Goal: Task Accomplishment & Management: Manage account settings

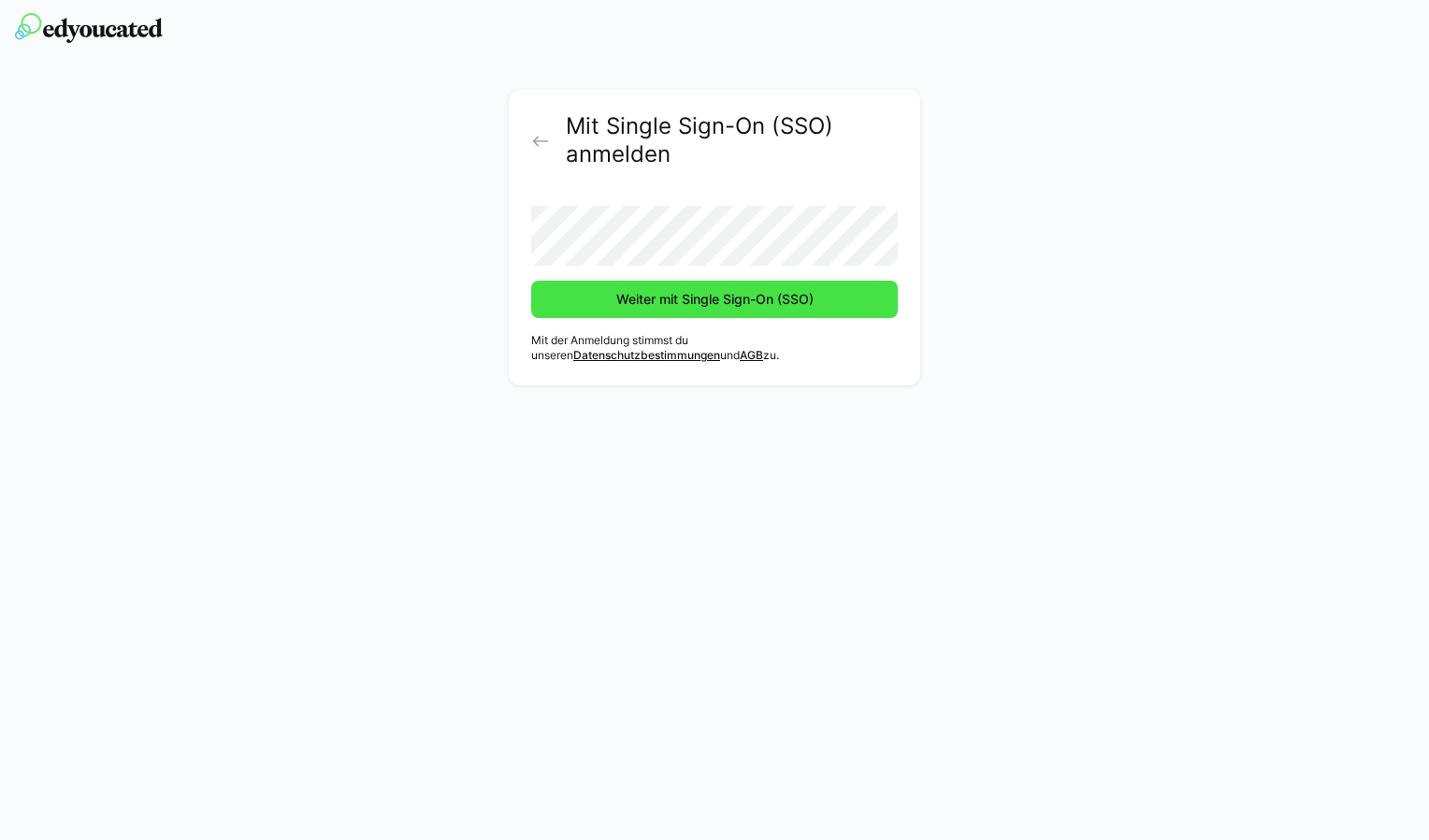
click at [723, 303] on span "Weiter mit Single Sign-On (SSO)" at bounding box center [715, 300] width 203 height 19
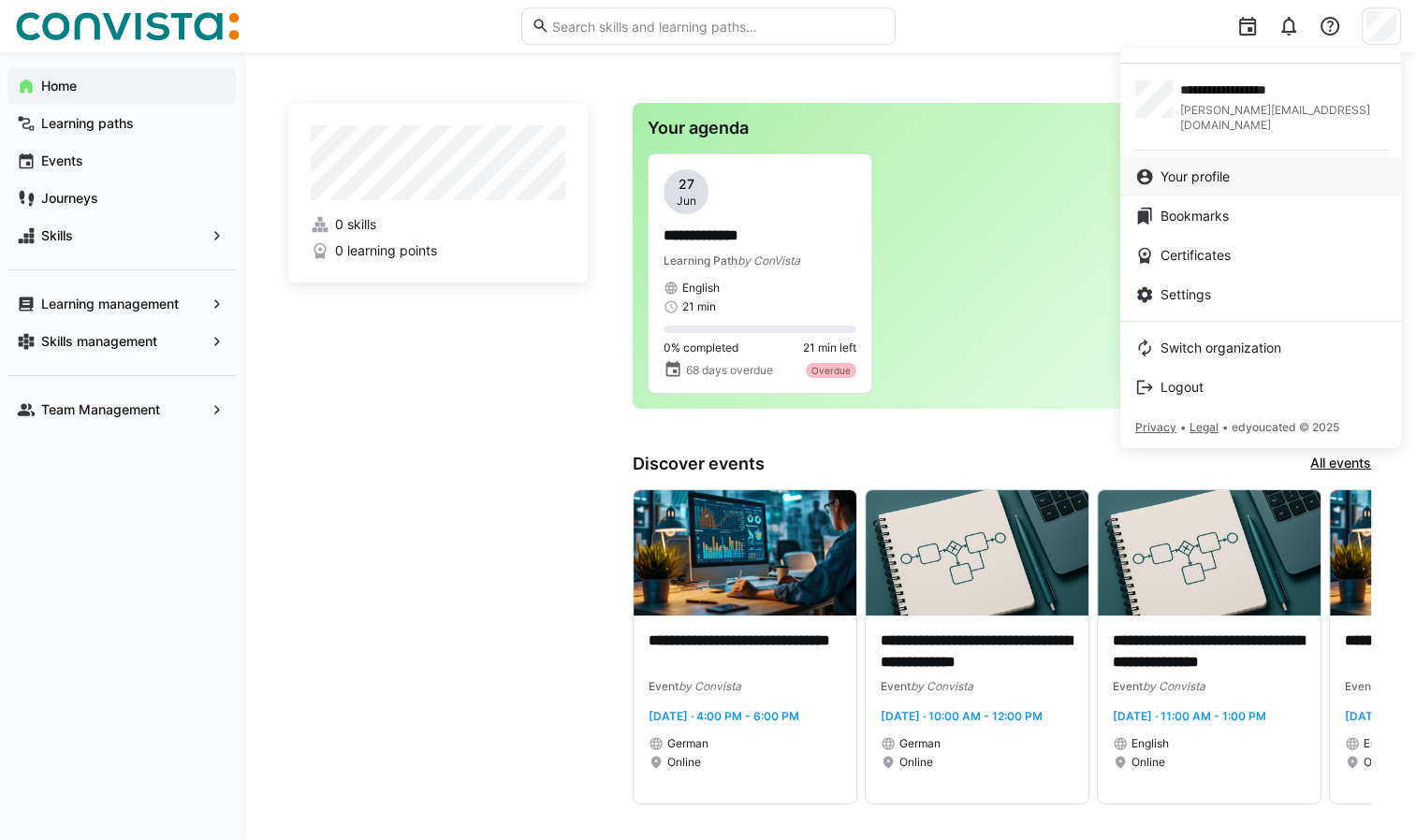
click at [1230, 167] on span "Your profile" at bounding box center [1194, 177] width 70 height 19
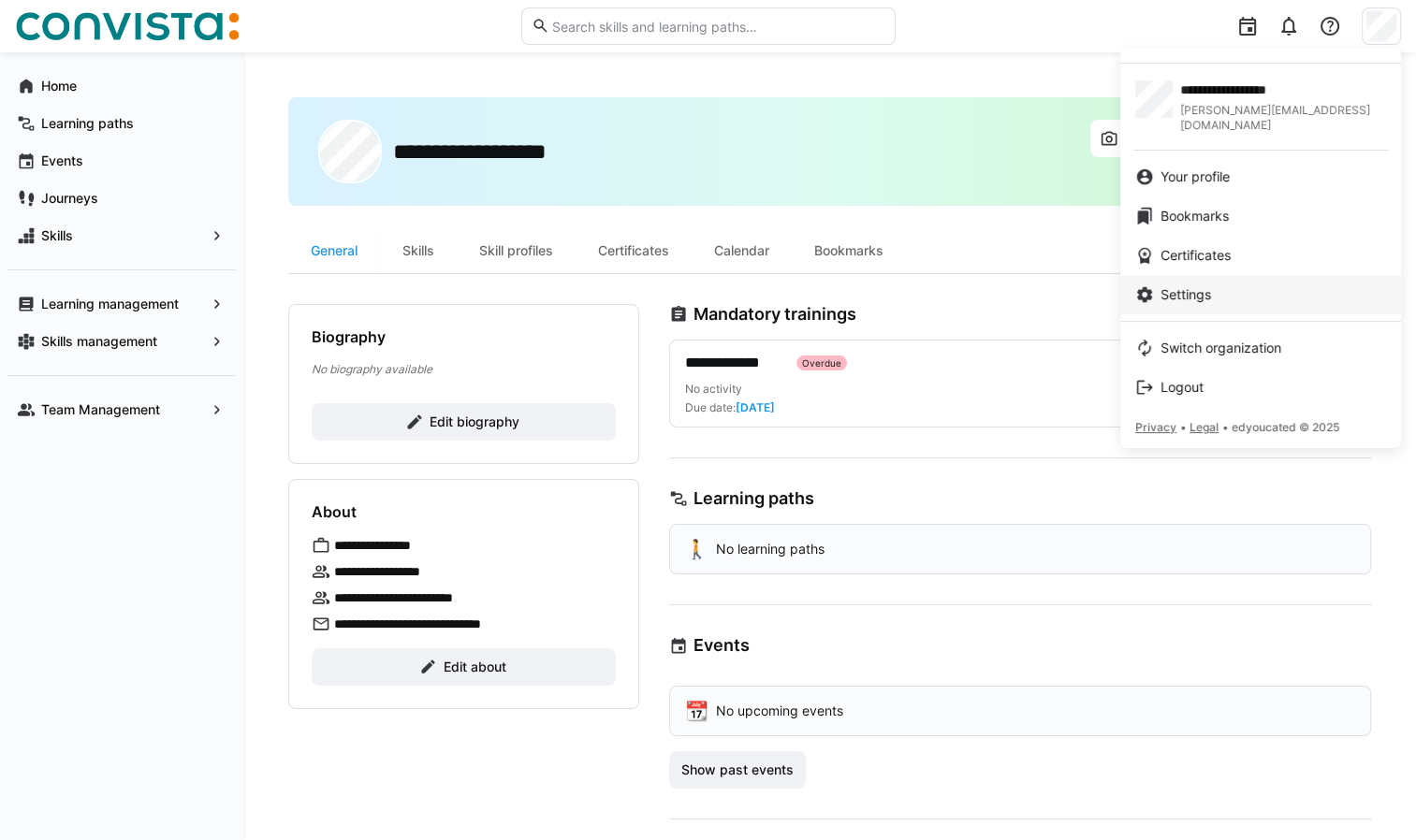
click at [1236, 285] on div "Settings" at bounding box center [1260, 295] width 251 height 19
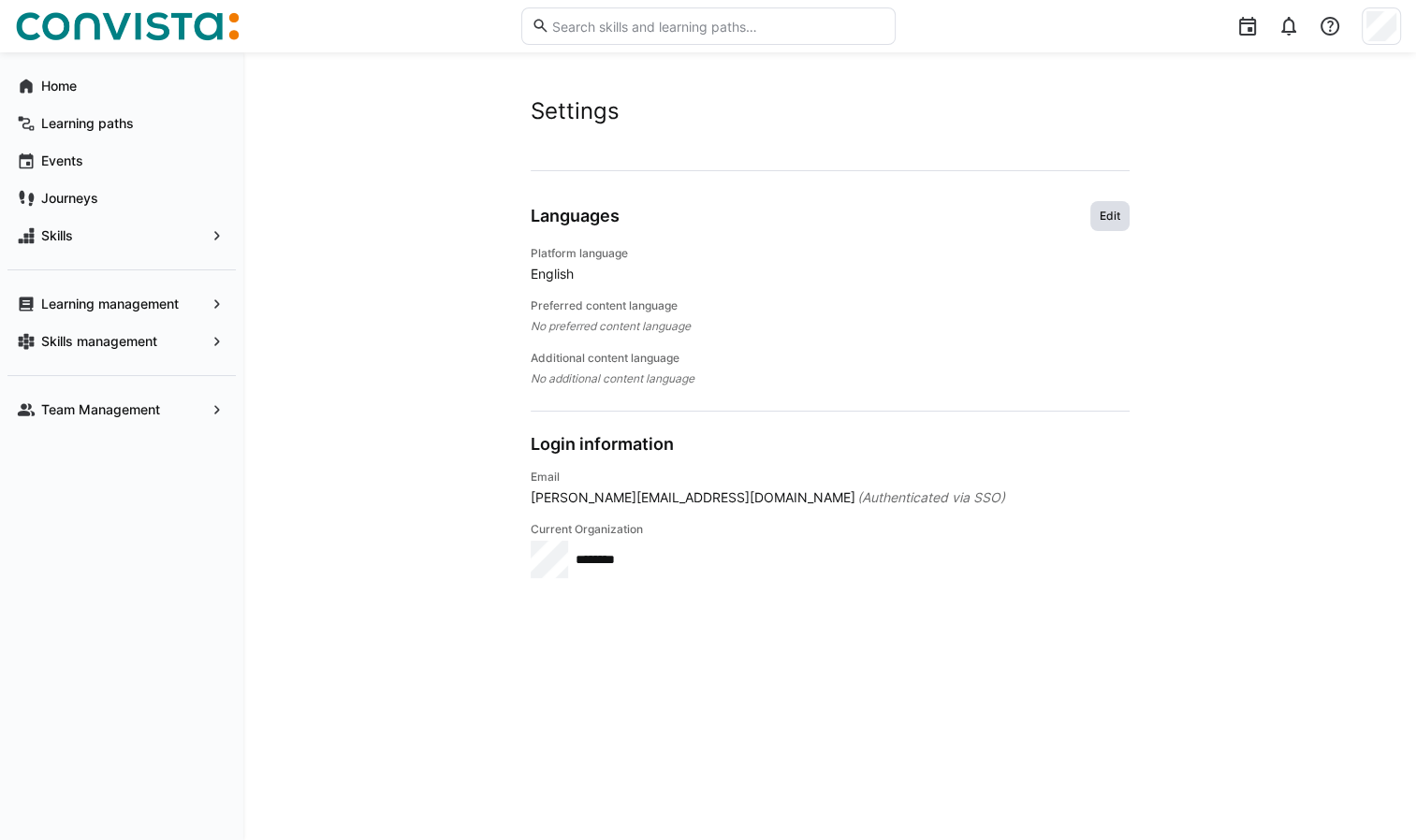
click at [1114, 215] on span "Edit" at bounding box center [1109, 217] width 24 height 15
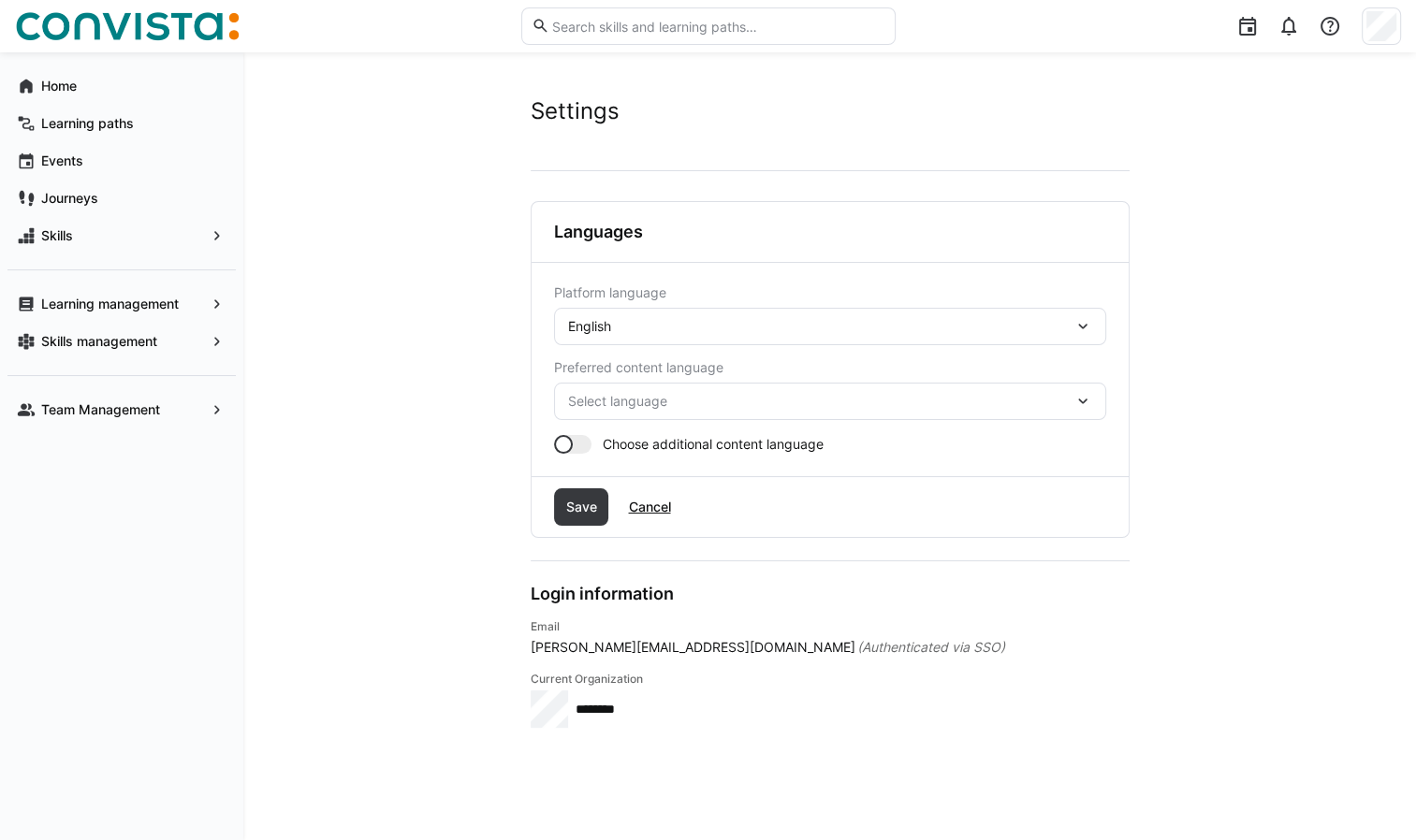
click at [1075, 324] on eds-icon at bounding box center [1083, 326] width 19 height 19
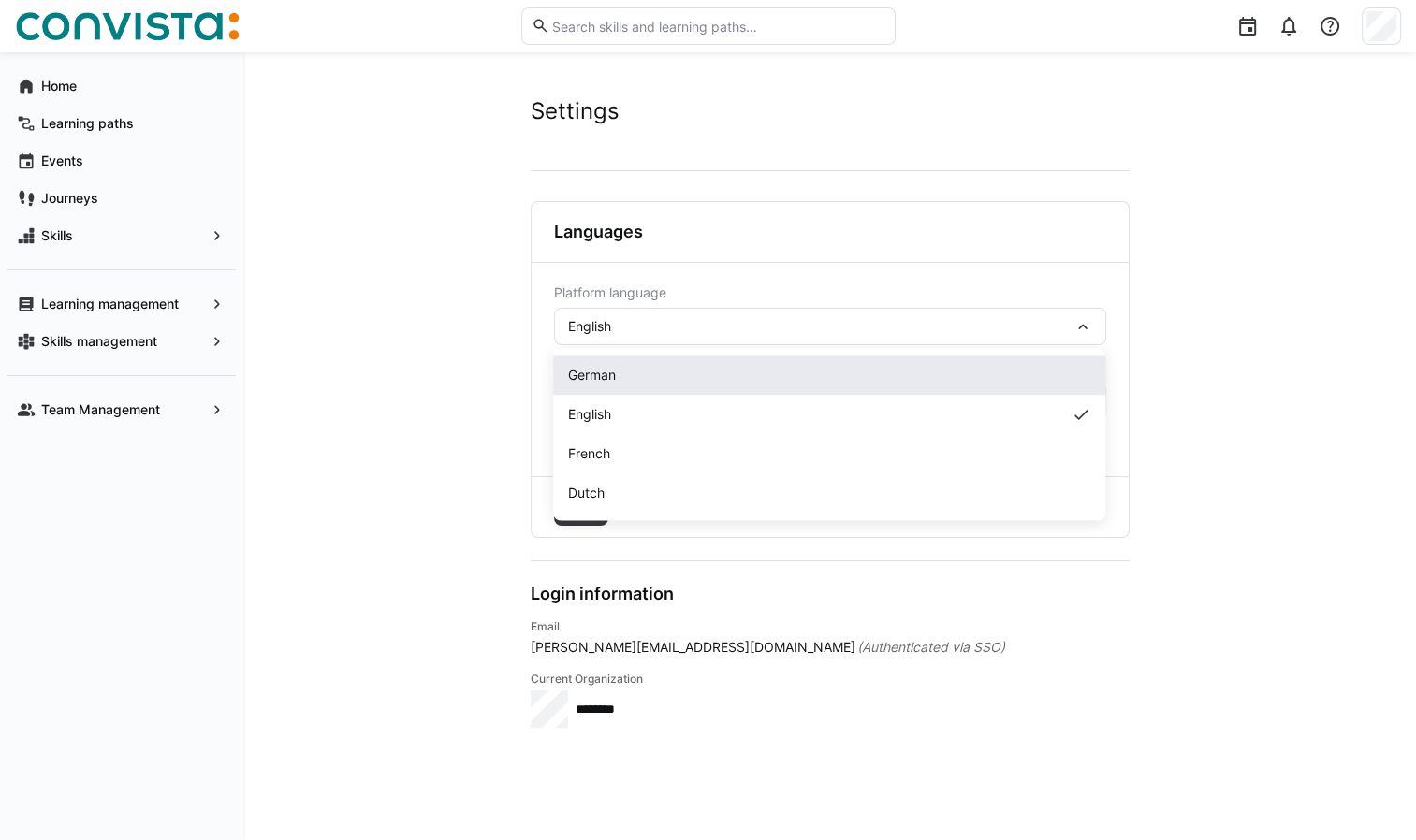
click at [1021, 375] on div "German" at bounding box center [829, 375] width 522 height 19
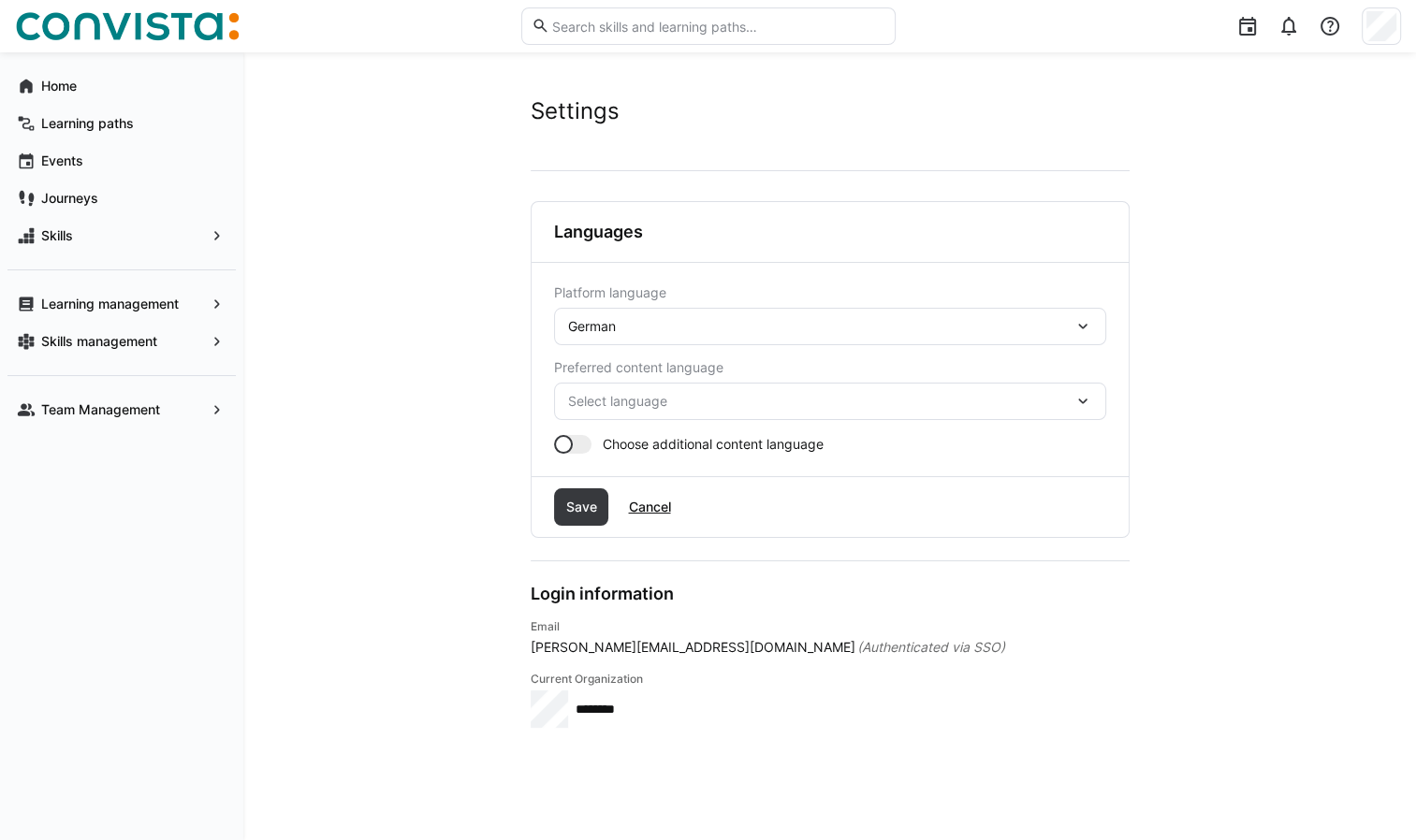
click at [1088, 406] on eds-icon at bounding box center [1083, 402] width 19 height 19
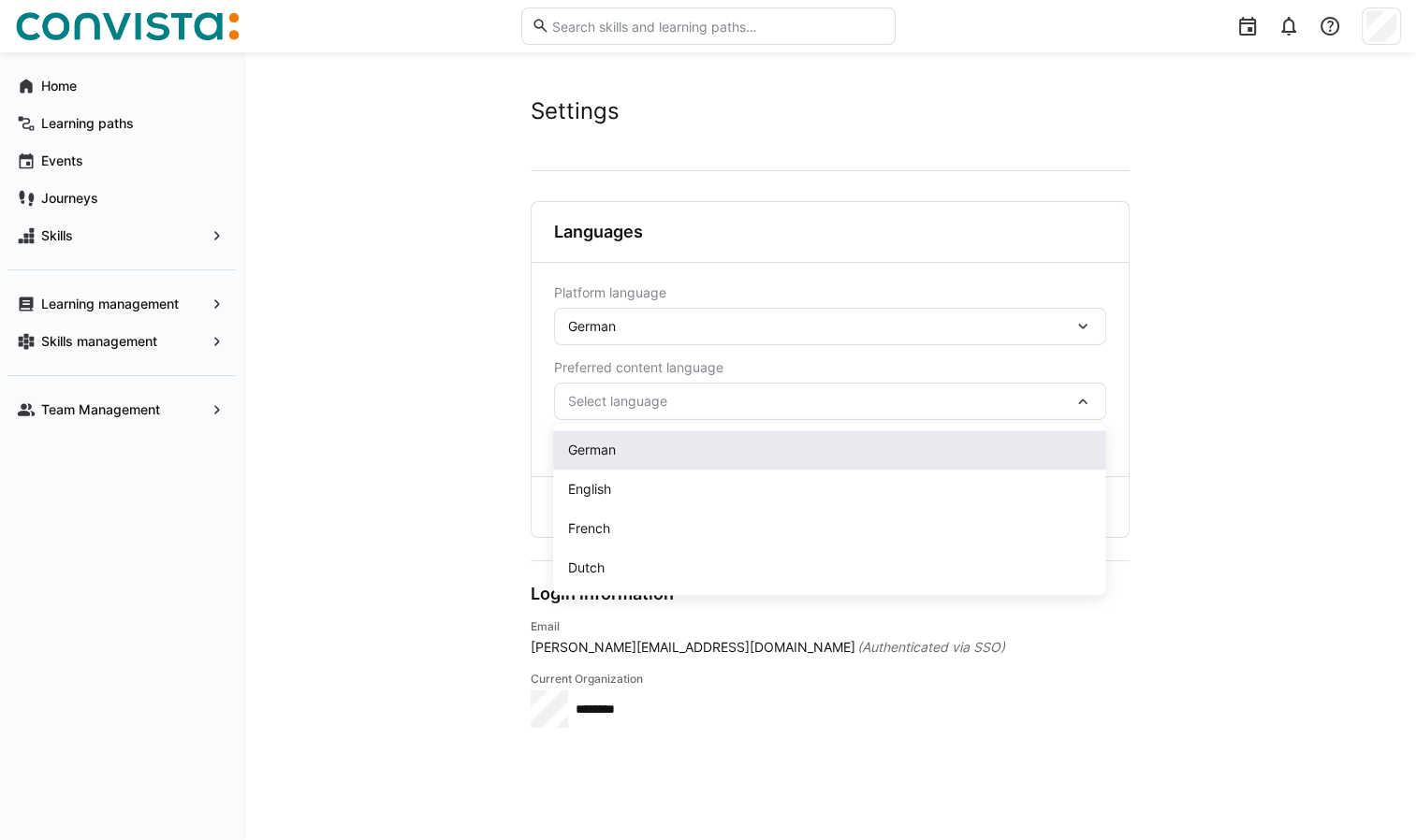
click at [1011, 454] on div "German" at bounding box center [829, 451] width 522 height 19
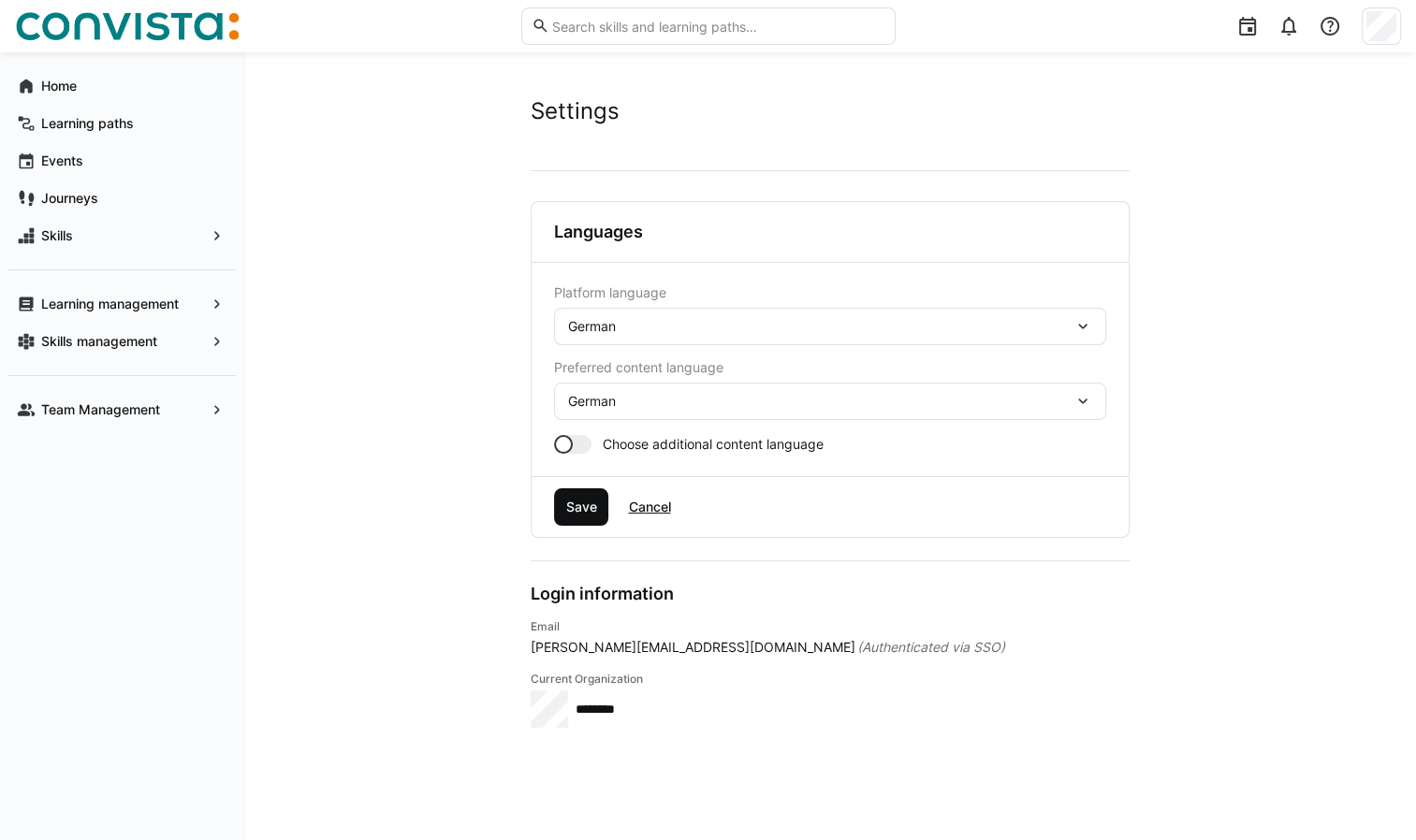
click at [584, 508] on span "Save" at bounding box center [581, 507] width 36 height 19
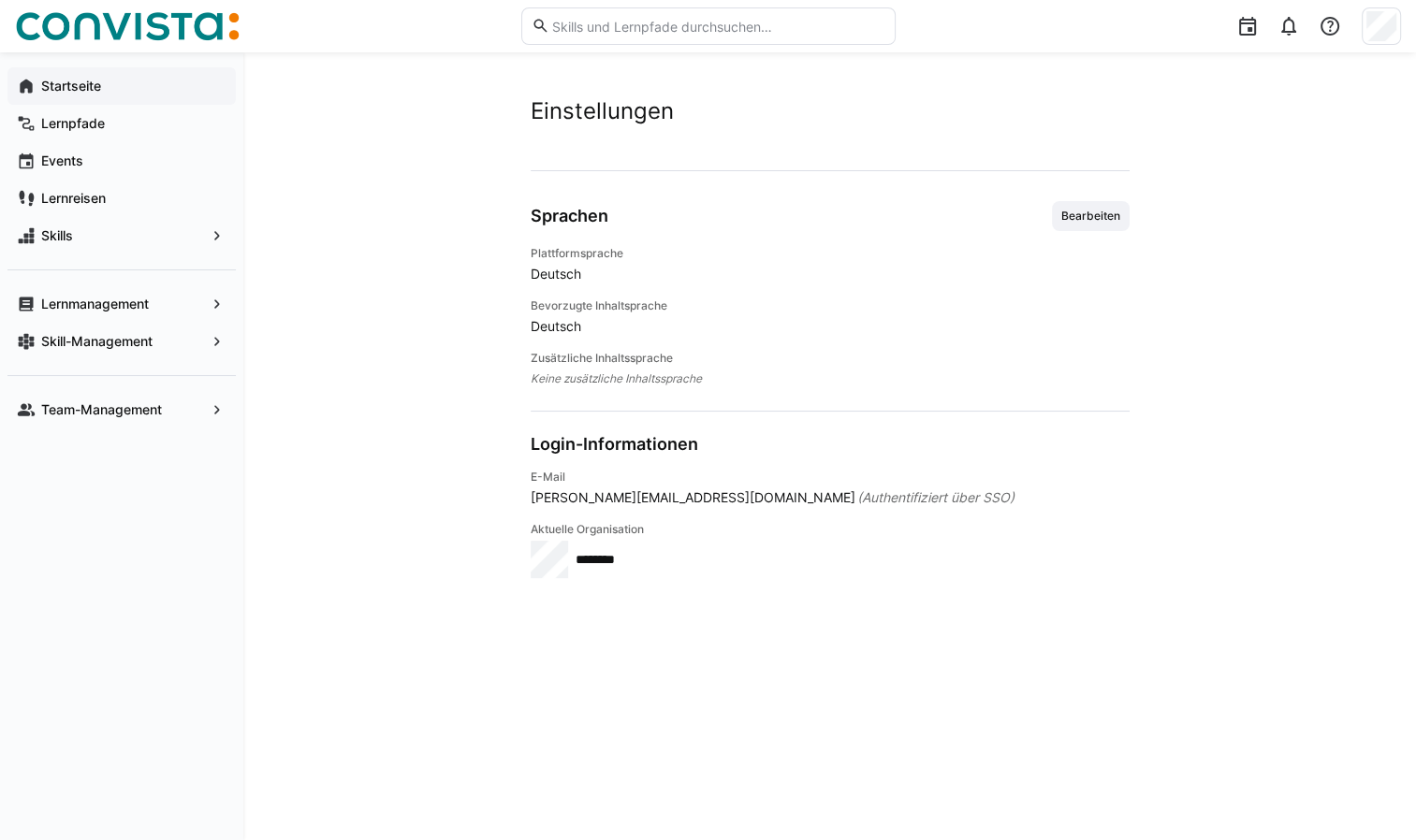
drag, startPoint x: 73, startPoint y: 89, endPoint x: 90, endPoint y: 91, distance: 17.1
click at [0, 0] on app-navigation-label "Startseite" at bounding box center [0, 0] width 0 height 0
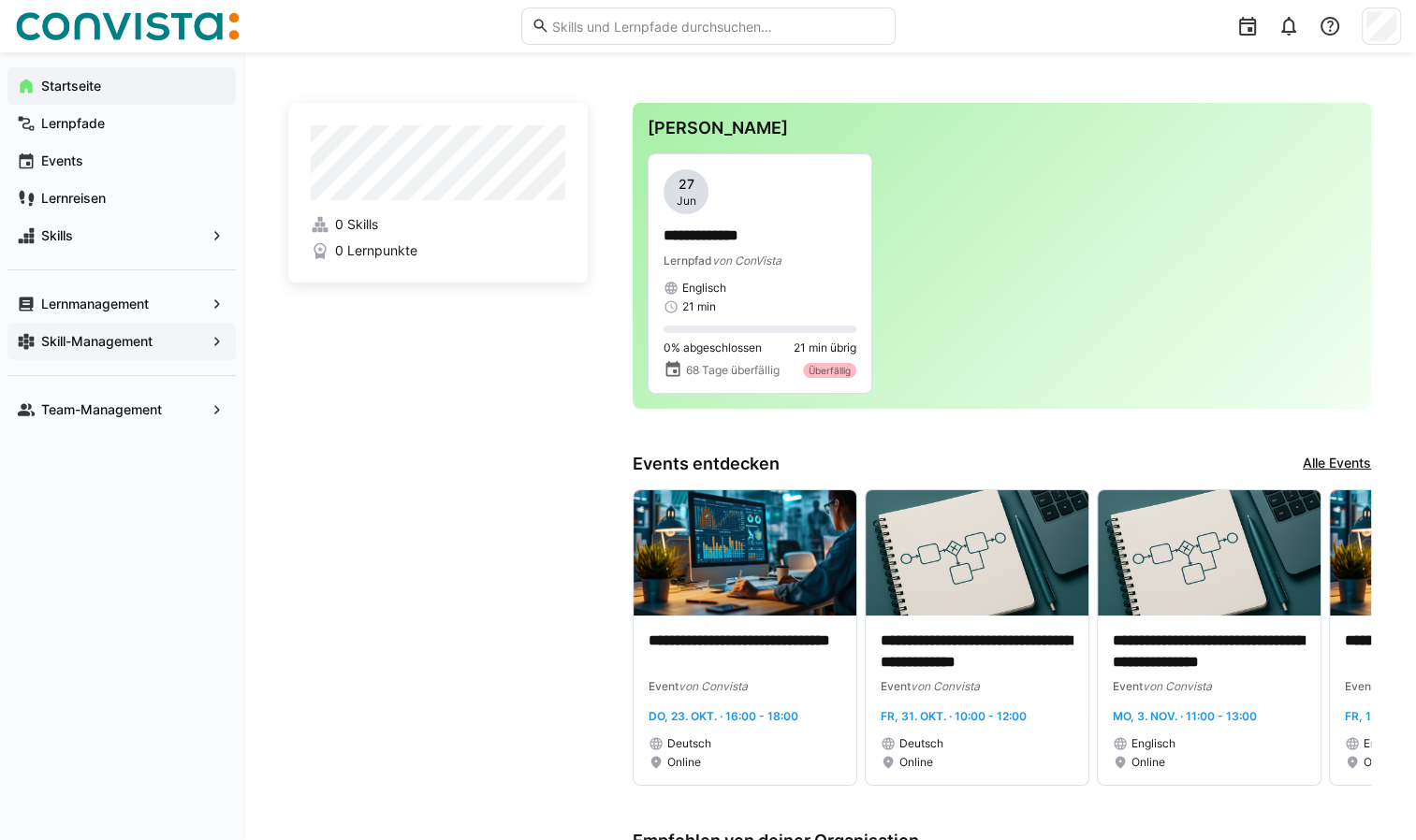
click at [0, 0] on app-navigation-label "Skill-Management" at bounding box center [0, 0] width 0 height 0
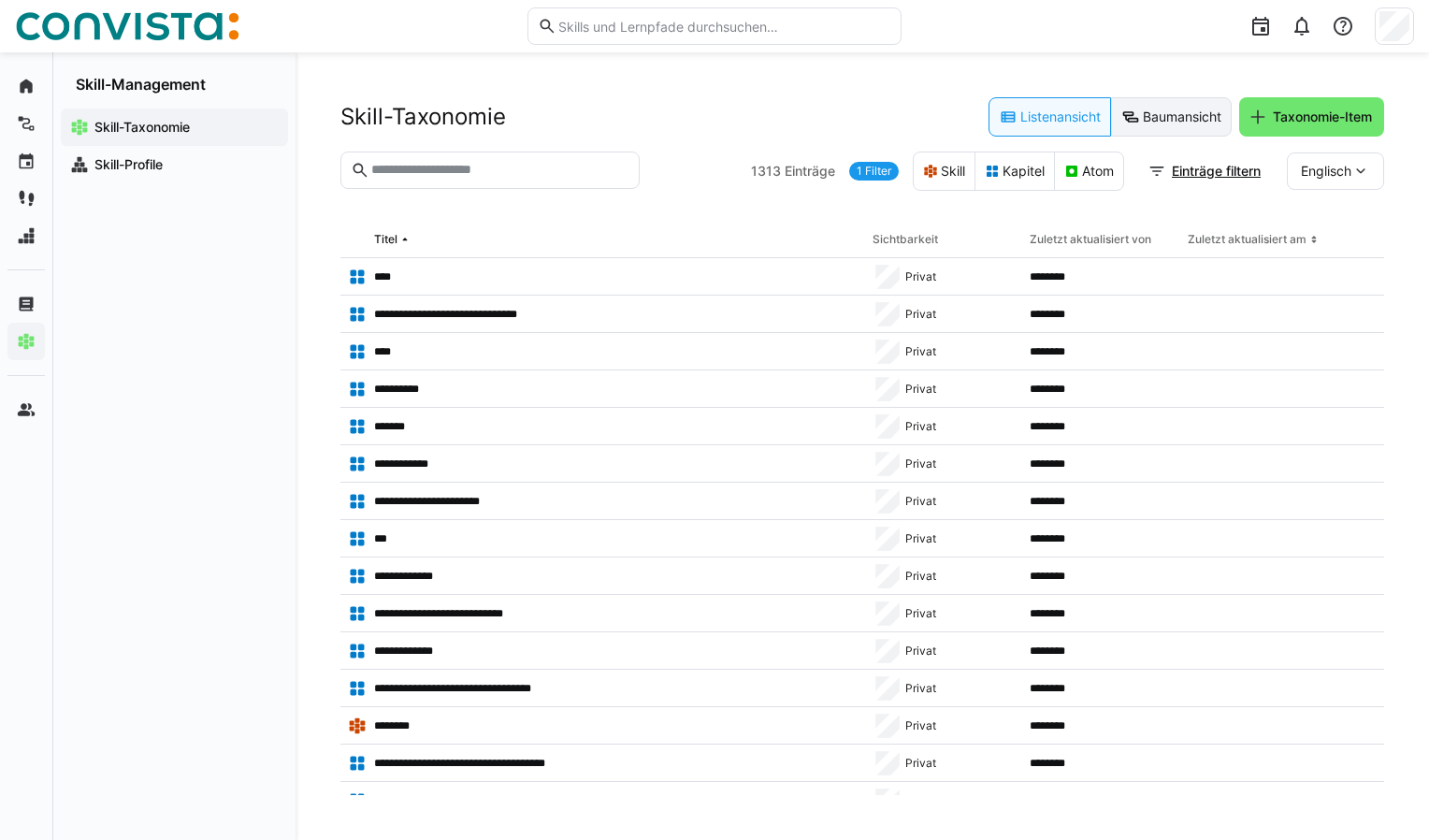
click at [1188, 121] on eds-button-option "Baumansicht" at bounding box center [1171, 116] width 120 height 39
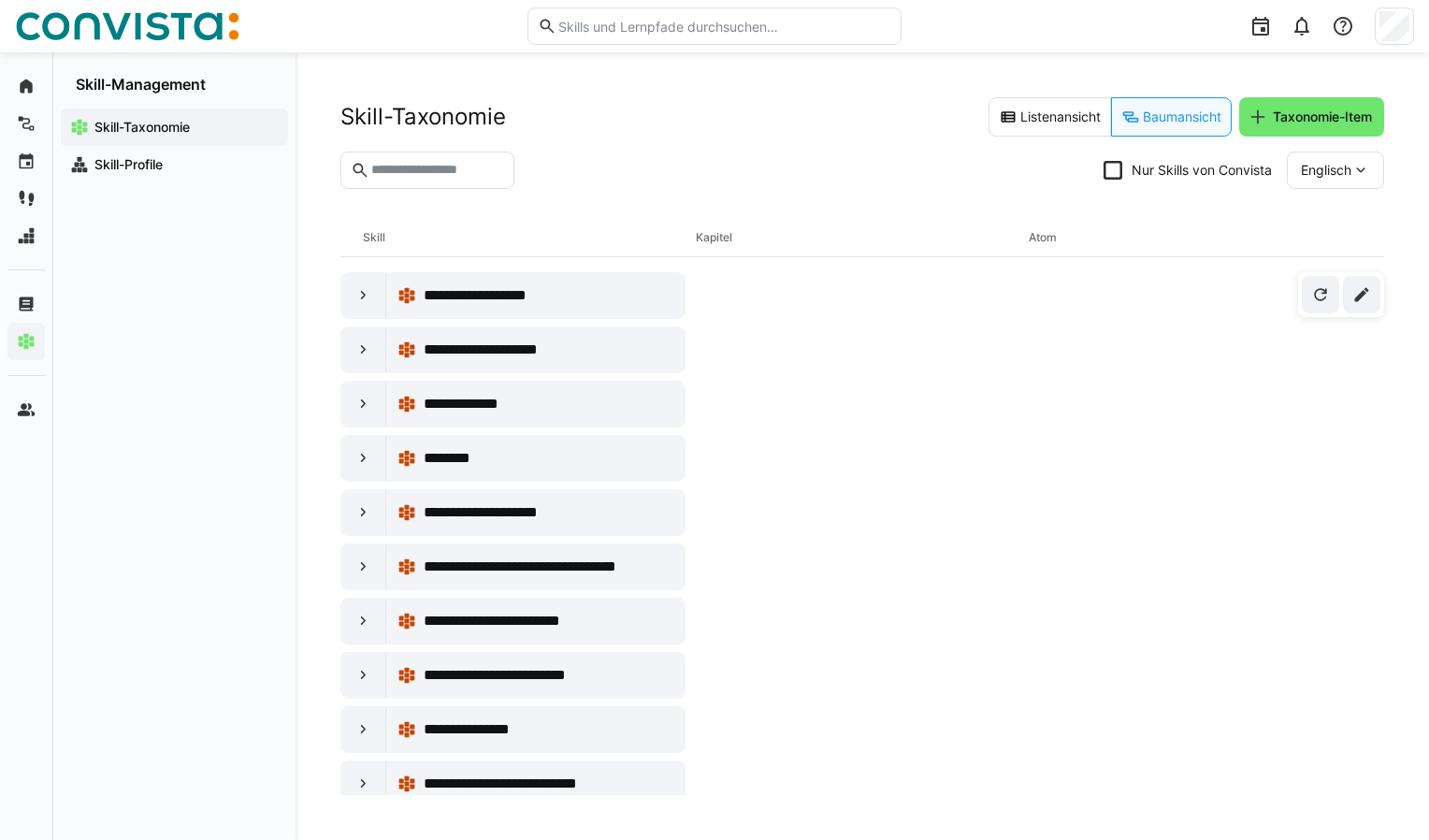
click at [1332, 182] on div "Englisch" at bounding box center [1335, 170] width 97 height 37
click at [1323, 264] on span "Deutsch" at bounding box center [1326, 260] width 51 height 19
click at [431, 178] on input "text" at bounding box center [436, 171] width 135 height 17
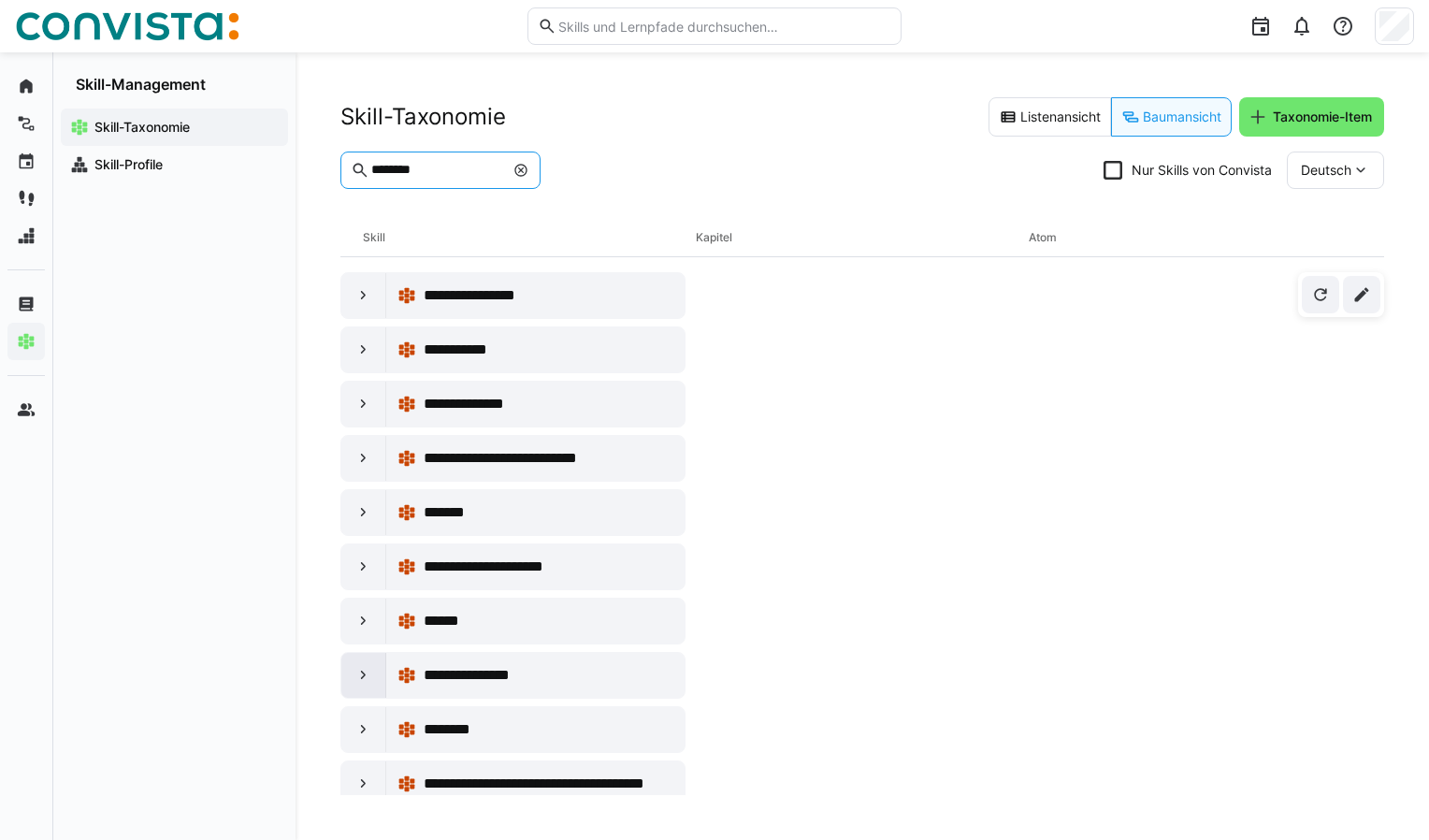
type input "********"
click at [359, 676] on eds-icon at bounding box center [364, 676] width 19 height 19
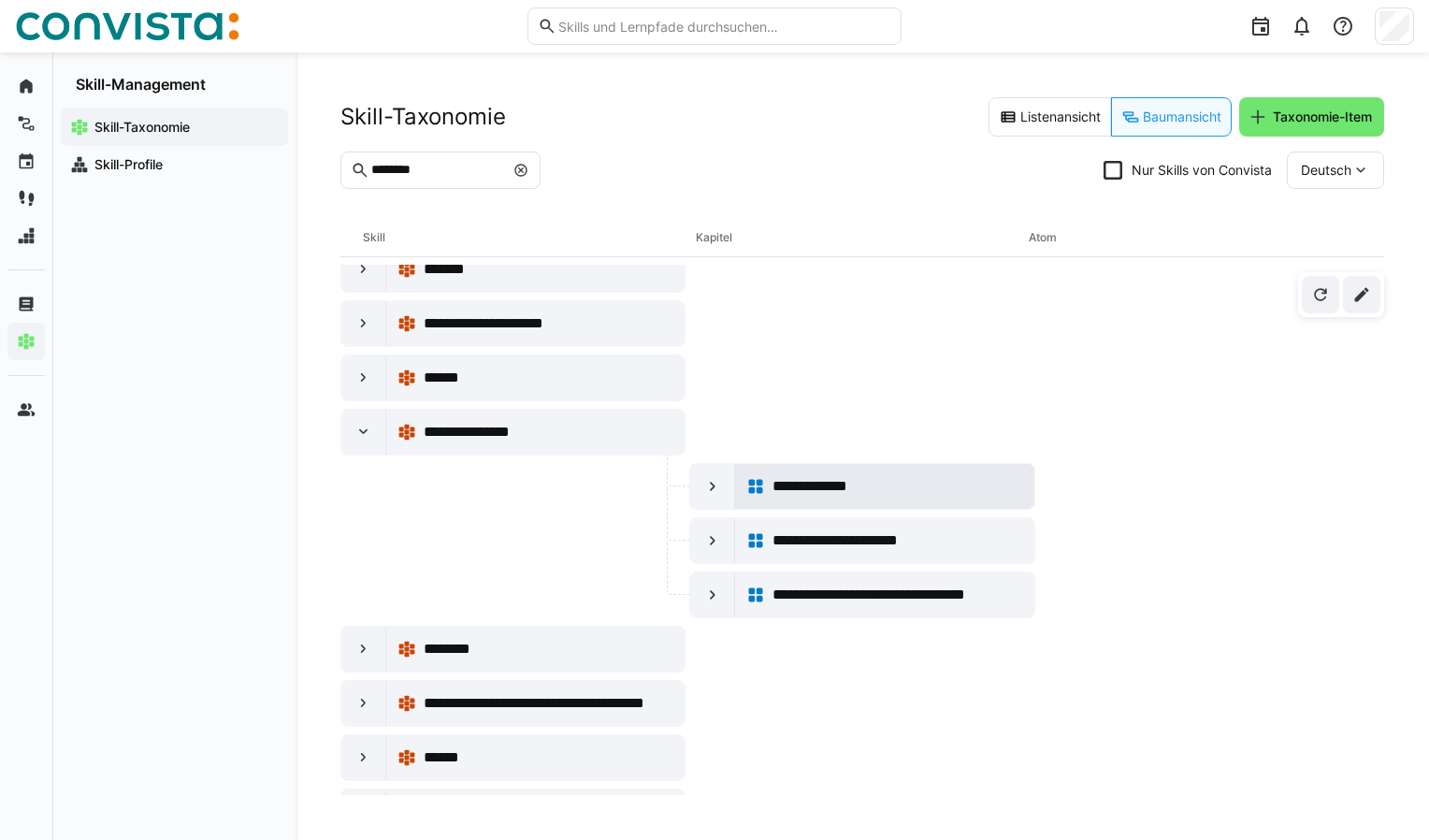
scroll to position [281, 0]
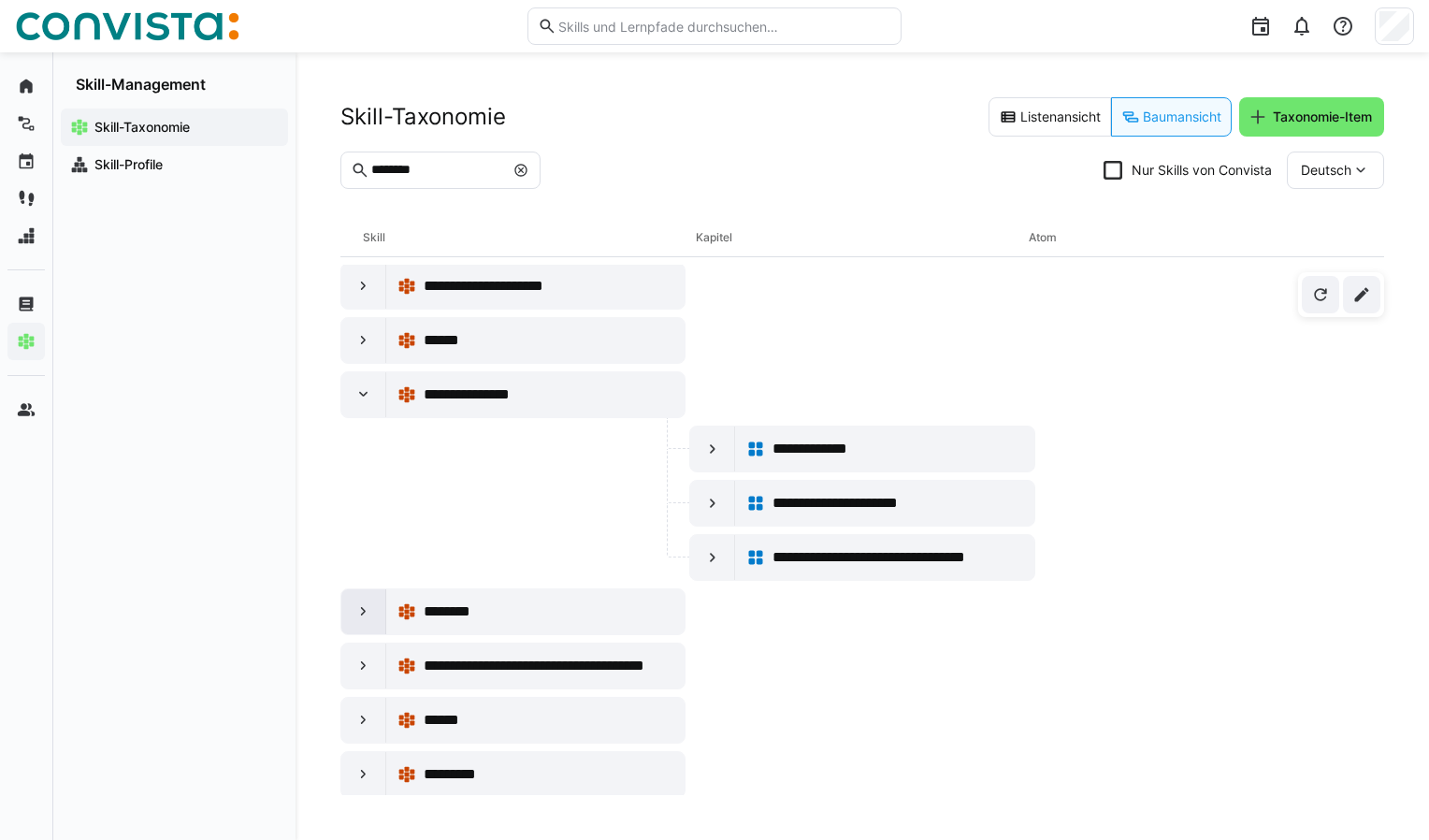
click at [359, 612] on eds-icon at bounding box center [364, 612] width 19 height 19
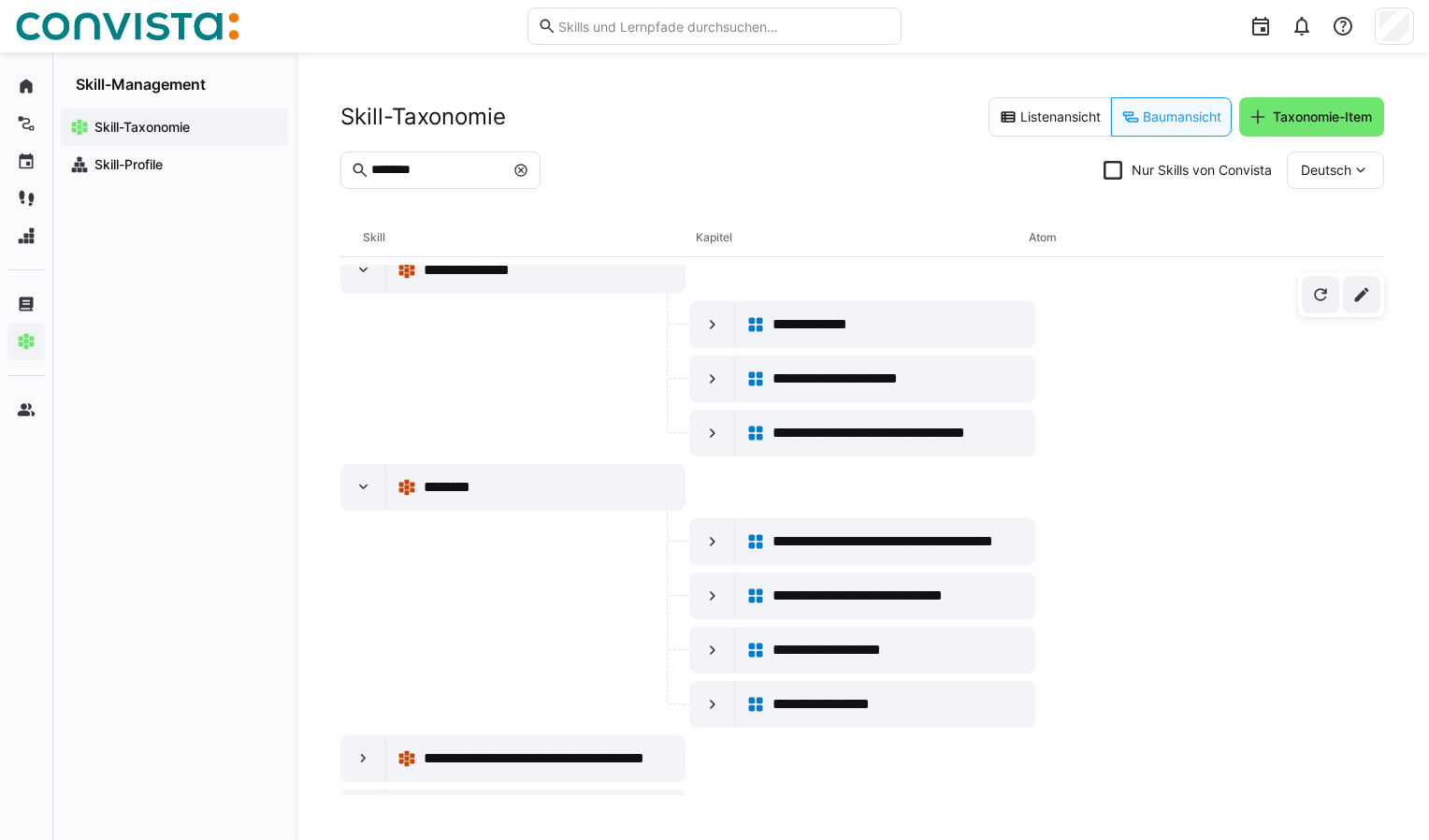
scroll to position [374, 0]
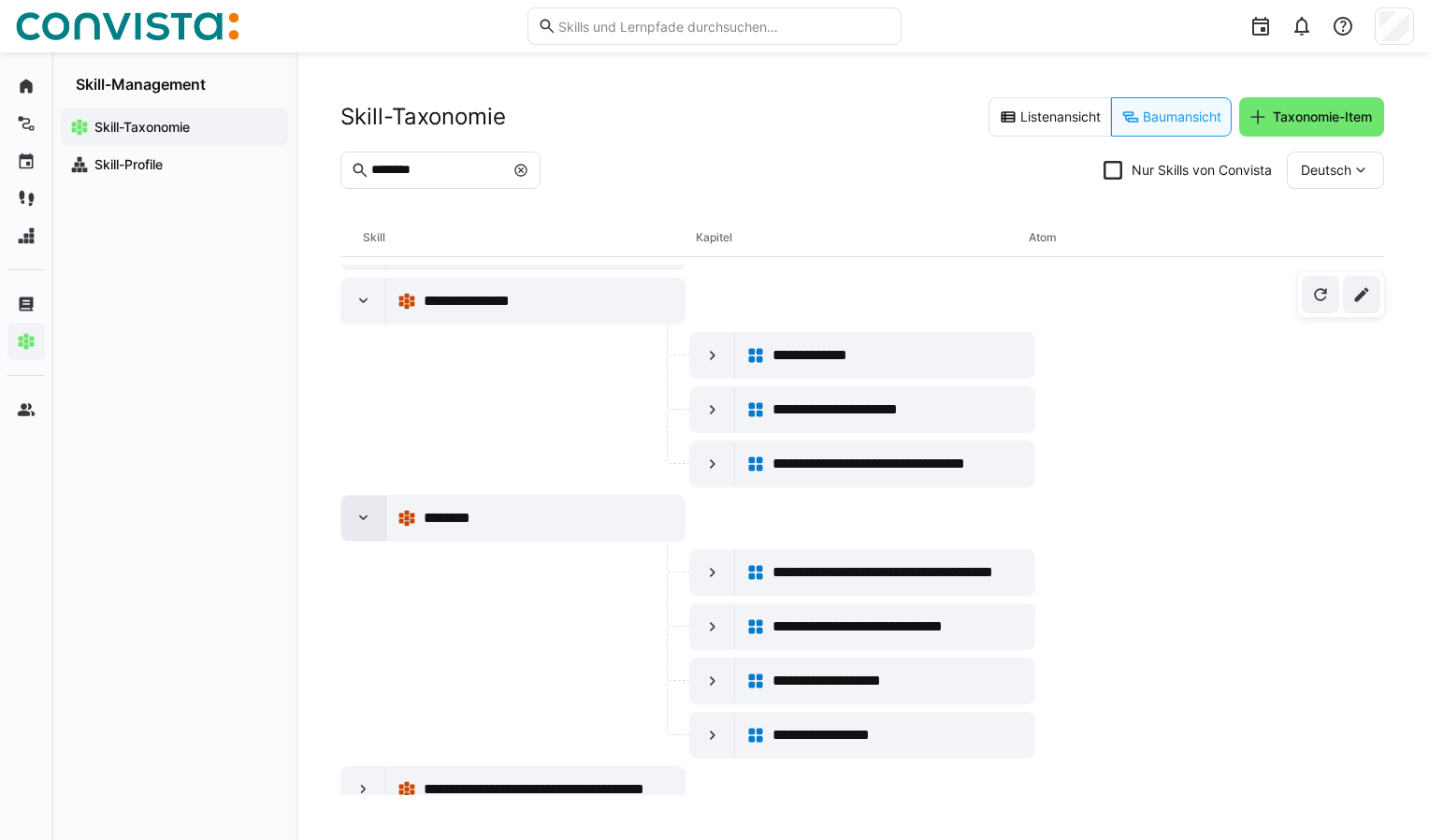
click at [360, 522] on eds-icon at bounding box center [364, 518] width 19 height 19
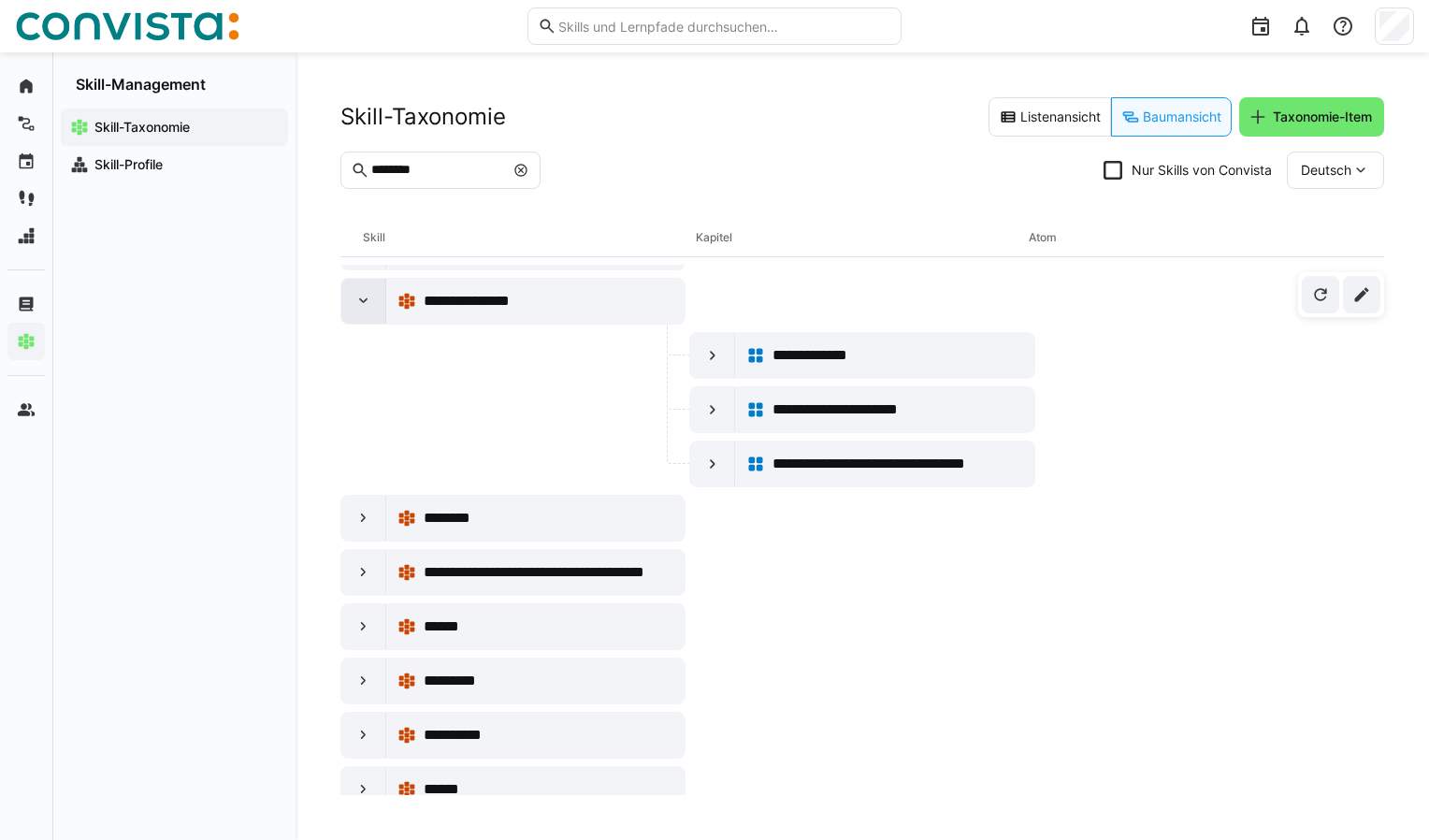
click at [367, 298] on eds-icon at bounding box center [364, 302] width 19 height 19
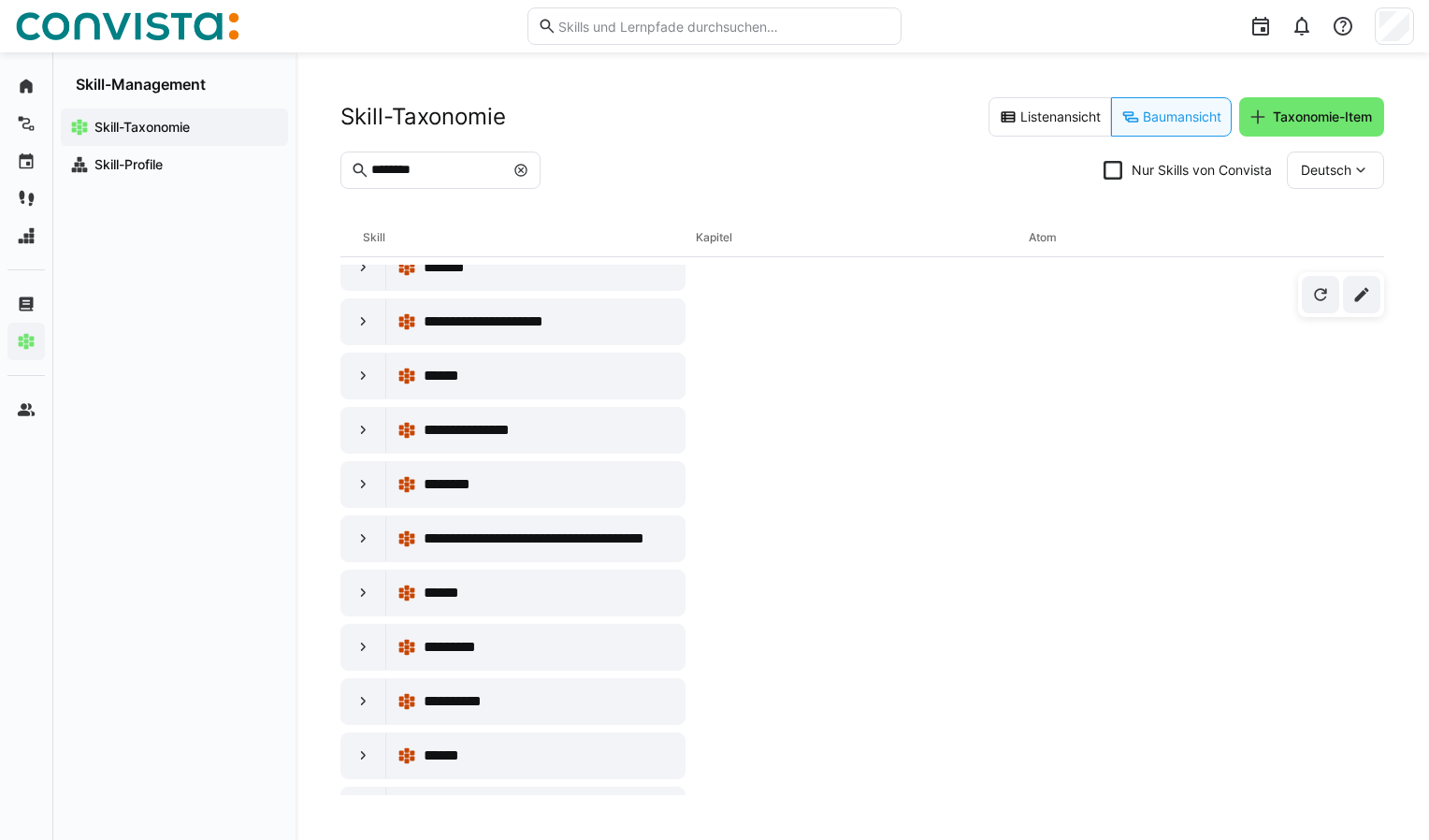
scroll to position [152, 0]
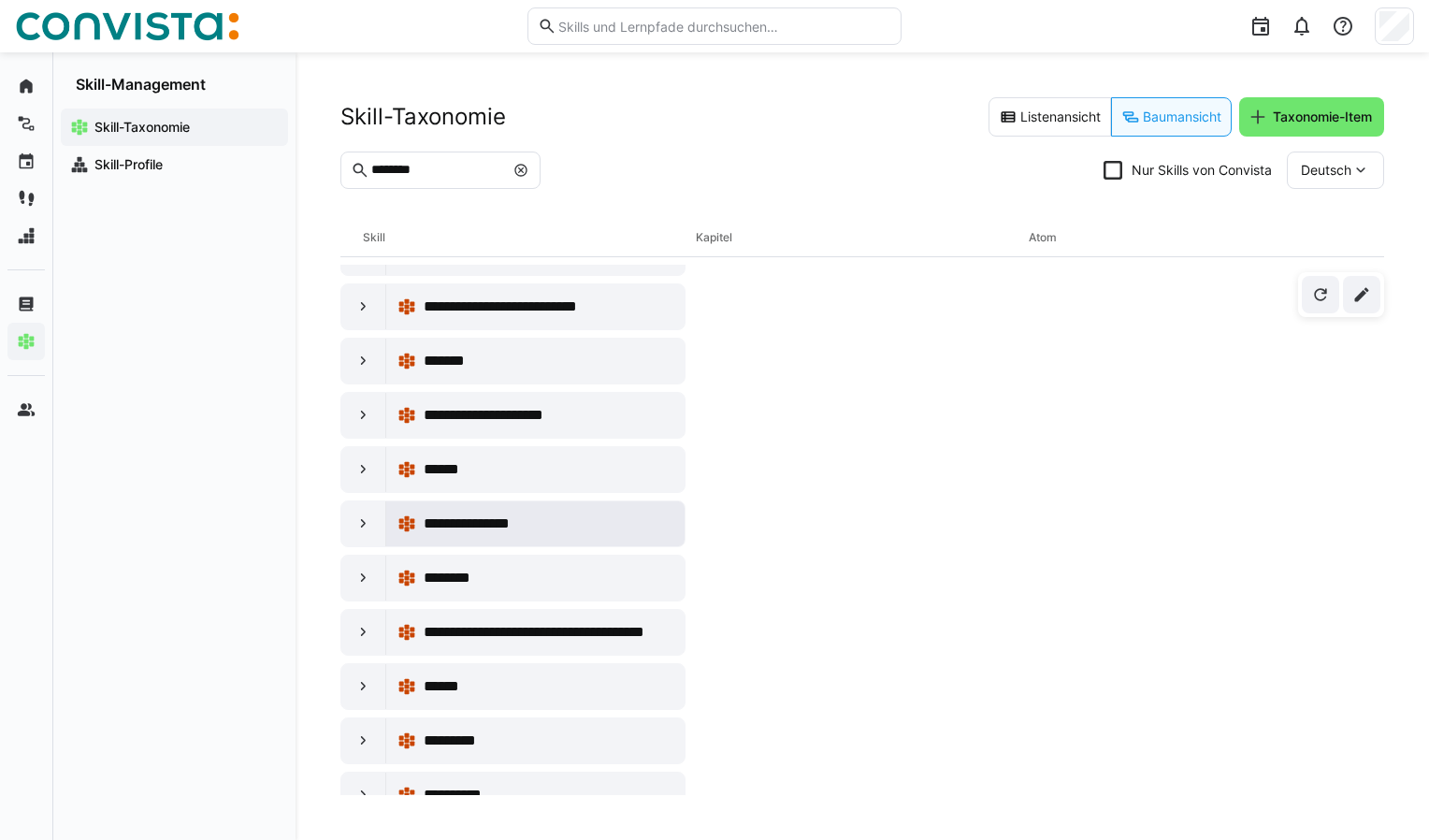
click at [400, 518] on eds-icon at bounding box center [407, 524] width 19 height 19
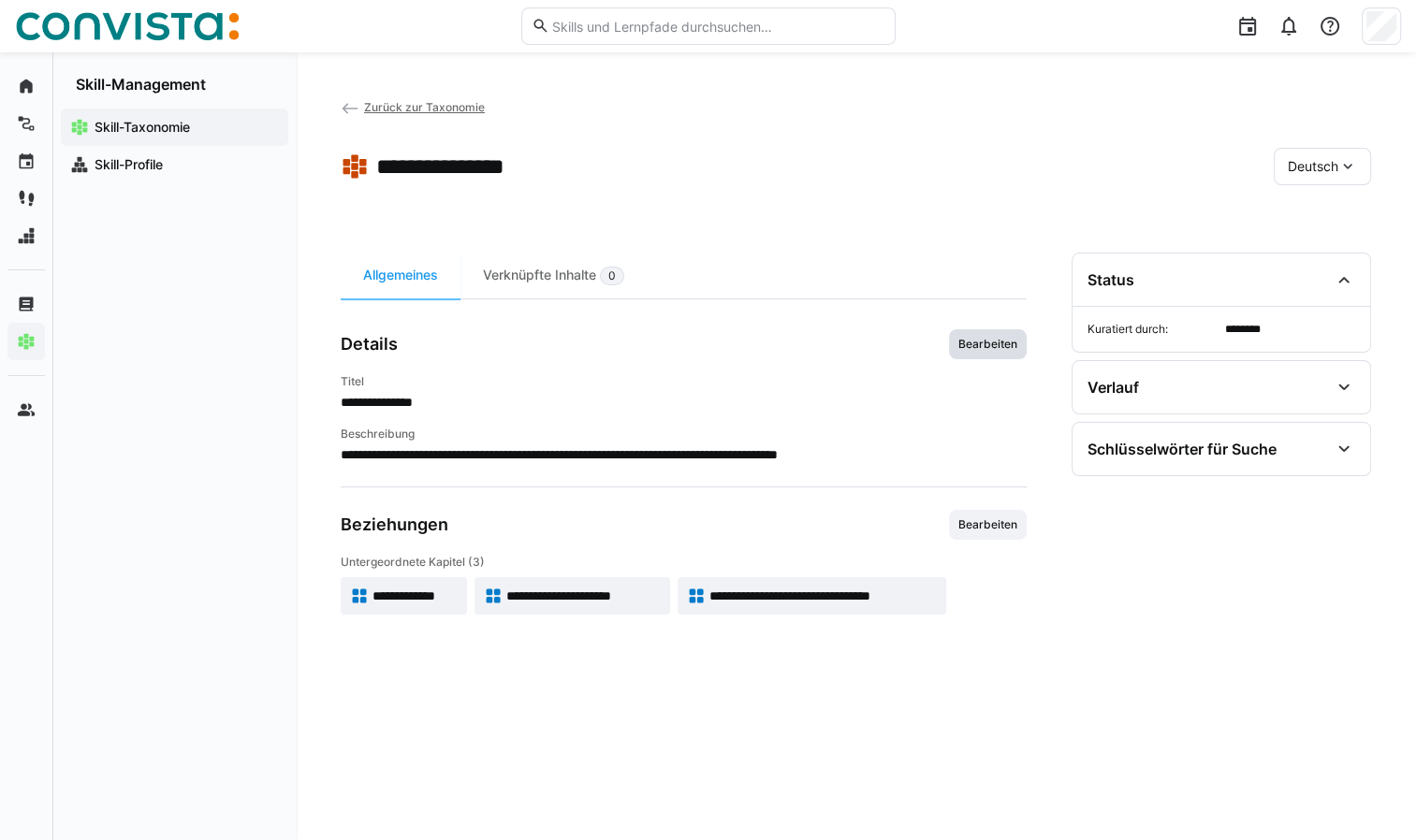
click at [980, 342] on span "Bearbeiten" at bounding box center [987, 345] width 63 height 15
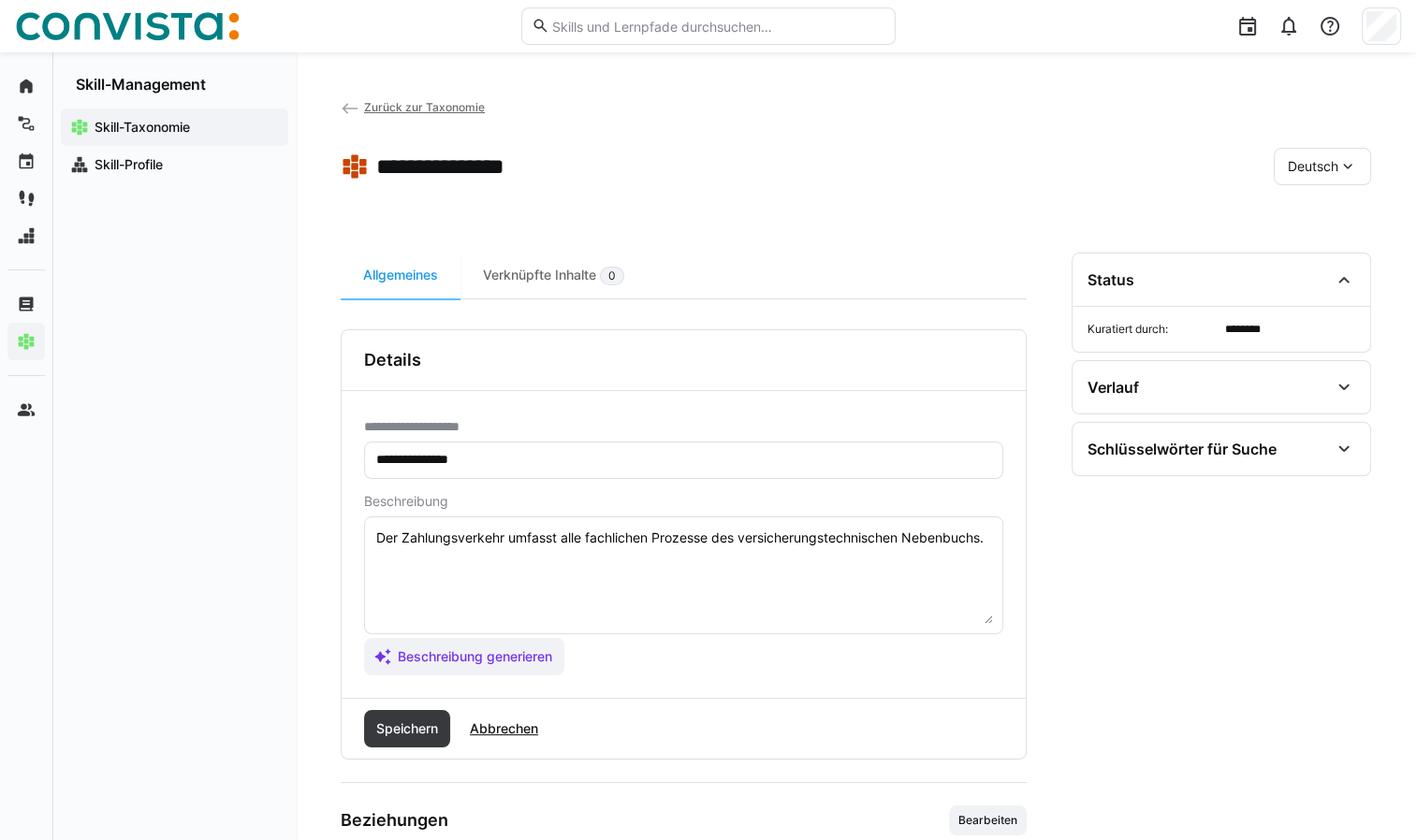
click at [1344, 163] on eds-icon at bounding box center [1347, 167] width 19 height 19
click at [1327, 215] on span "Englisch" at bounding box center [1312, 217] width 51 height 19
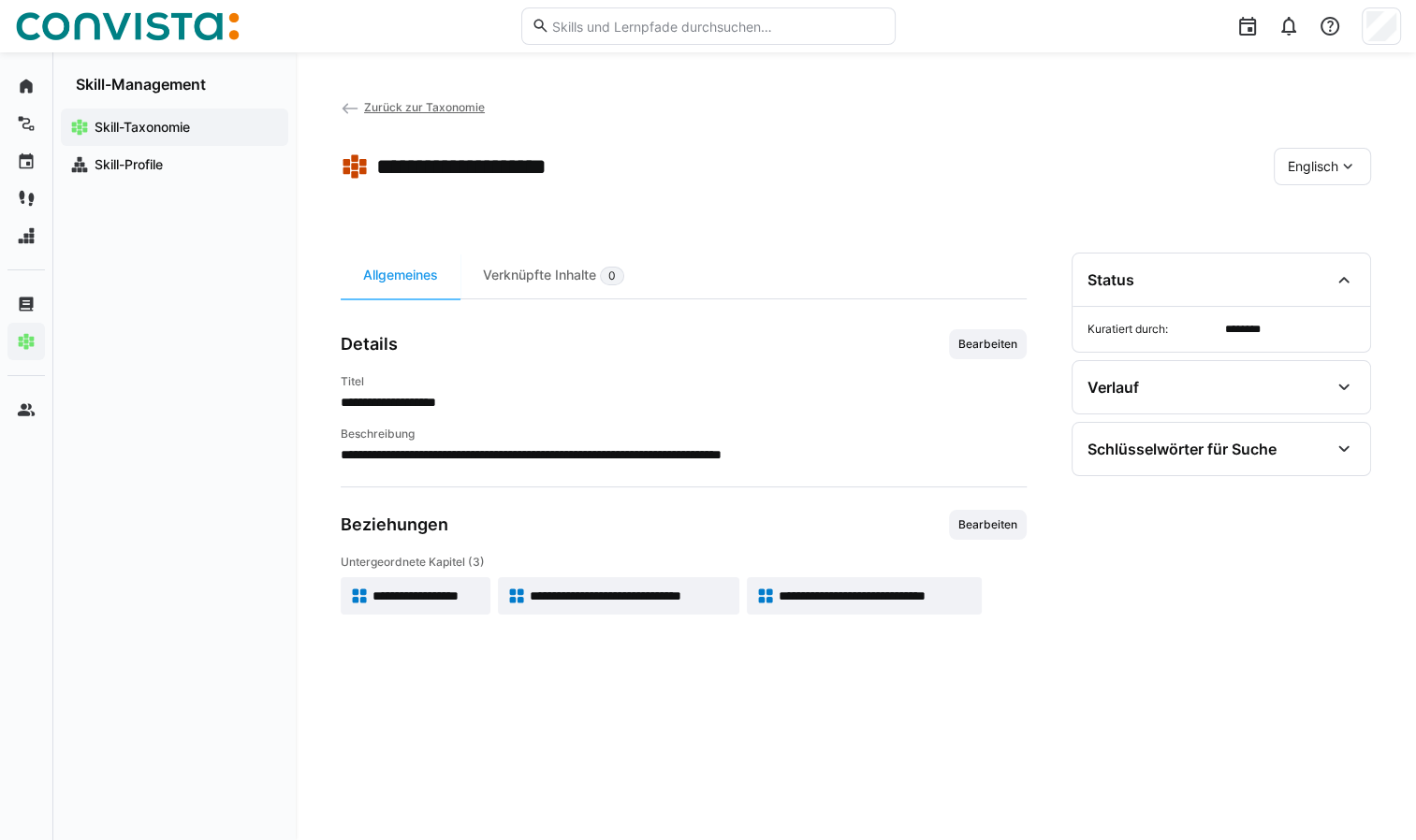
click at [1338, 171] on eds-icon at bounding box center [1347, 167] width 19 height 19
click at [1318, 262] on span "Deutsch" at bounding box center [1312, 256] width 51 height 19
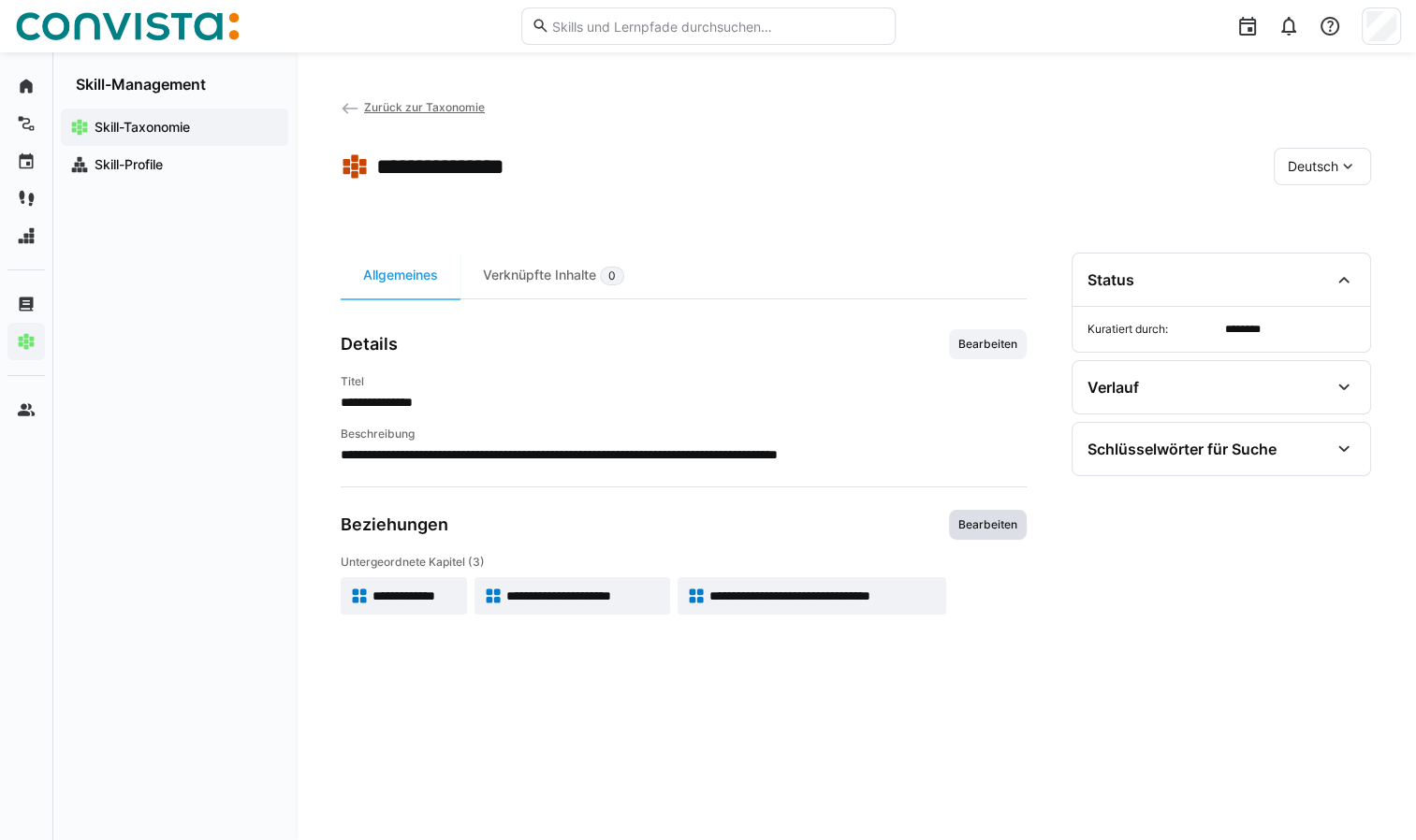
click at [1010, 526] on span "Bearbeiten" at bounding box center [987, 525] width 63 height 15
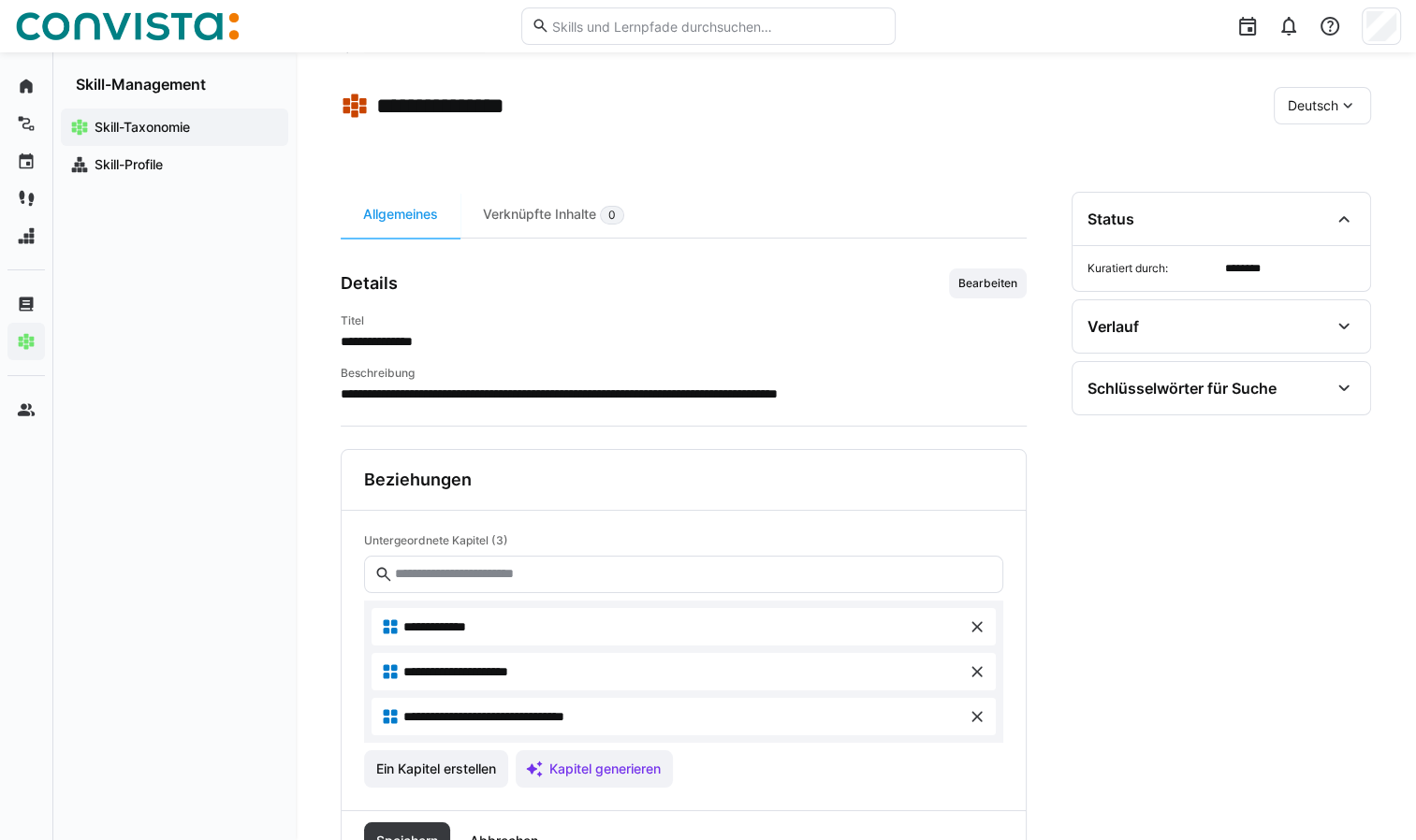
scroll to position [135, 0]
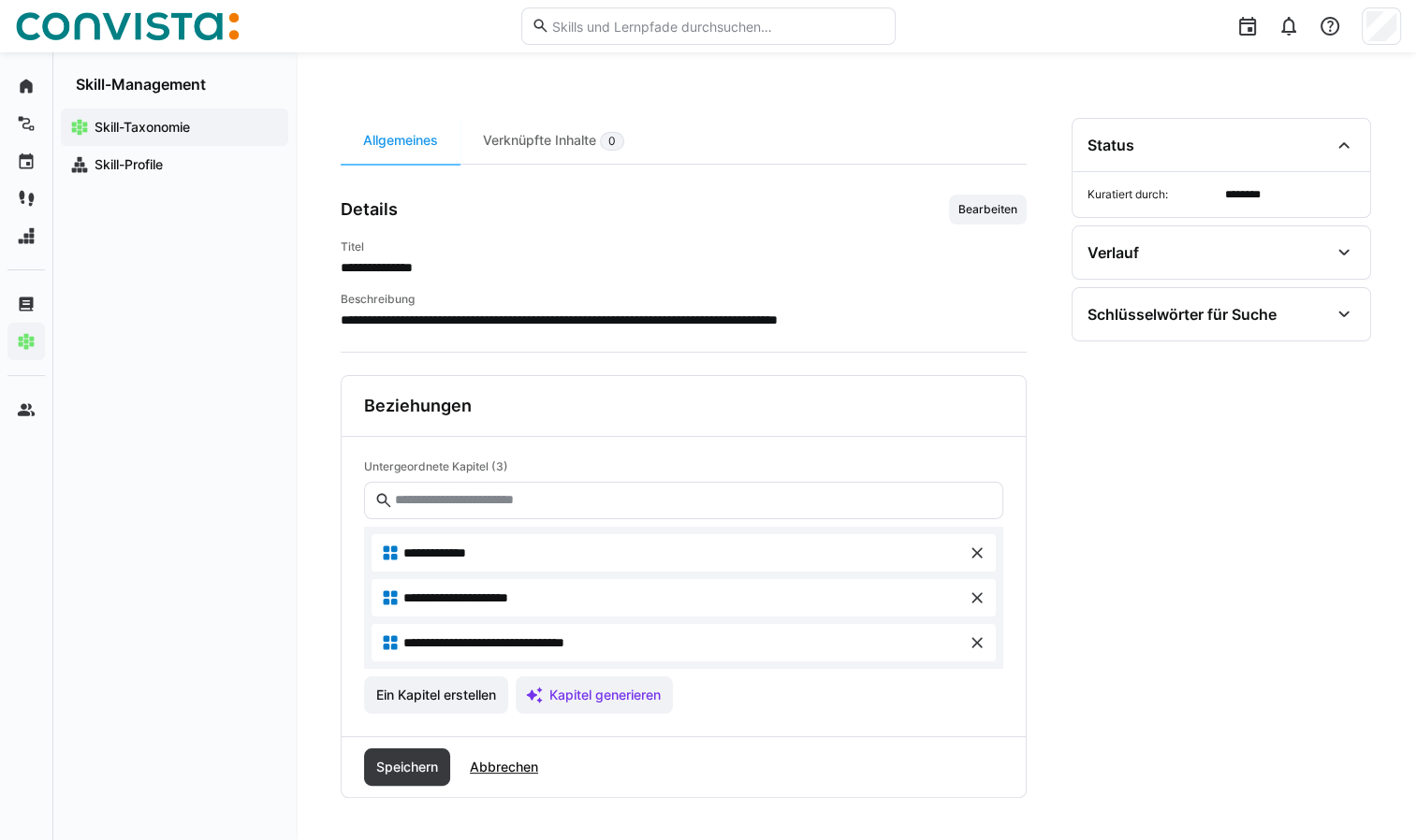
click at [1065, 498] on div "**********" at bounding box center [856, 457] width 1030 height 680
click at [411, 140] on div "Allgemeines" at bounding box center [400, 140] width 119 height 46
click at [527, 768] on span "Abbrechen" at bounding box center [503, 767] width 74 height 19
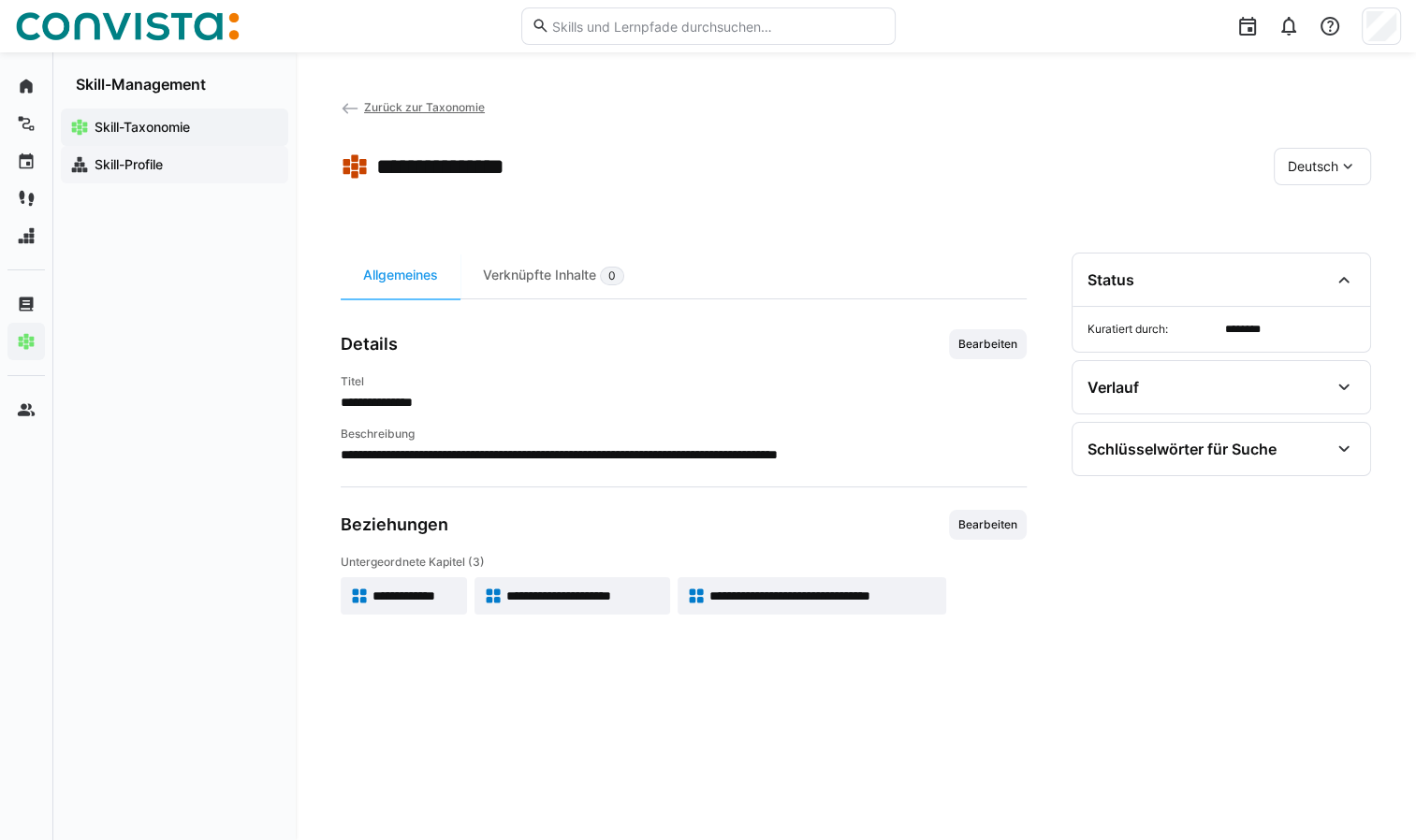
click at [0, 0] on app-navigation-label "Skill-Profile" at bounding box center [0, 0] width 0 height 0
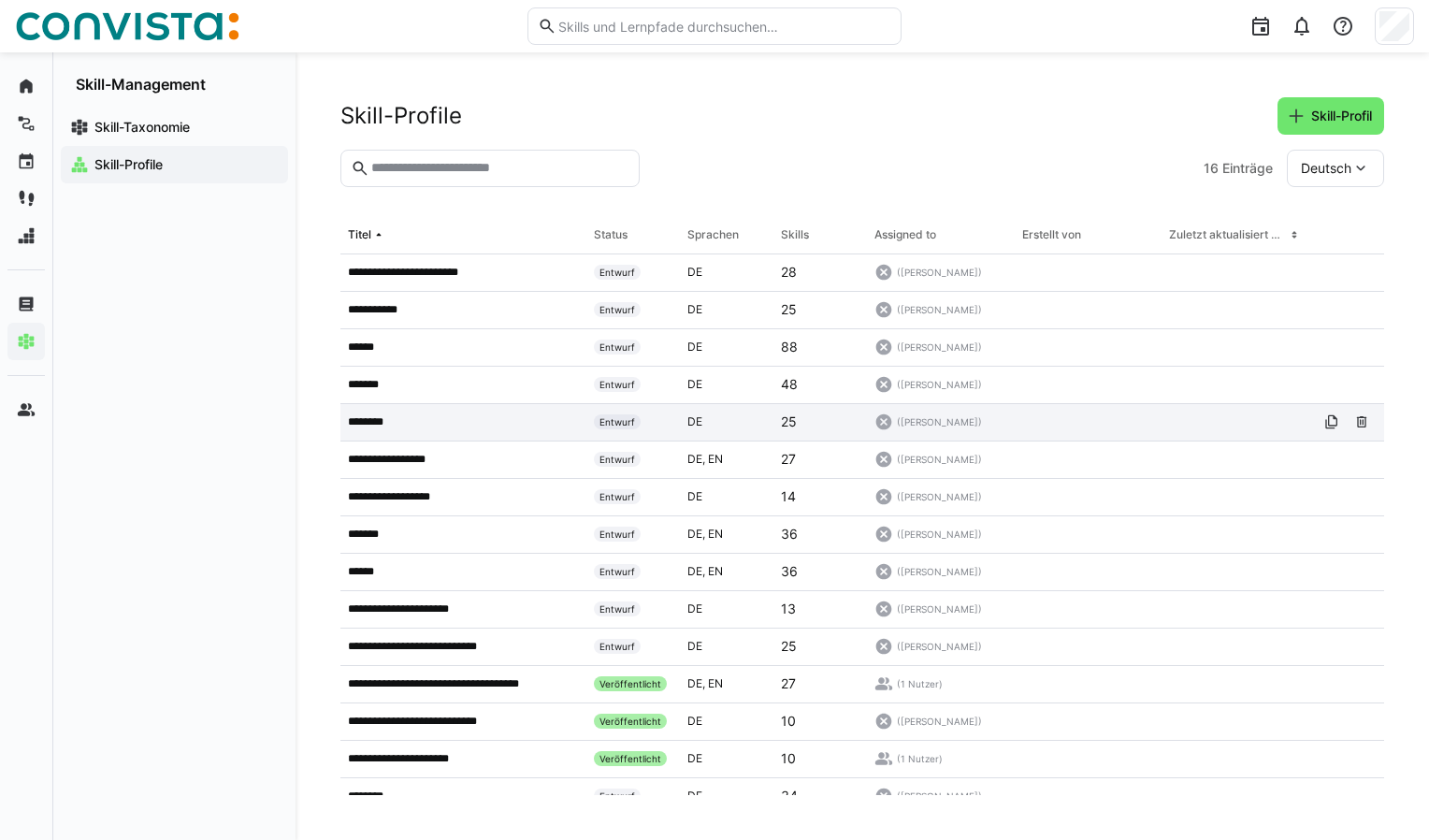
click at [382, 422] on p "********" at bounding box center [375, 422] width 53 height 15
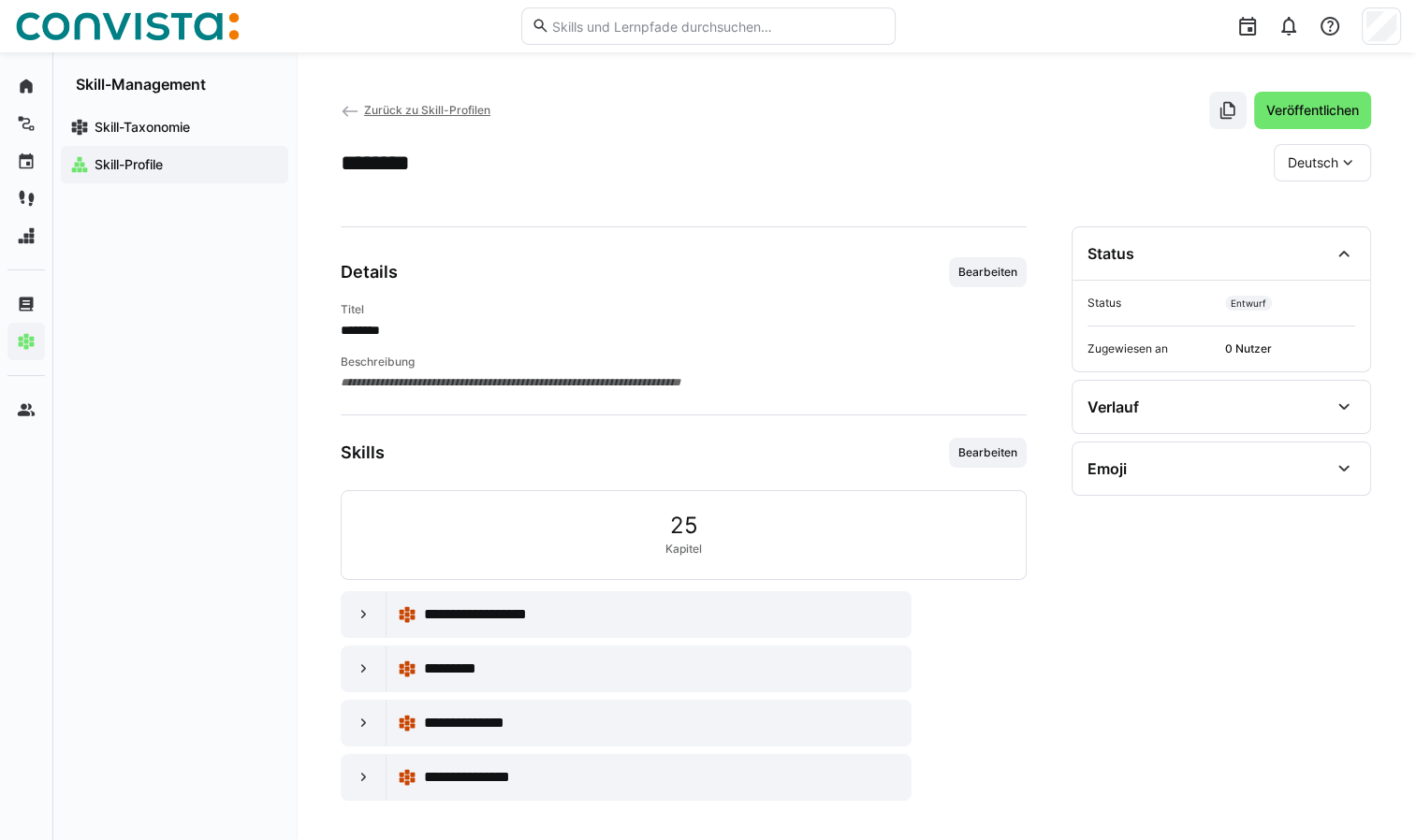
scroll to position [8, 0]
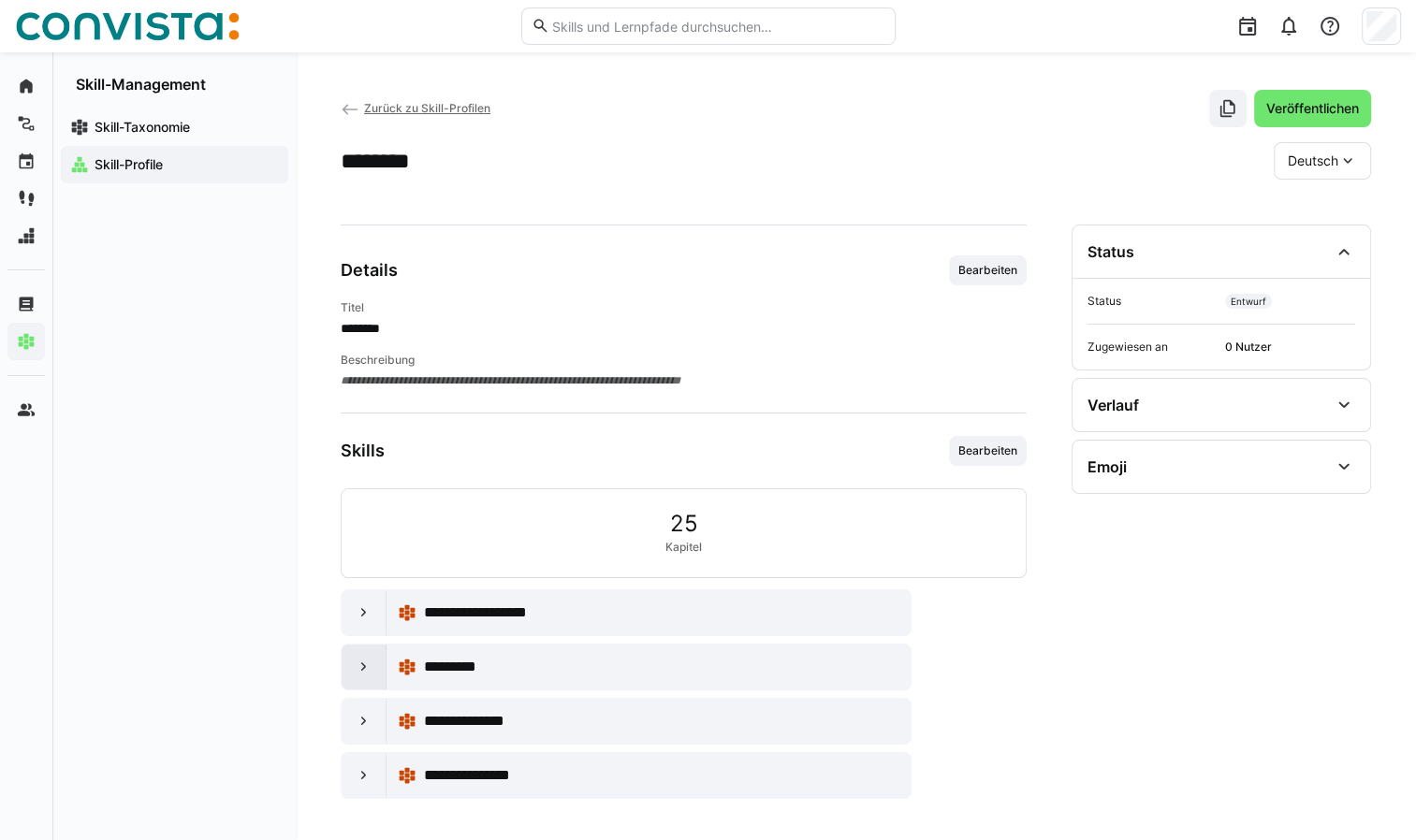
click at [355, 664] on eds-icon at bounding box center [364, 667] width 19 height 19
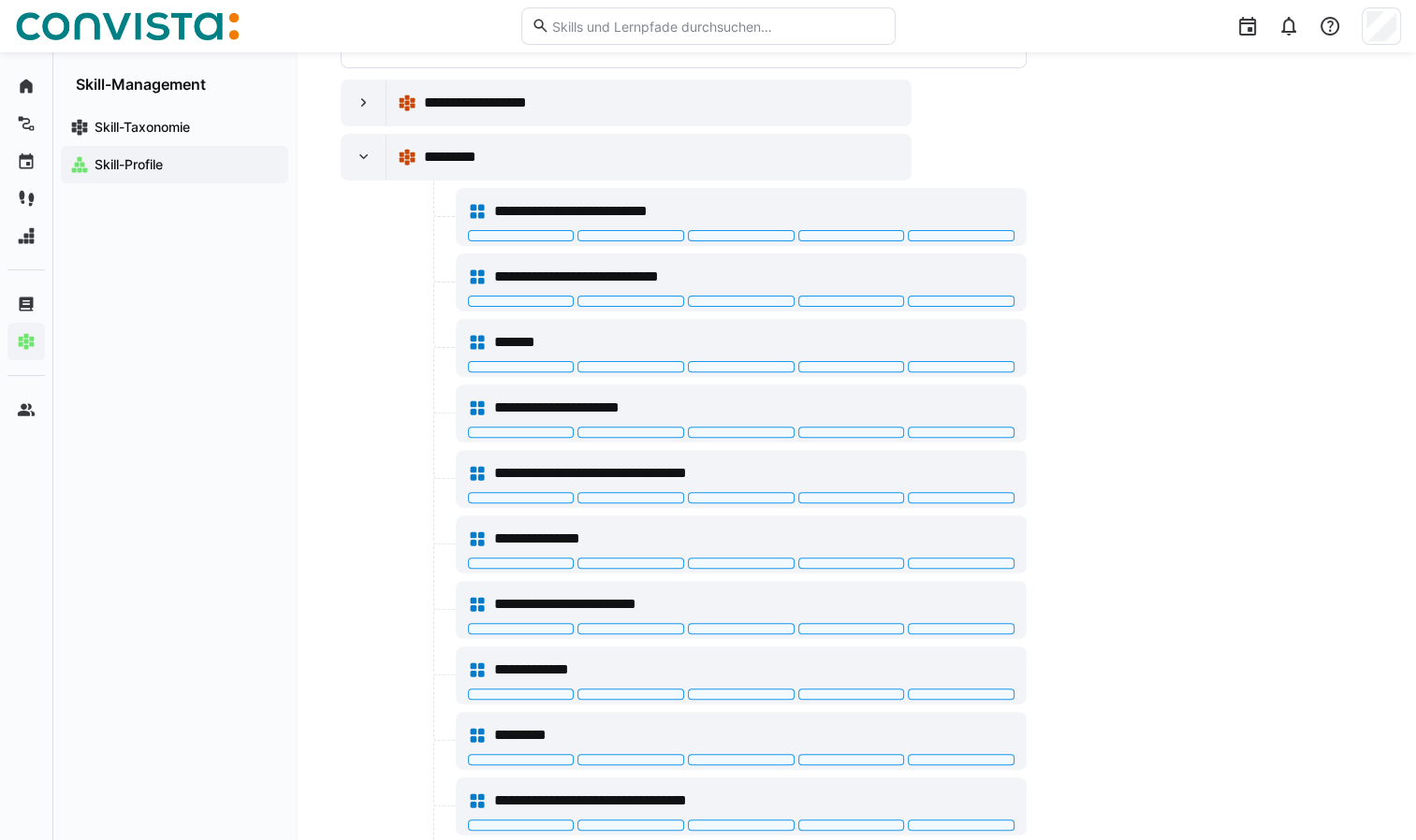
scroll to position [475, 0]
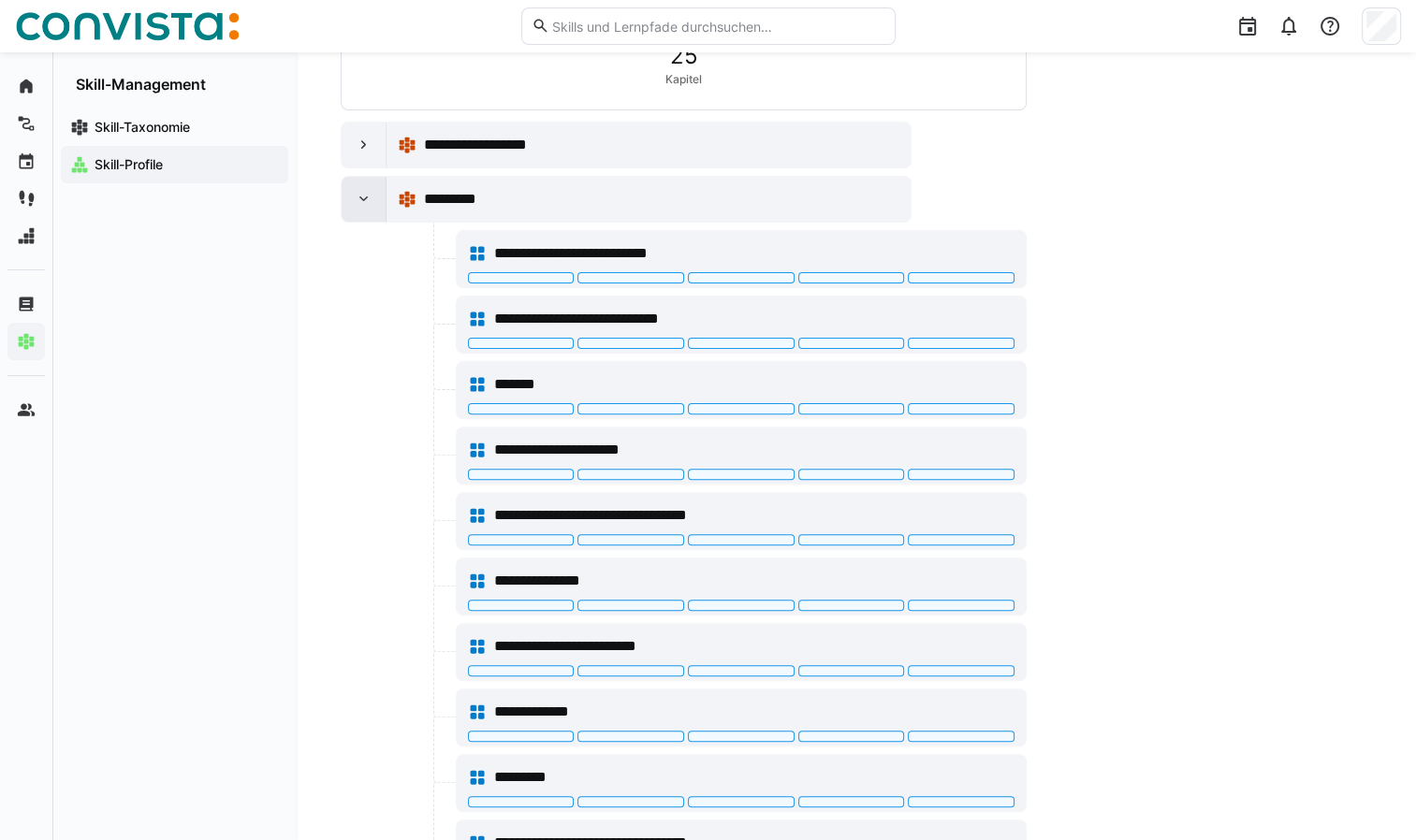
click at [358, 200] on eds-icon at bounding box center [364, 200] width 19 height 19
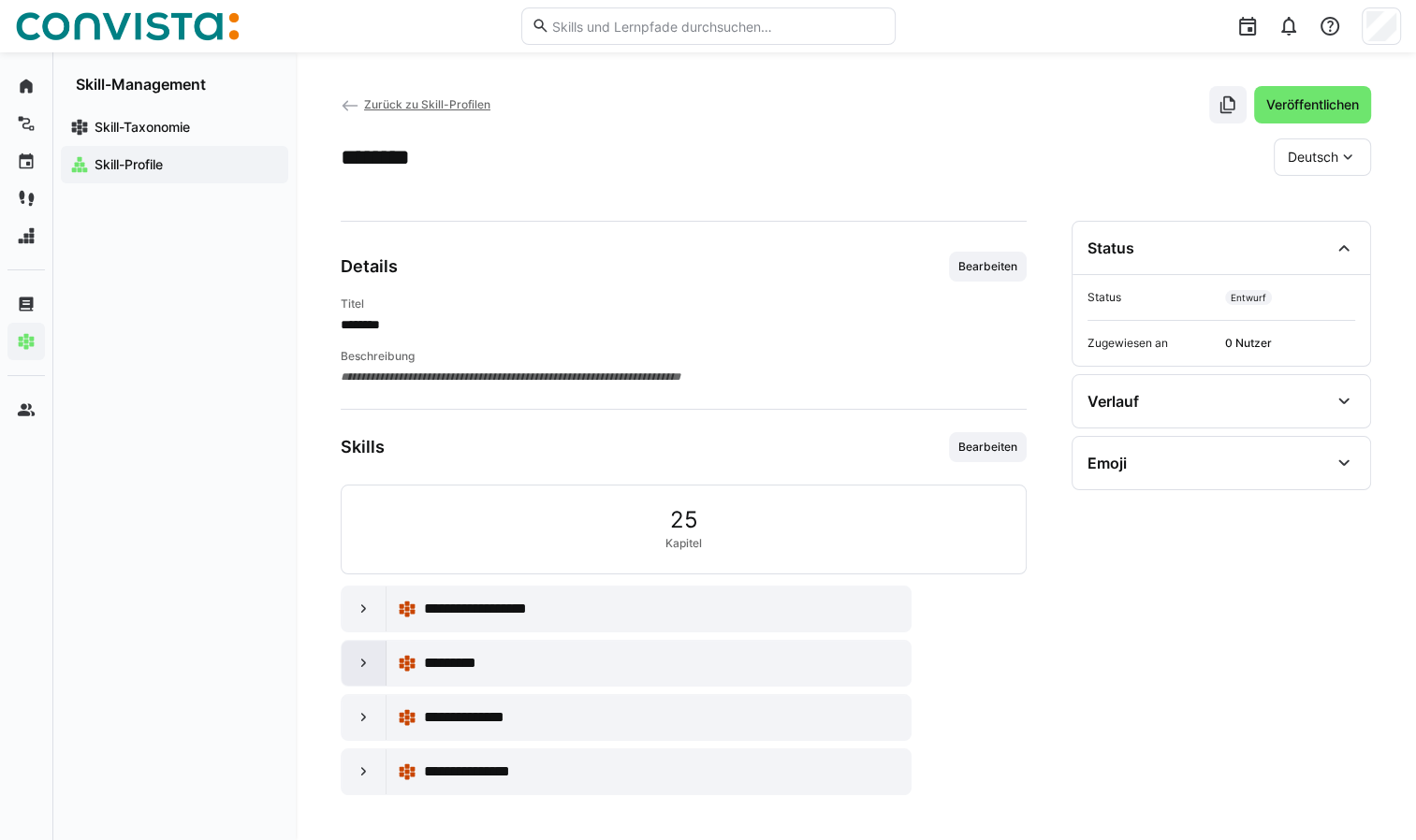
scroll to position [8, 0]
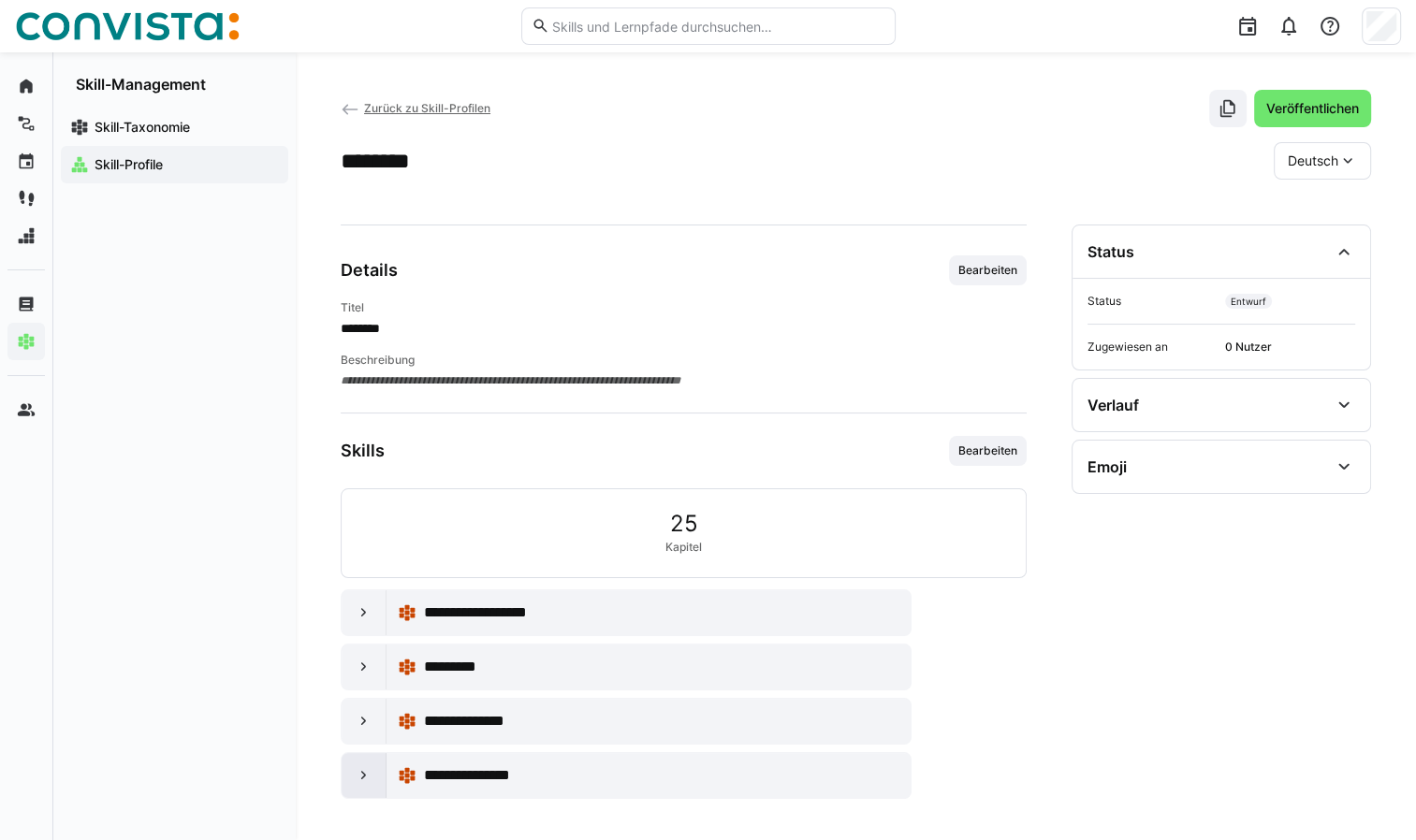
click at [361, 775] on eds-icon at bounding box center [364, 776] width 19 height 19
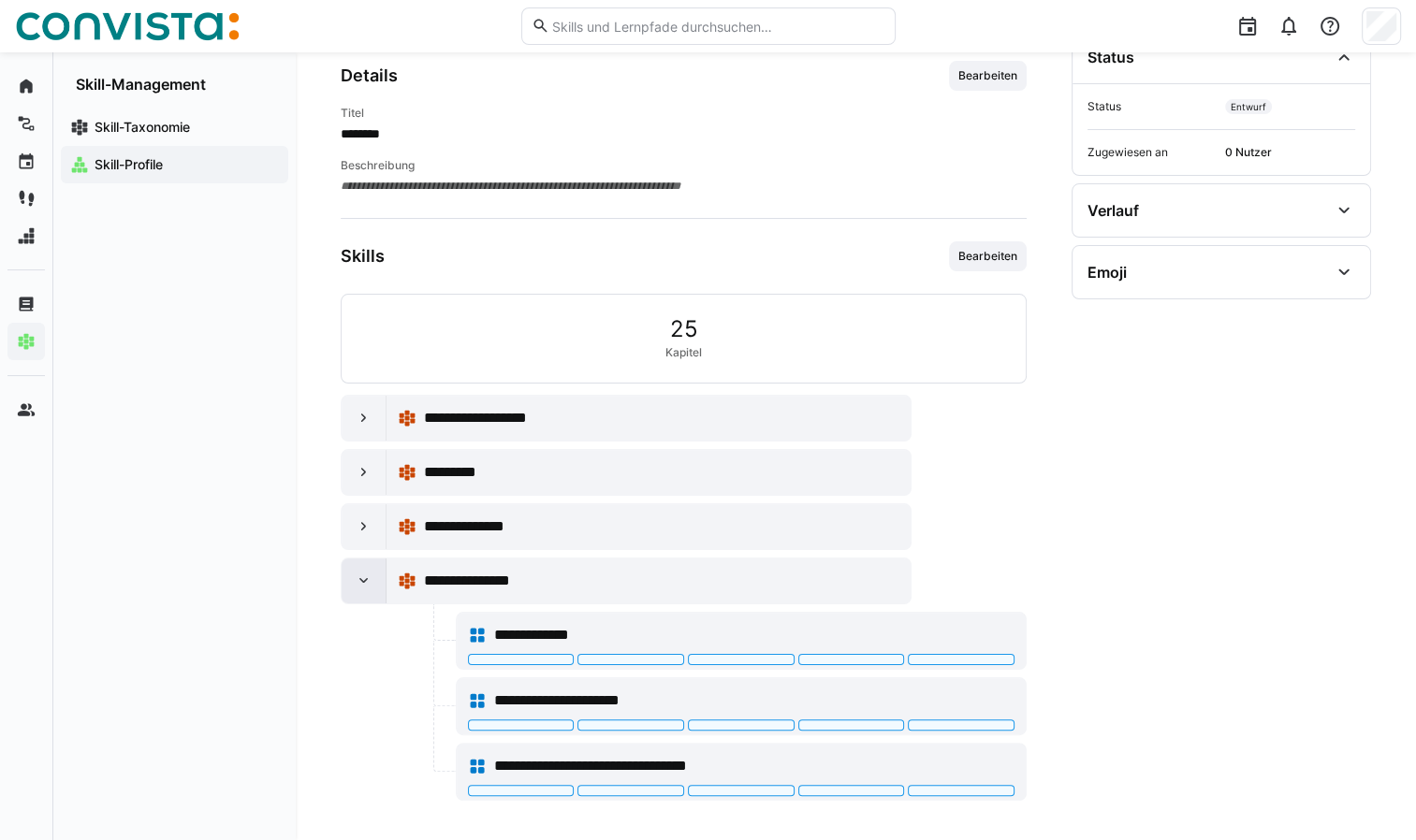
click at [354, 585] on div at bounding box center [364, 580] width 45 height 45
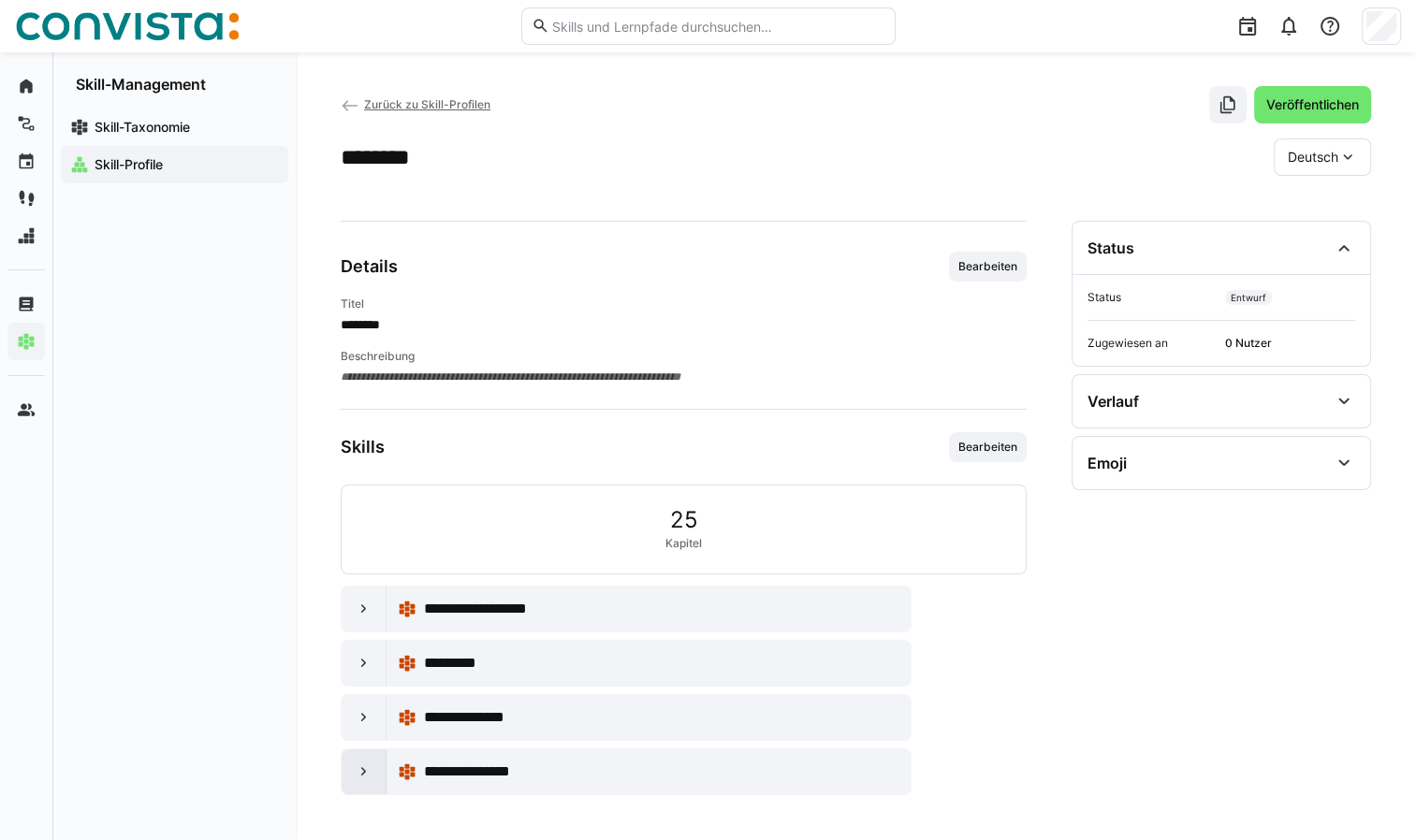
scroll to position [8, 0]
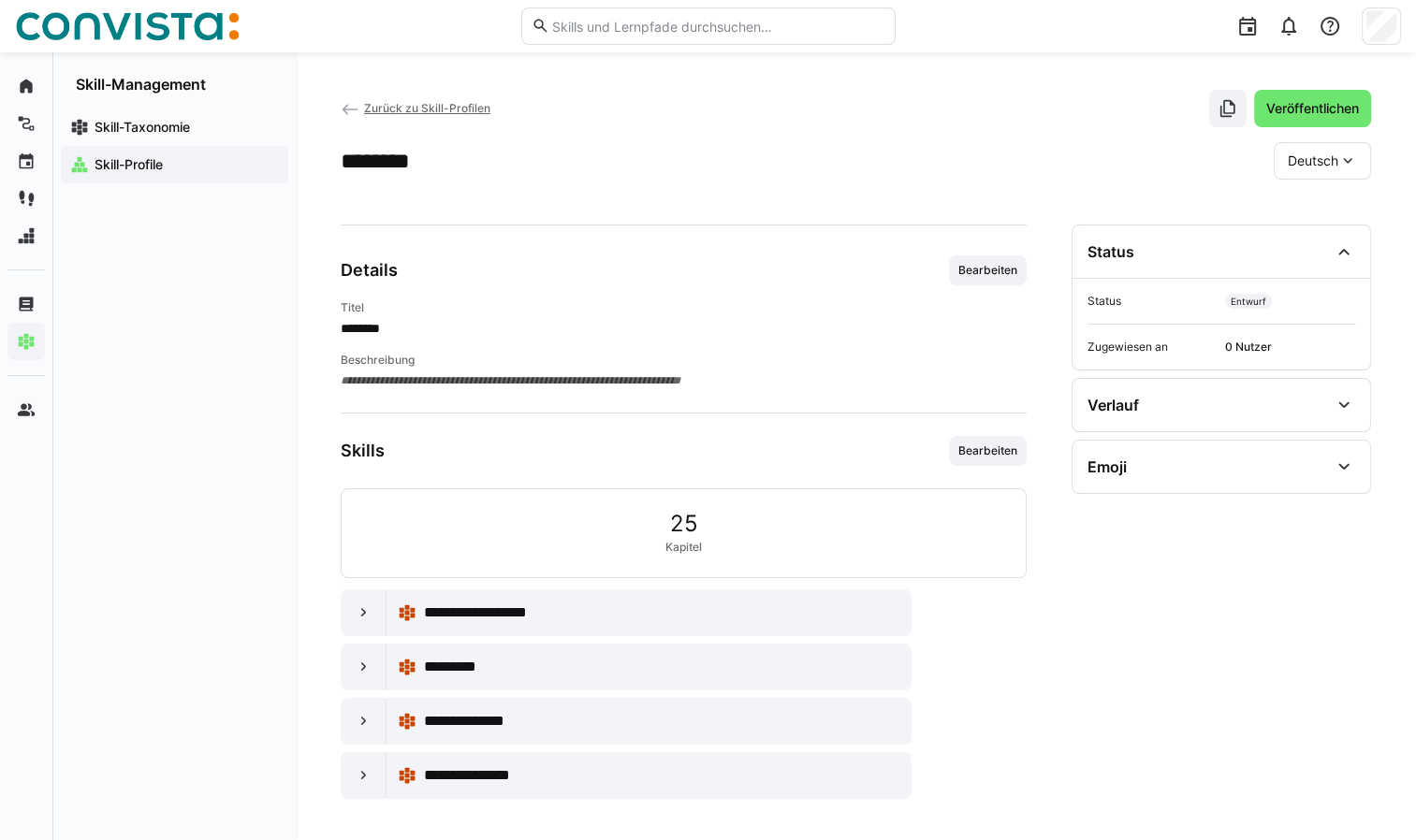
click at [0, 0] on app-navigation-label "Skill-Profile" at bounding box center [0, 0] width 0 height 0
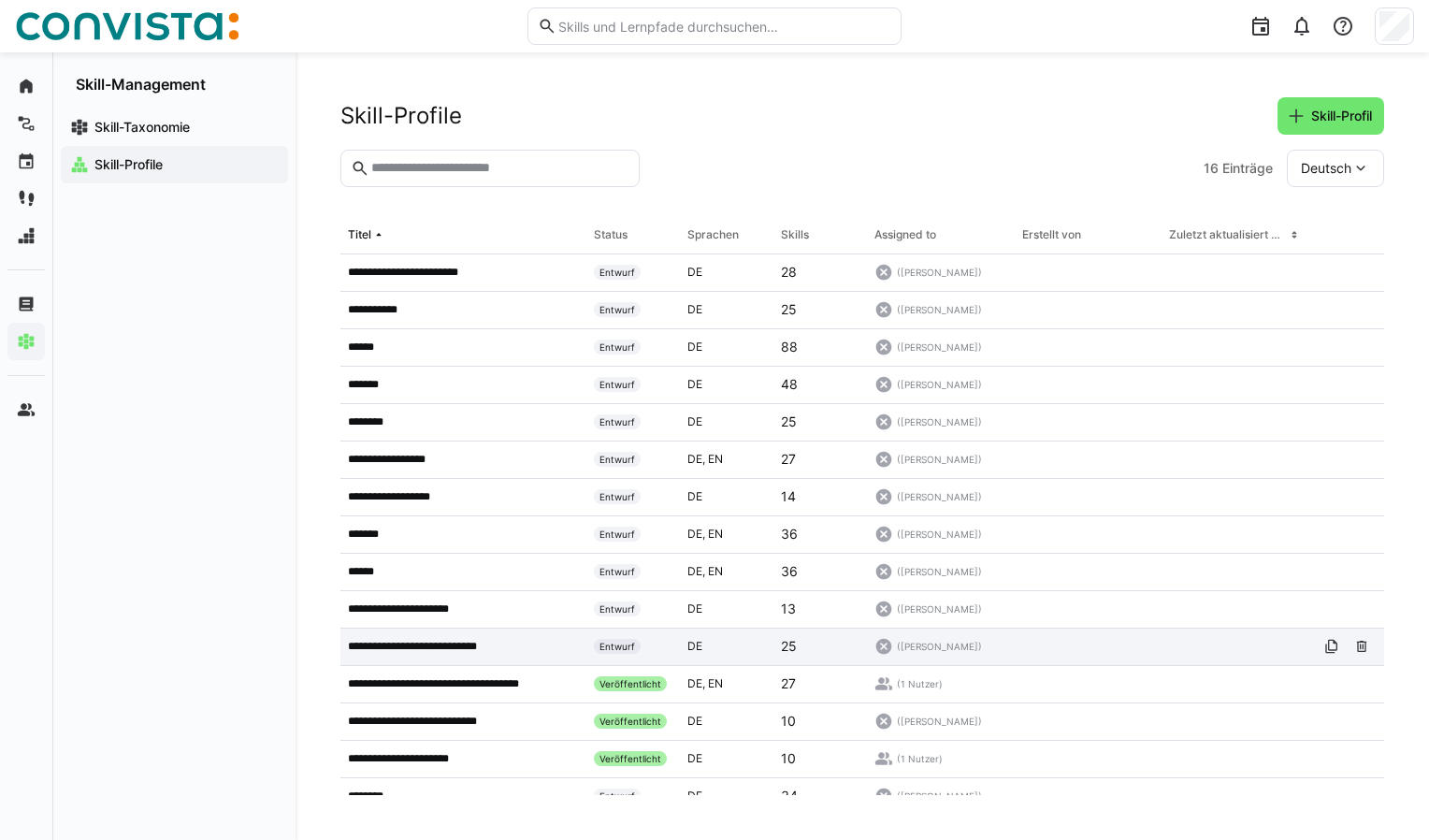
click at [368, 645] on p "**********" at bounding box center [429, 646] width 160 height 15
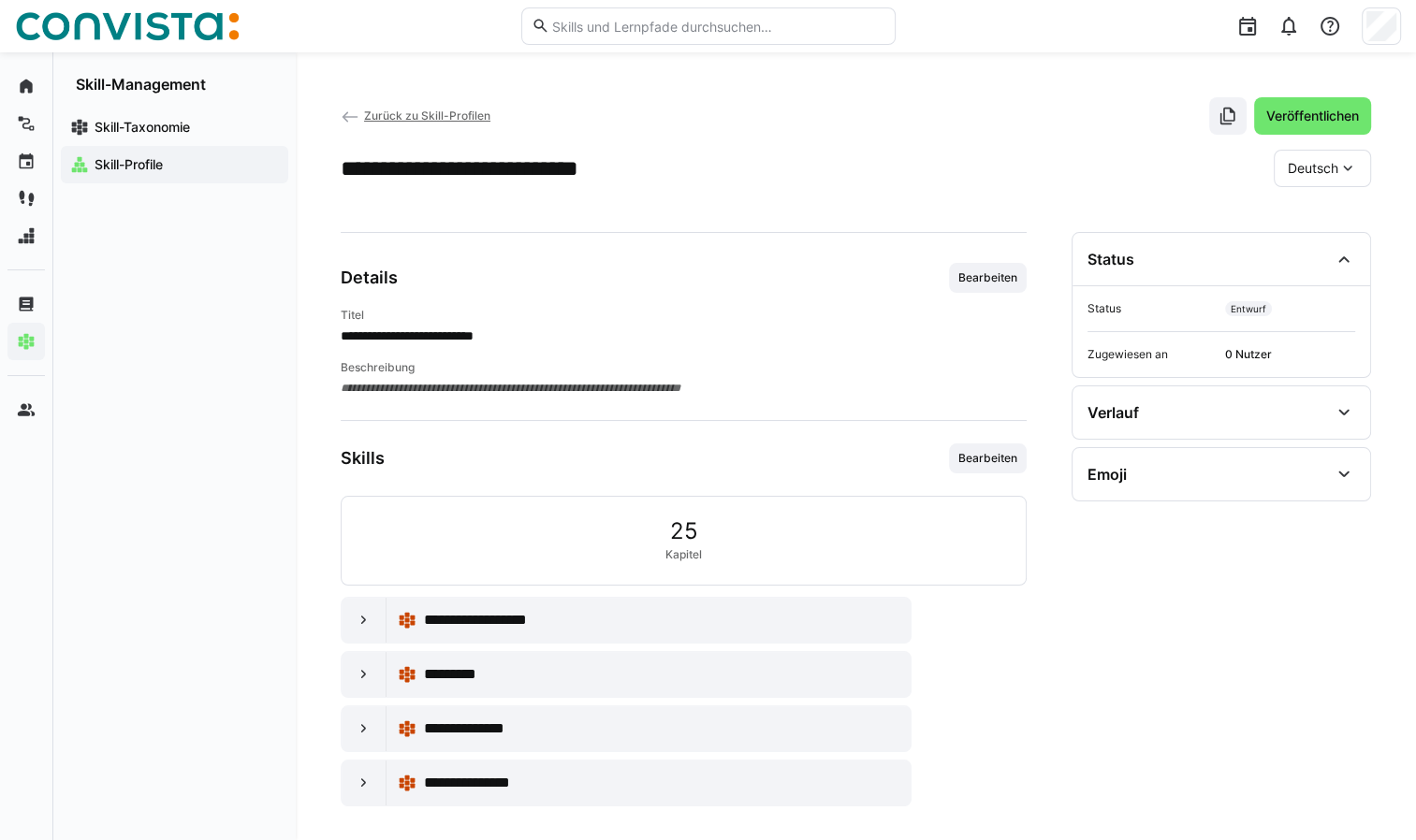
scroll to position [8, 0]
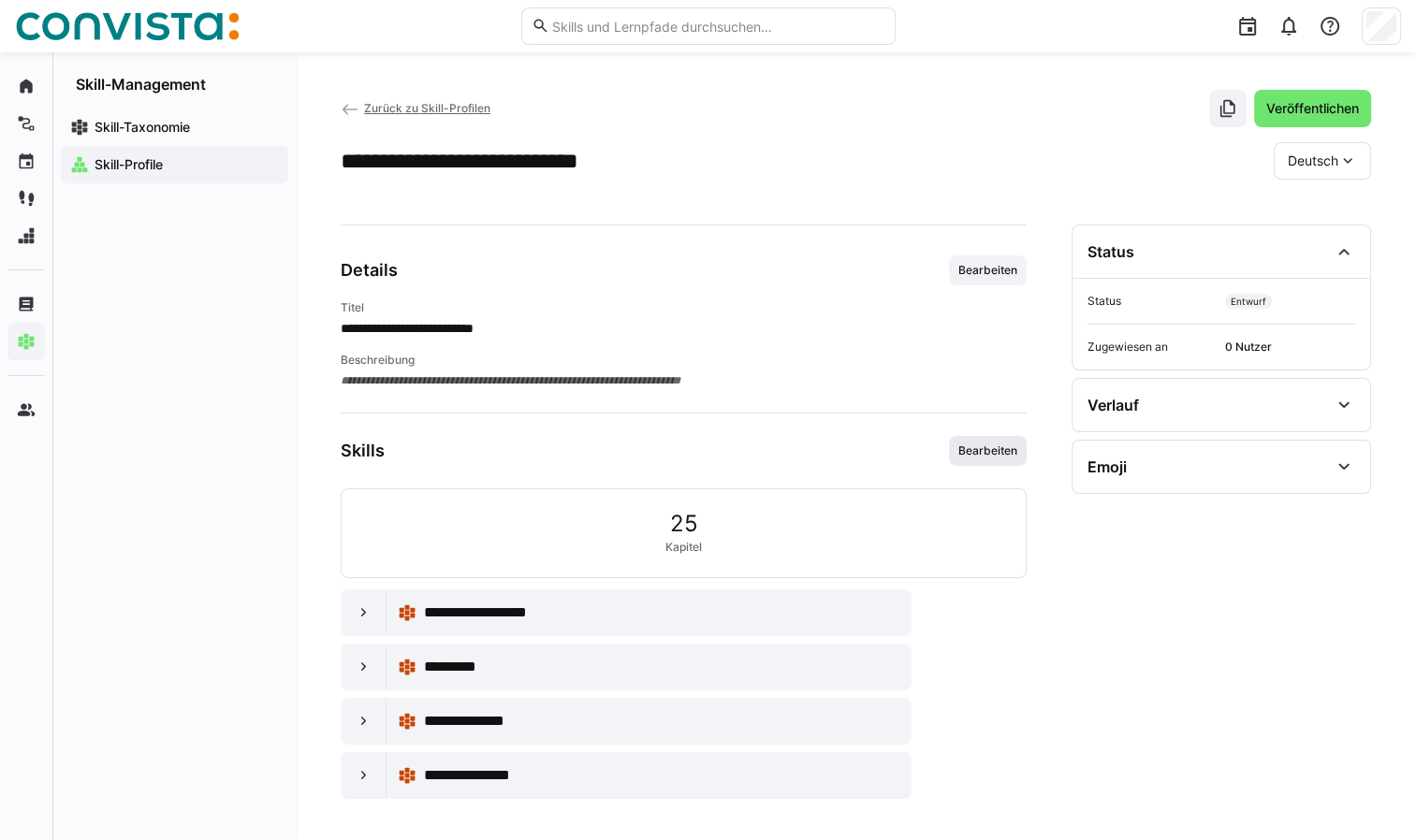
click at [992, 453] on span "Bearbeiten" at bounding box center [987, 451] width 63 height 15
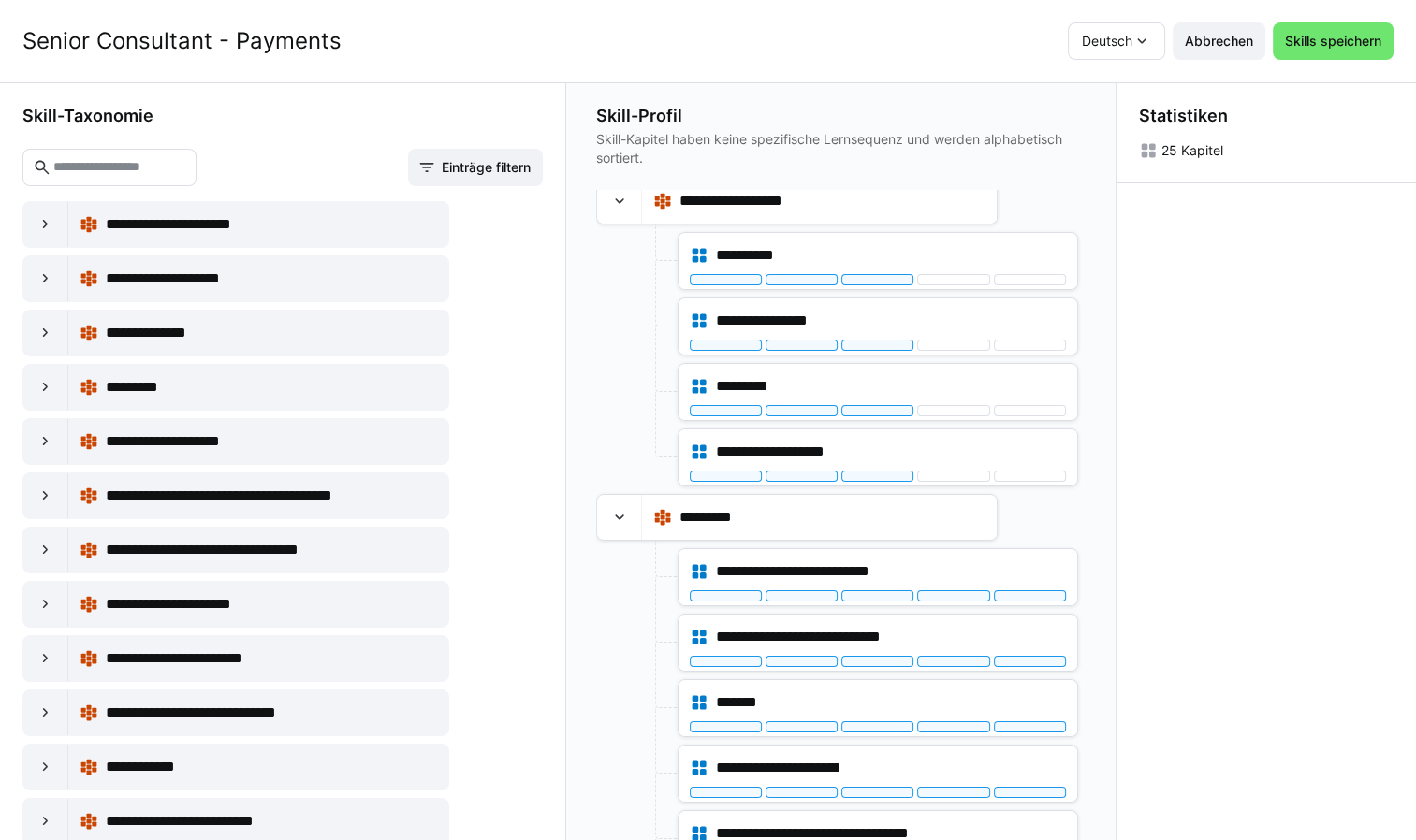
scroll to position [0, 0]
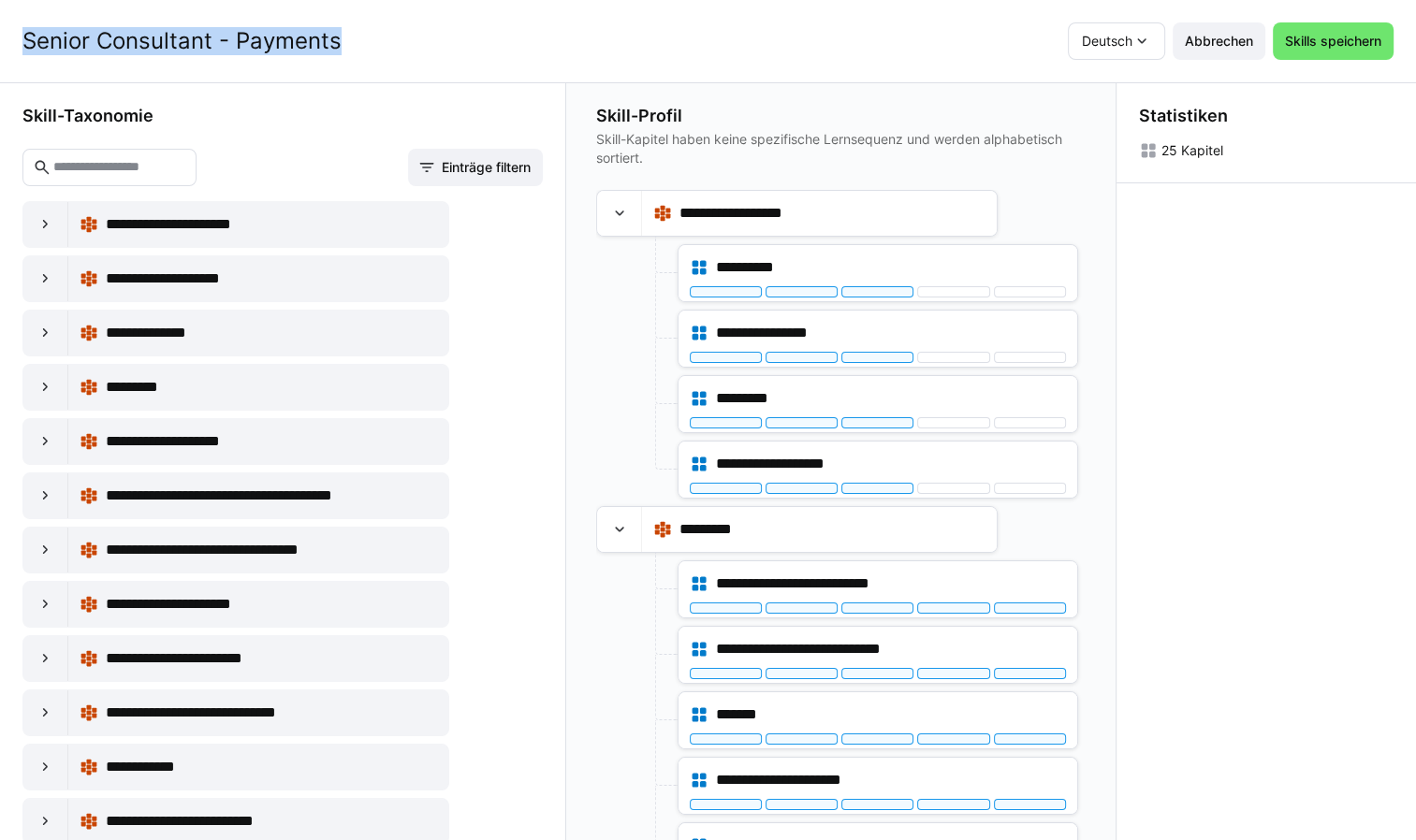
drag, startPoint x: 336, startPoint y: 43, endPoint x: 23, endPoint y: 54, distance: 313.2
click at [23, 54] on h3 "Senior Consultant - Payments" at bounding box center [182, 40] width 319 height 28
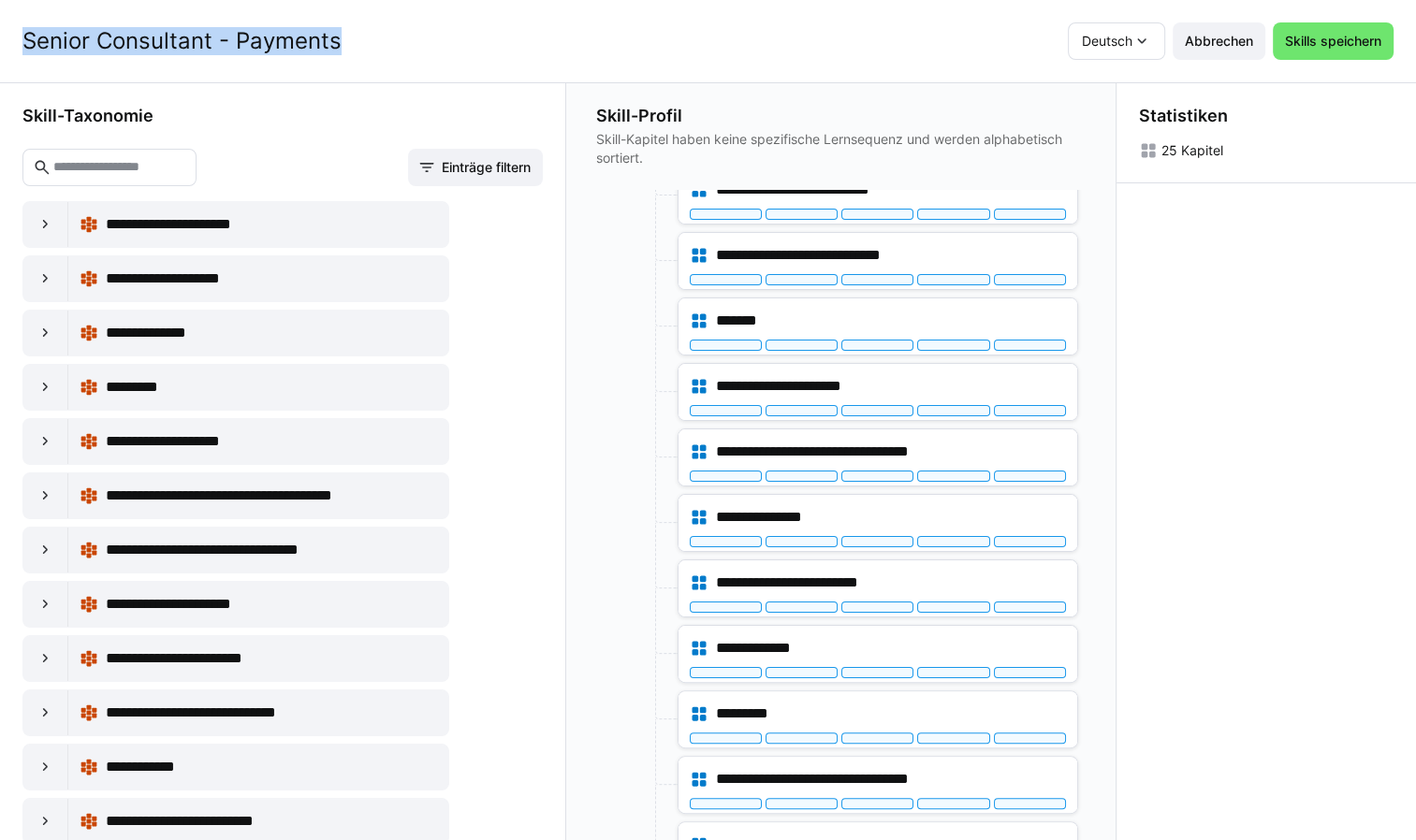
scroll to position [443, 0]
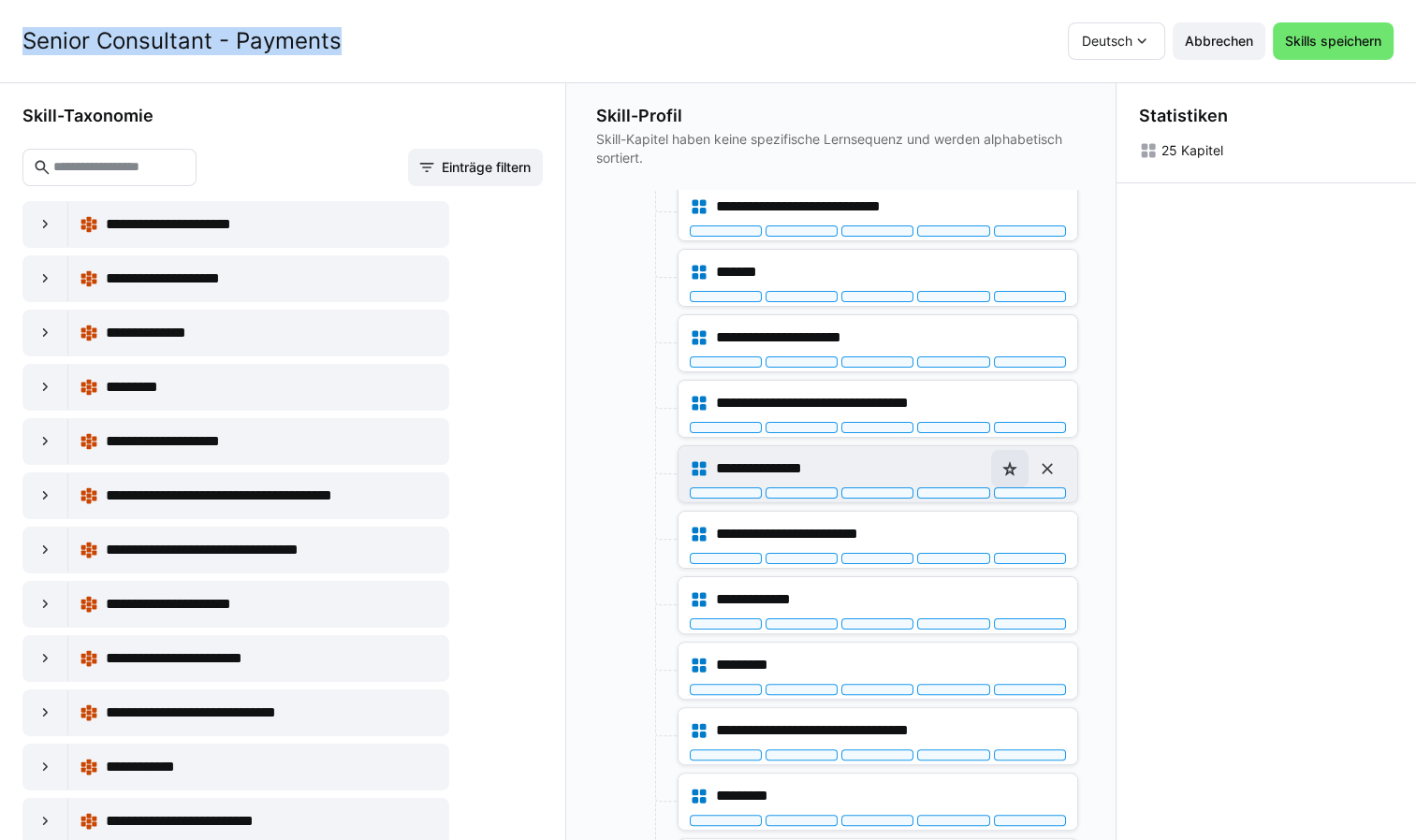
click at [1001, 468] on eds-icon at bounding box center [1010, 469] width 19 height 19
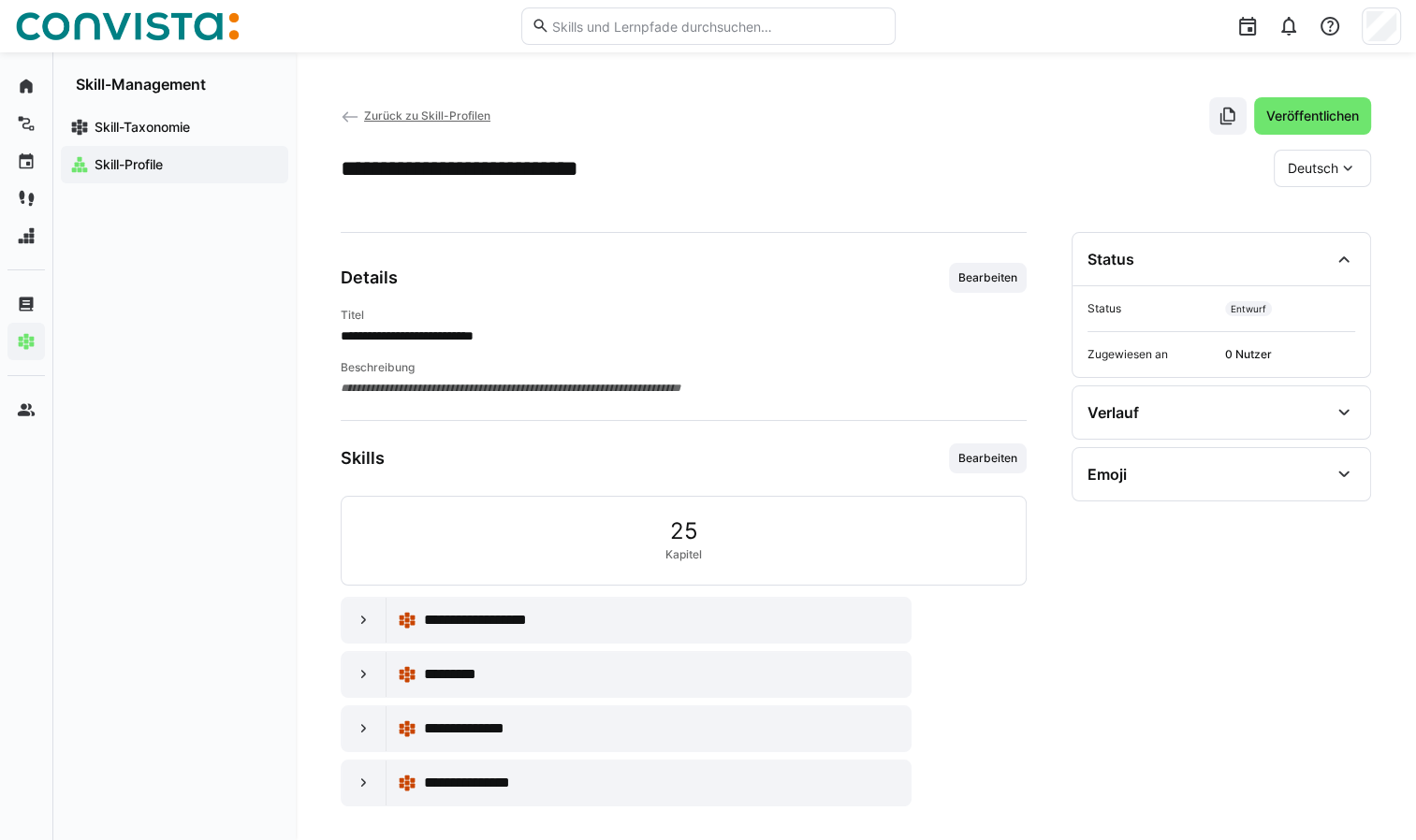
click at [443, 389] on span "**********" at bounding box center [684, 388] width 686 height 19
click at [361, 681] on div at bounding box center [364, 674] width 45 height 45
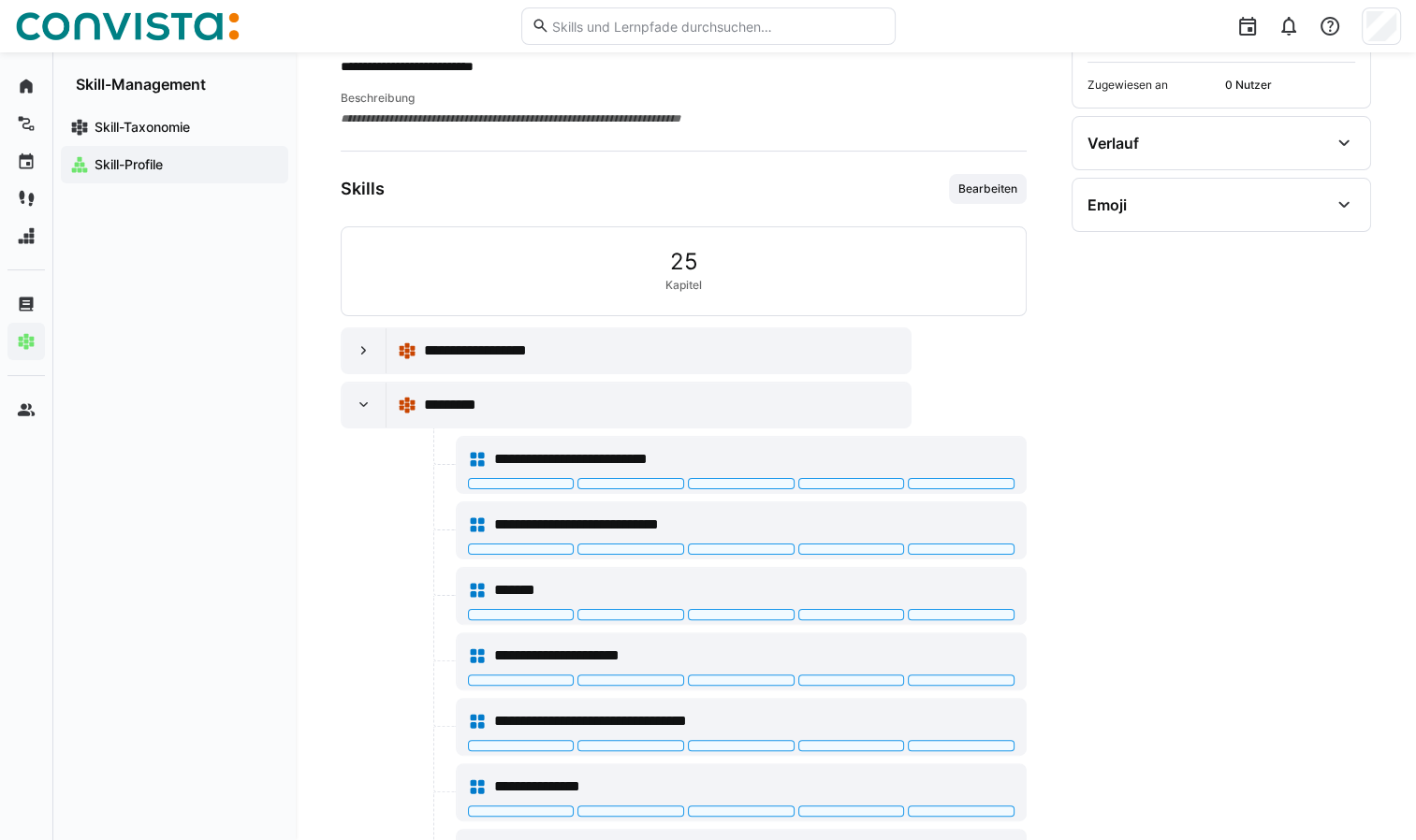
scroll to position [374, 0]
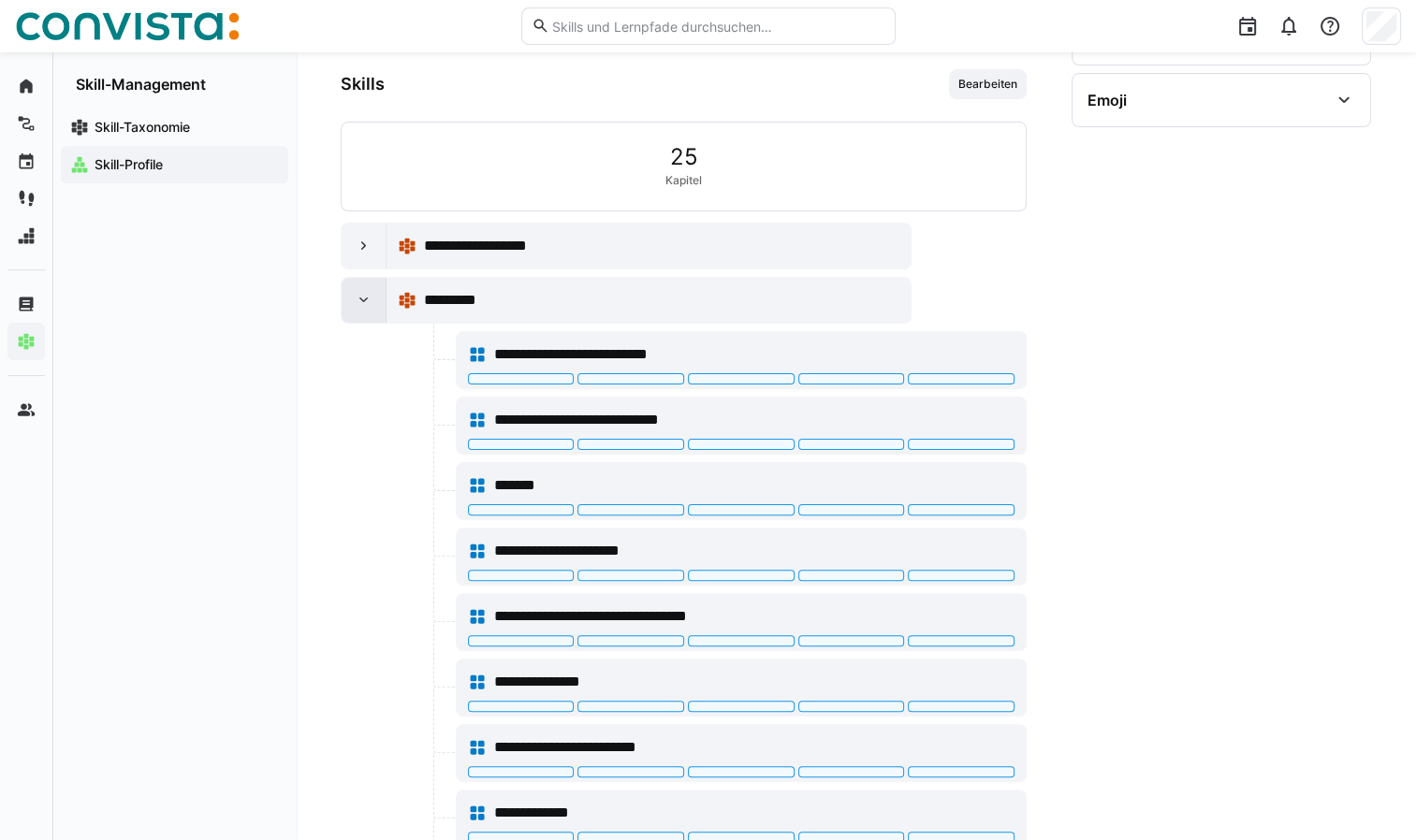
click at [360, 304] on eds-icon at bounding box center [364, 301] width 19 height 19
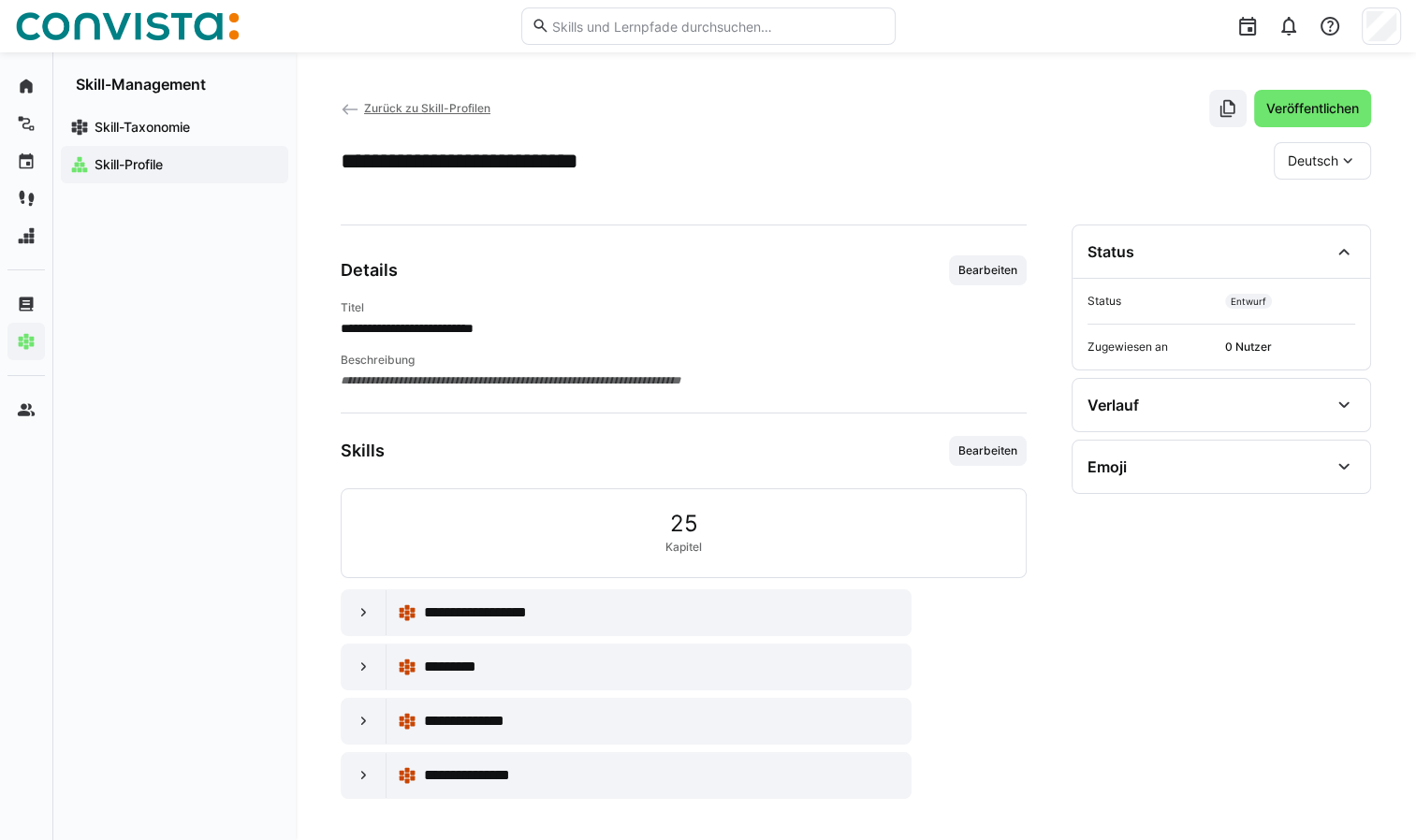
click at [370, 106] on span "Zurück zu Skill-Profilen" at bounding box center [427, 108] width 126 height 14
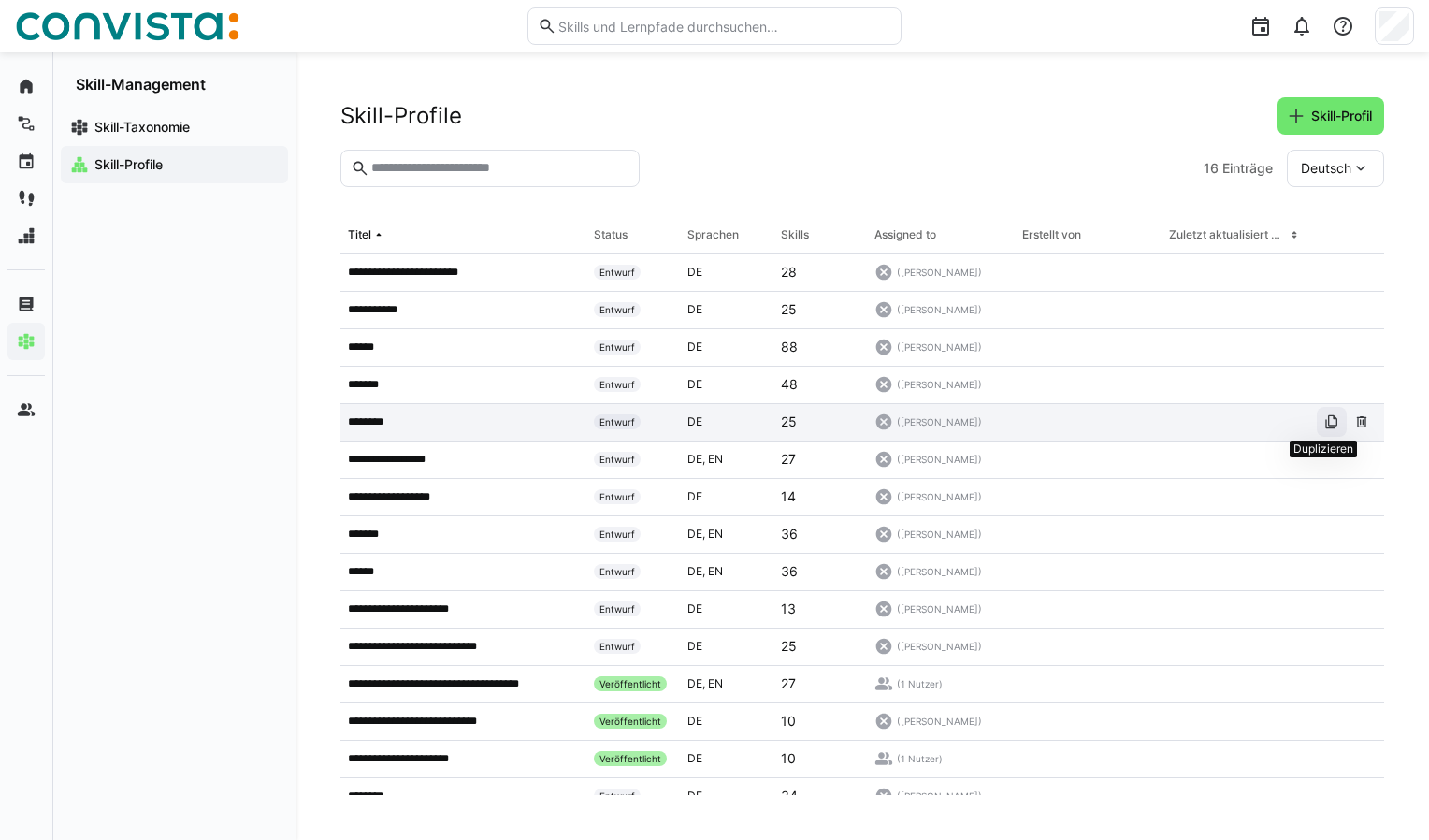
click at [1319, 430] on span at bounding box center [1332, 421] width 30 height 30
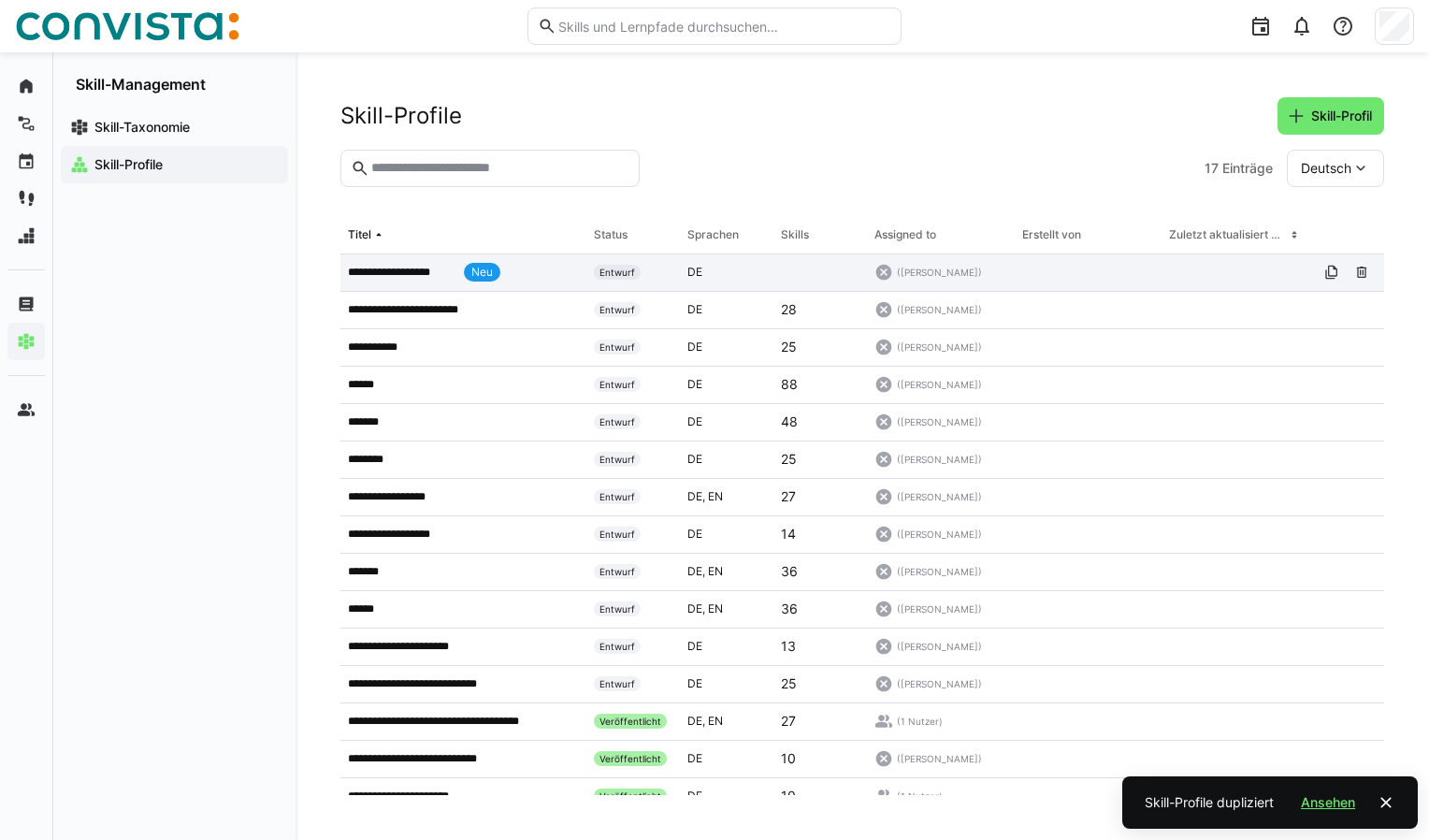
click at [443, 275] on p "**********" at bounding box center [403, 272] width 109 height 15
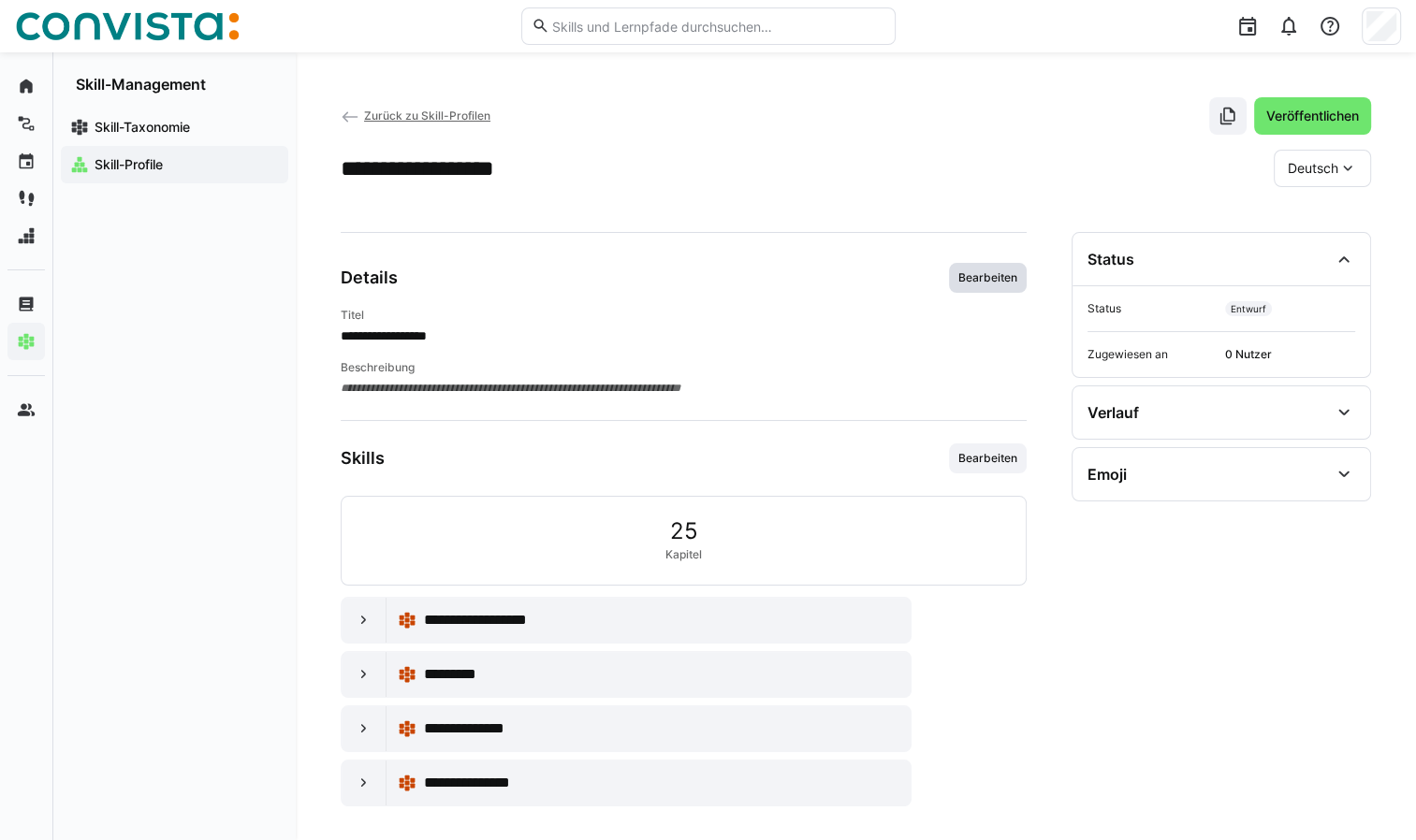
click at [981, 273] on span "Bearbeiten" at bounding box center [987, 278] width 63 height 15
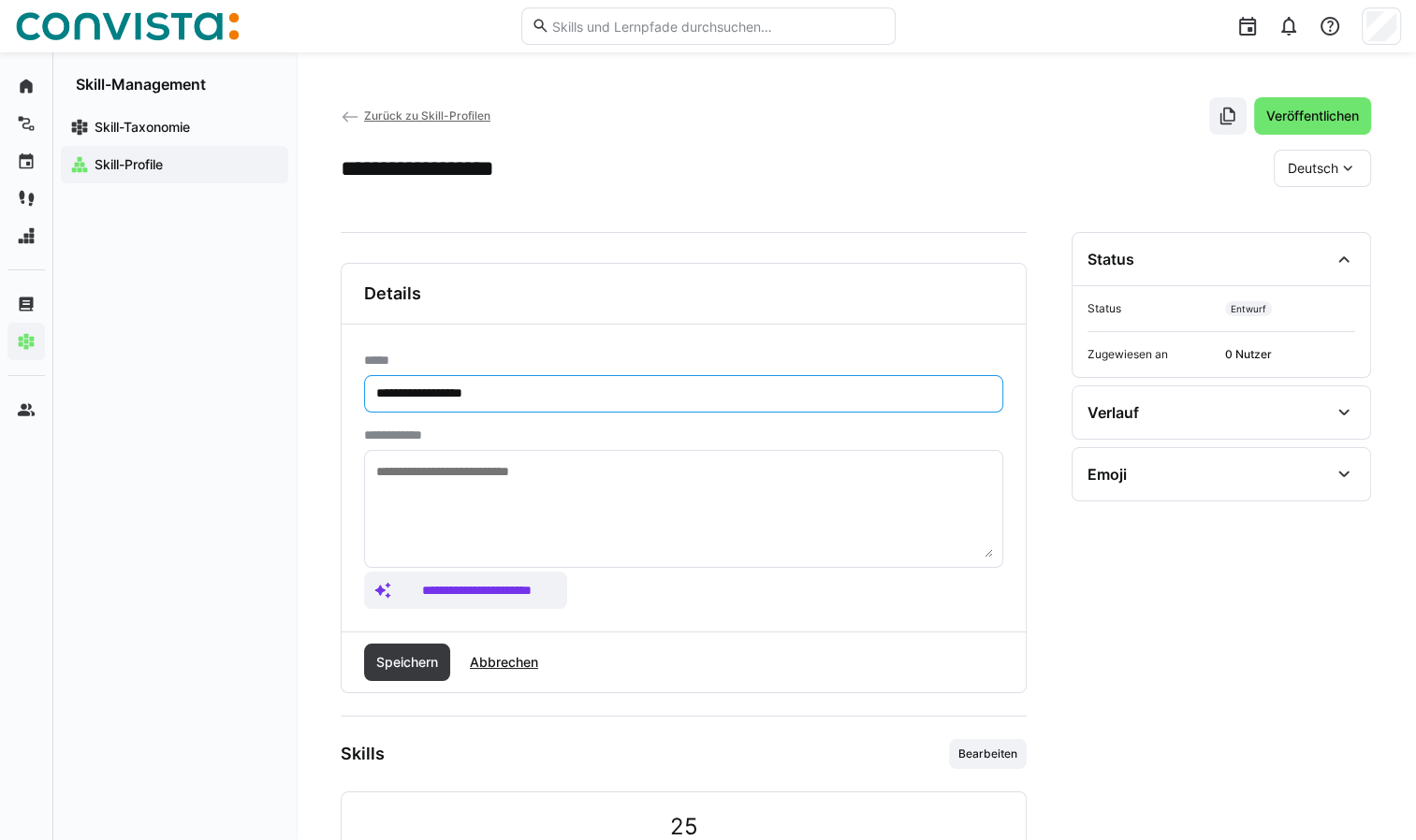
drag, startPoint x: 435, startPoint y: 393, endPoint x: 360, endPoint y: 394, distance: 75.0
click at [360, 394] on div "**********" at bounding box center [684, 477] width 684 height 306
type input "**********"
click at [422, 657] on span "Speichern" at bounding box center [407, 662] width 68 height 19
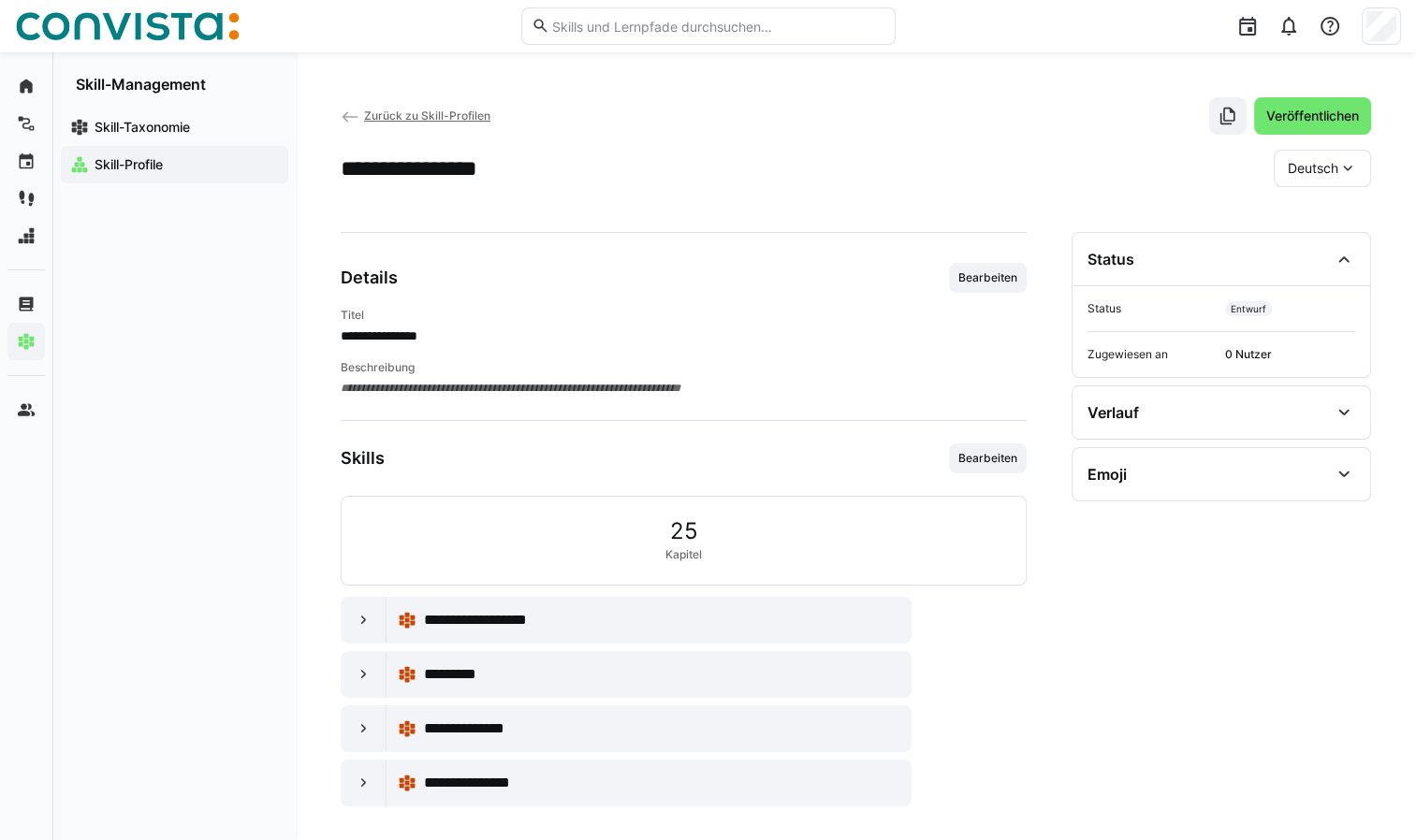
click at [388, 116] on span "Zurück zu Skill-Profilen" at bounding box center [427, 116] width 126 height 14
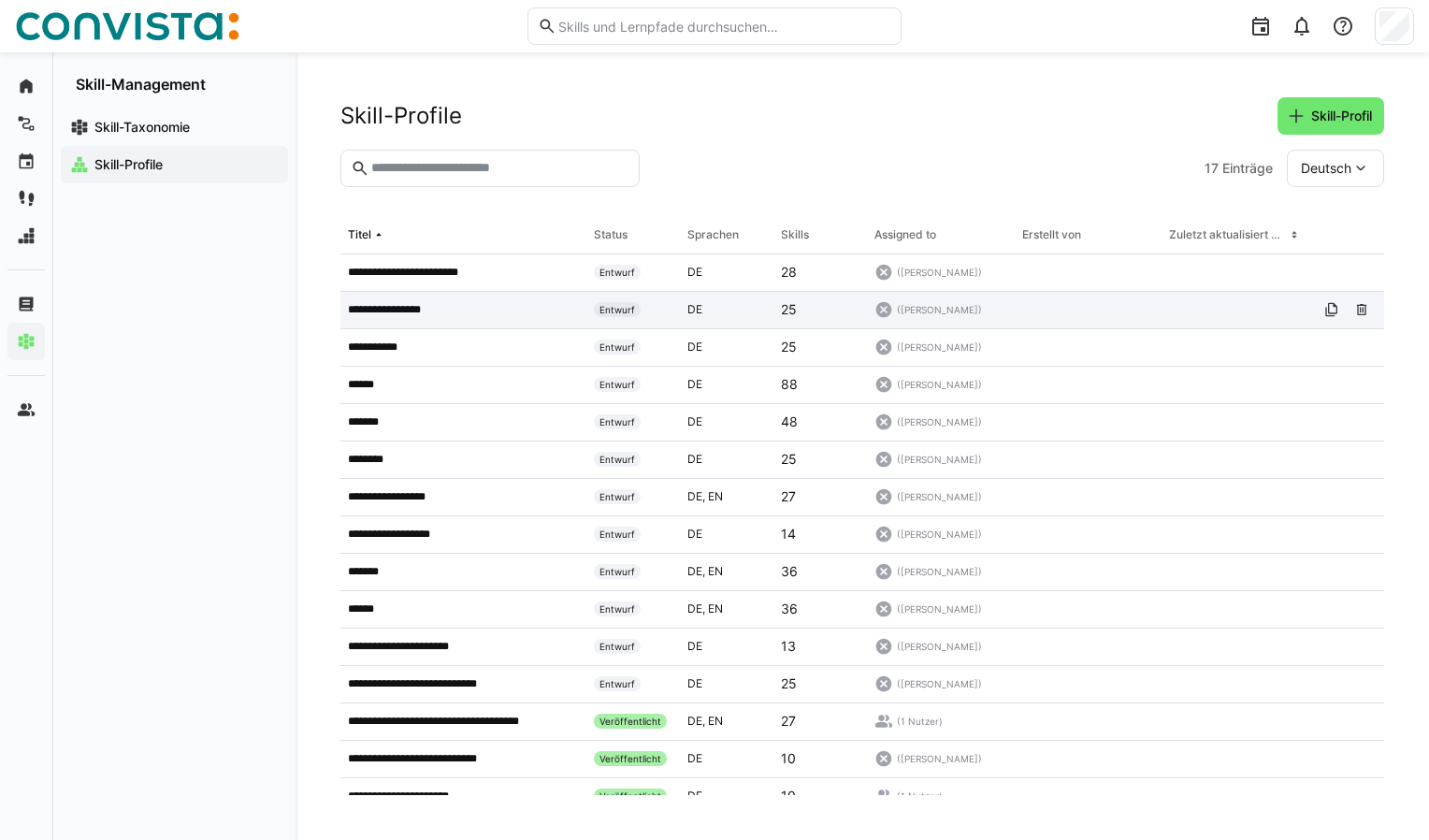
click at [425, 308] on p "**********" at bounding box center [397, 310] width 98 height 15
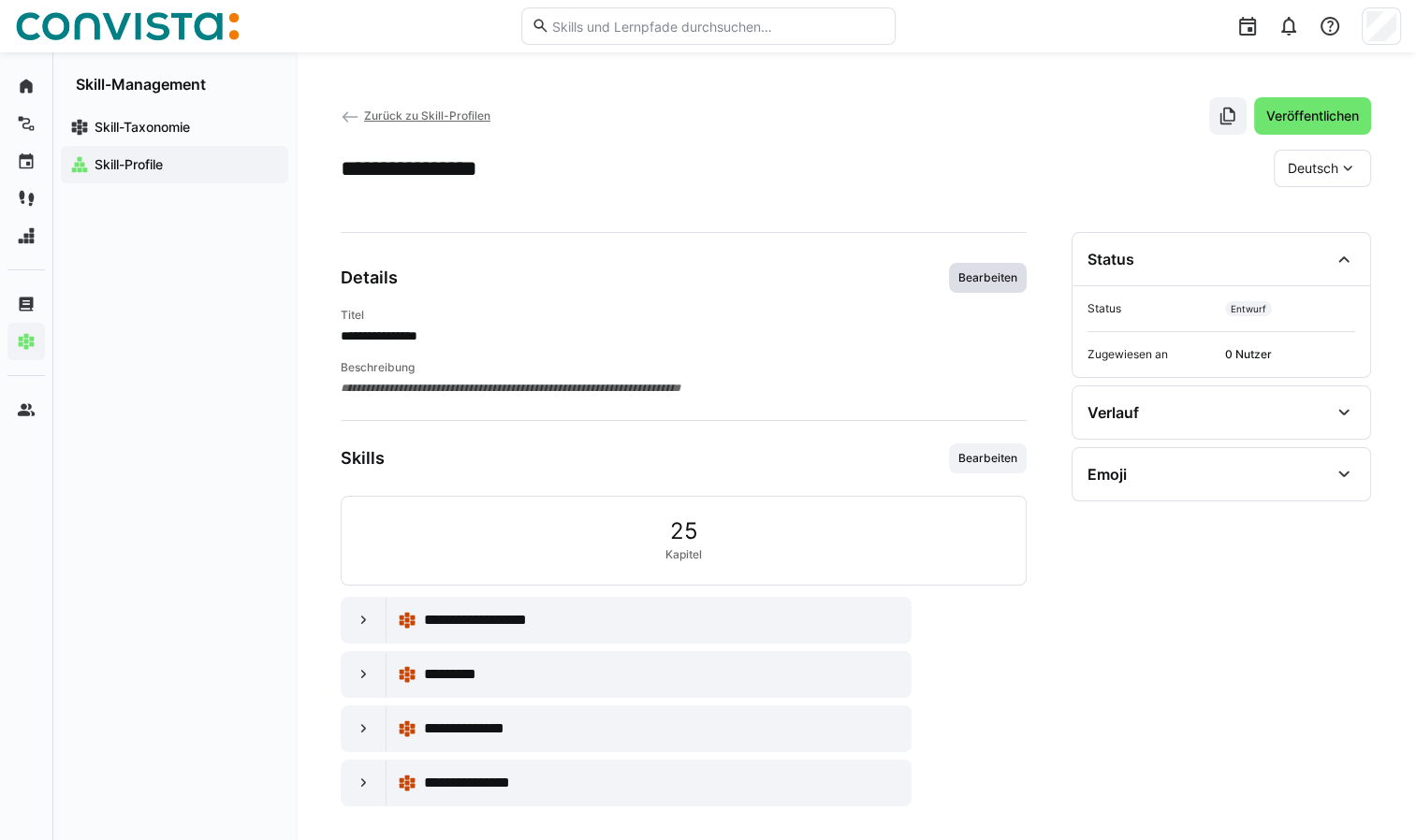
click at [971, 278] on span "Bearbeiten" at bounding box center [987, 278] width 63 height 15
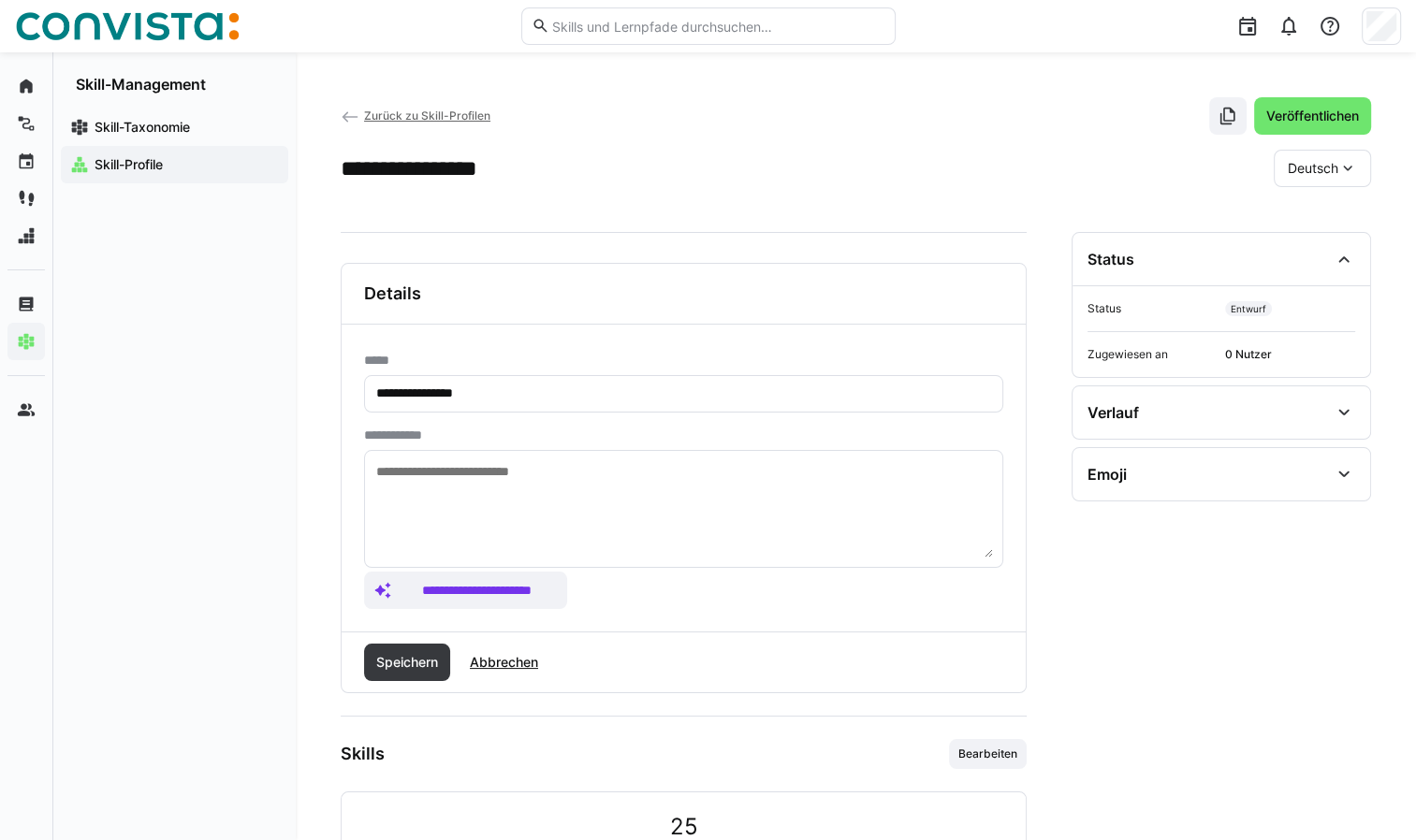
click at [423, 396] on input "**********" at bounding box center [684, 394] width 619 height 17
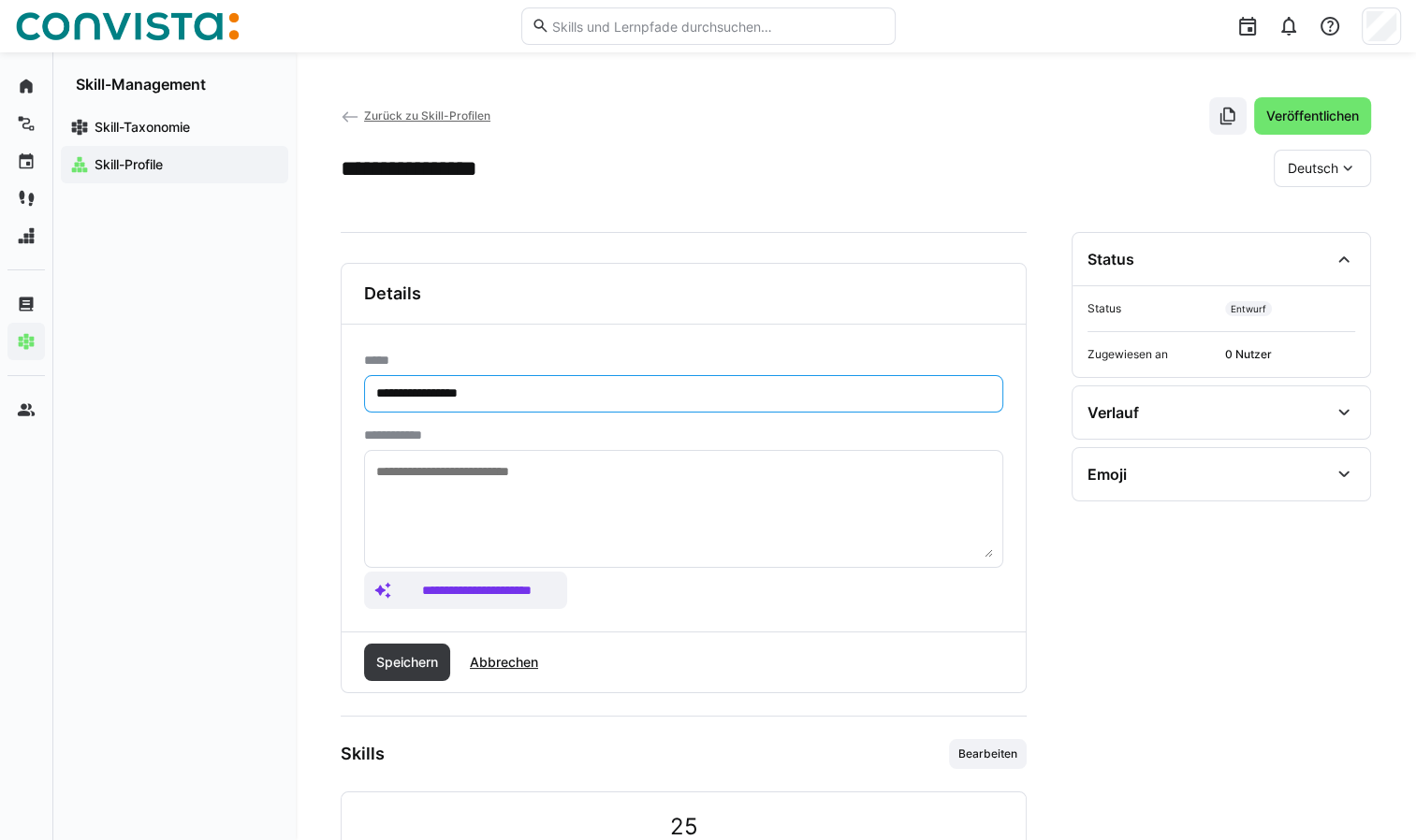
click at [434, 394] on input "**********" at bounding box center [684, 394] width 619 height 17
type input "**********"
click at [421, 657] on span "Speichern" at bounding box center [407, 662] width 68 height 19
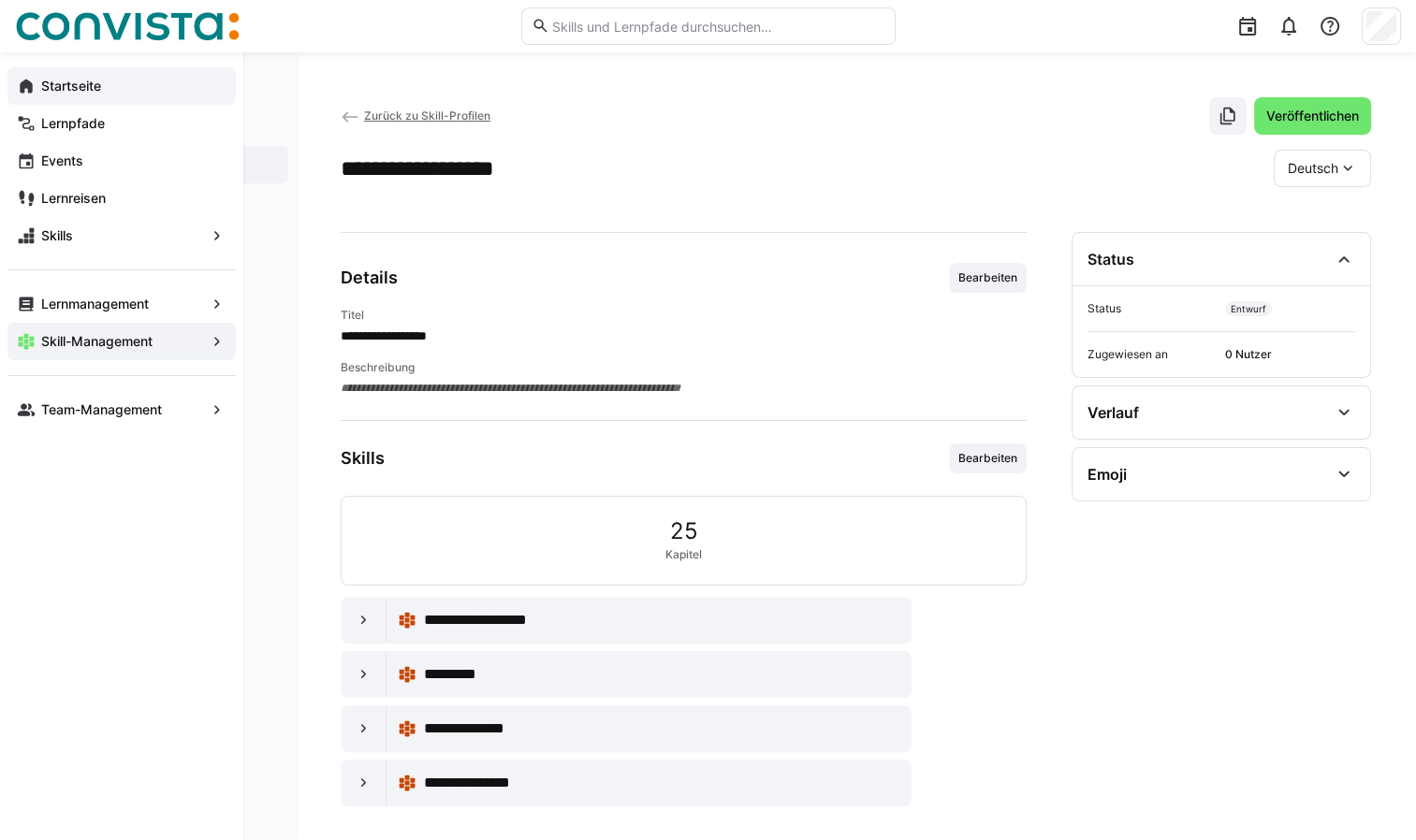
click at [0, 0] on app-navigation-label "Startseite" at bounding box center [0, 0] width 0 height 0
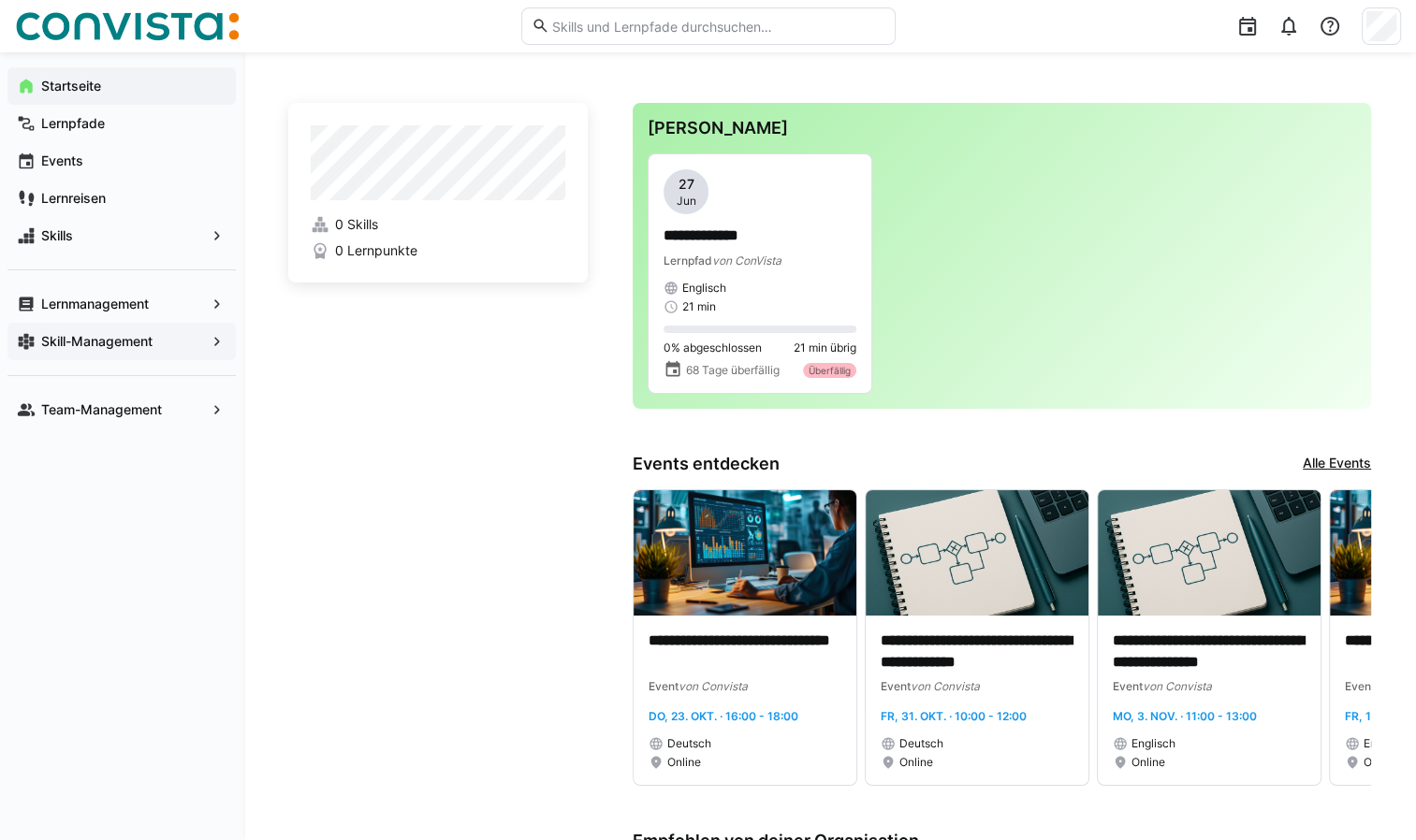
click at [0, 0] on app-navigation-label "Skill-Management" at bounding box center [0, 0] width 0 height 0
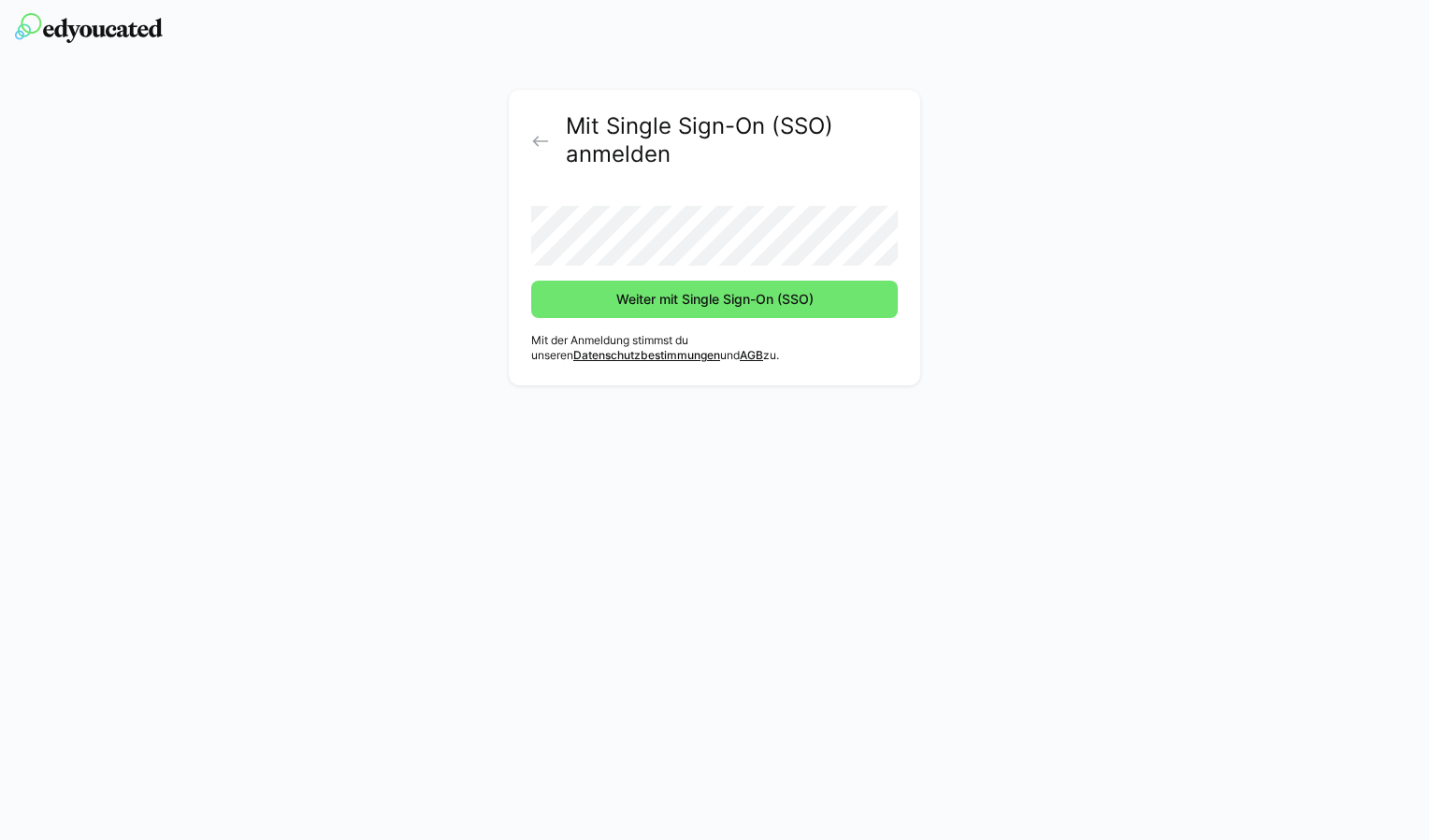
click at [796, 530] on div "Mit Single Sign-On (SSO) anmelden Weiter mit Single Sign-On (SSO) Mit der Anmel…" at bounding box center [714, 420] width 1429 height 840
